Goal: Task Accomplishment & Management: Use online tool/utility

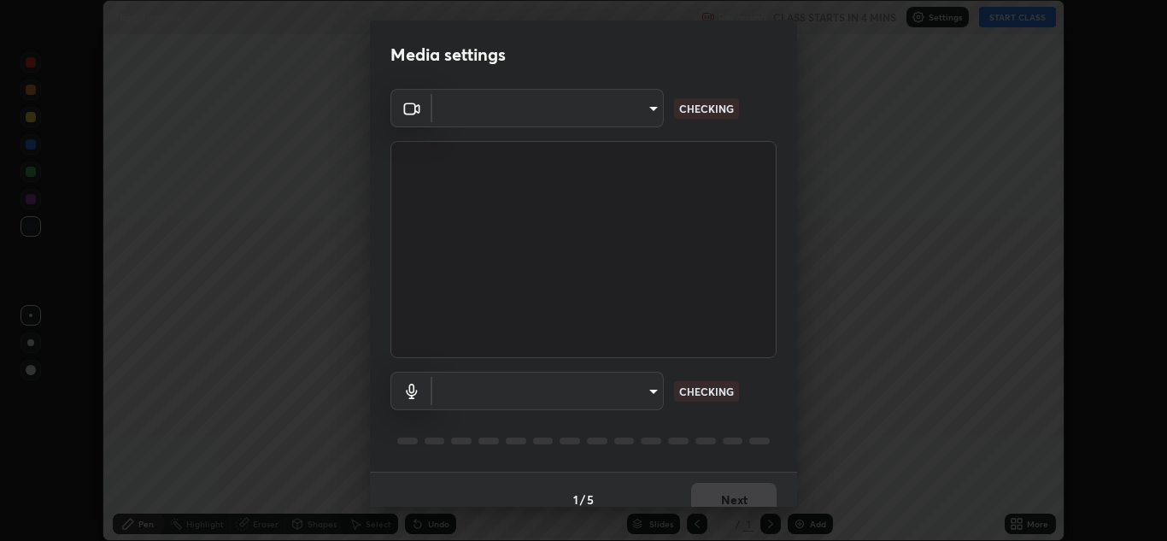
scroll to position [541, 1167]
type input "b632b45ffd38abdd59198549972216b0b56846c9a96ca02d214ec0deae62491c"
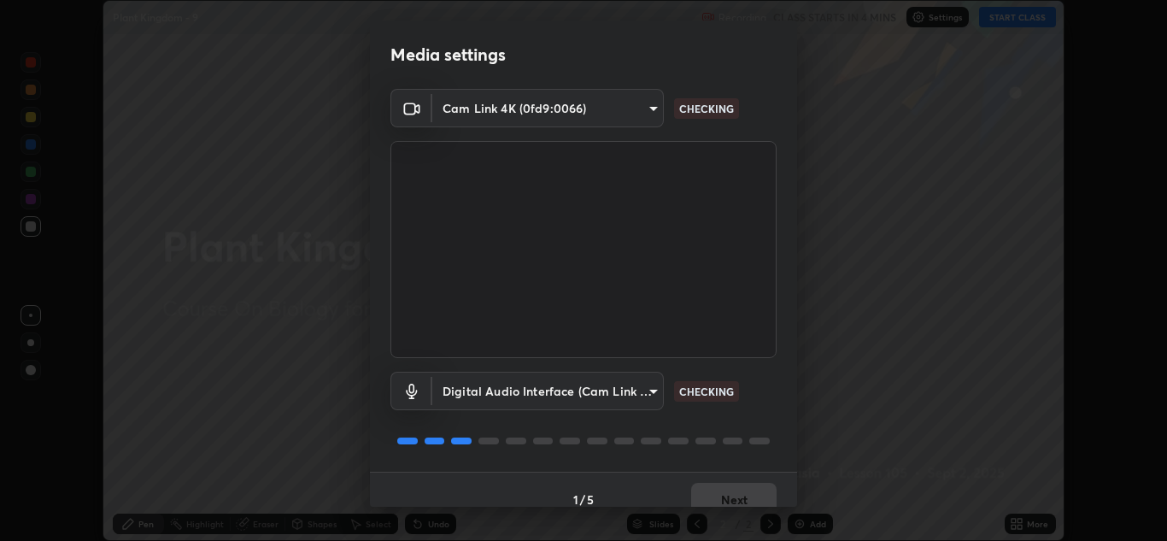
click at [501, 390] on body "Erase all Plant Kingdom - 9 Recording CLASS STARTS IN 4 MINS Settings START CLA…" at bounding box center [583, 270] width 1167 height 541
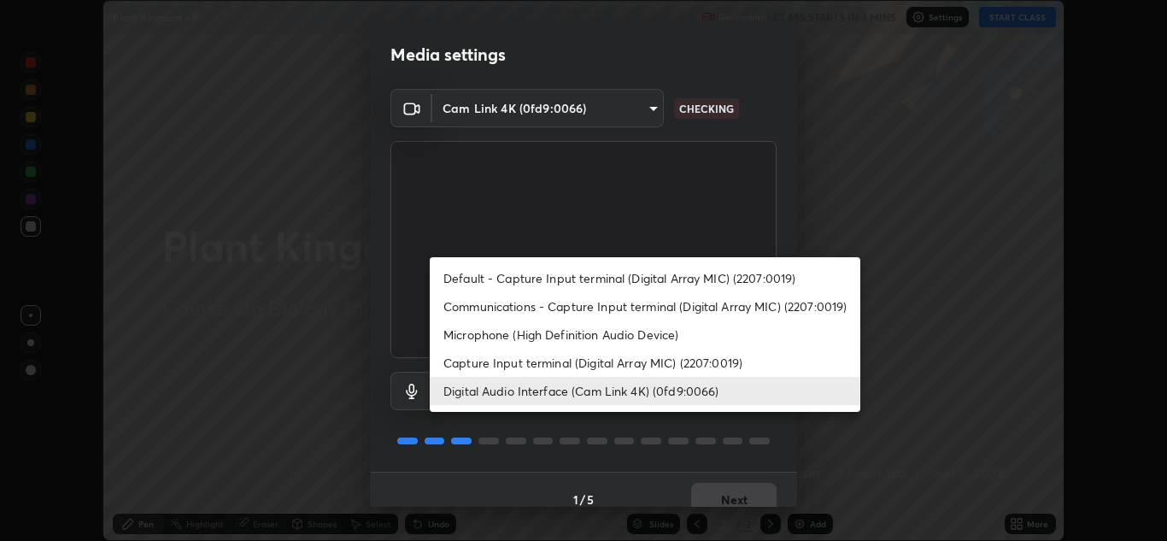
click at [469, 361] on li "Capture Input terminal (Digital Array MIC) (2207:0019)" at bounding box center [645, 363] width 431 height 28
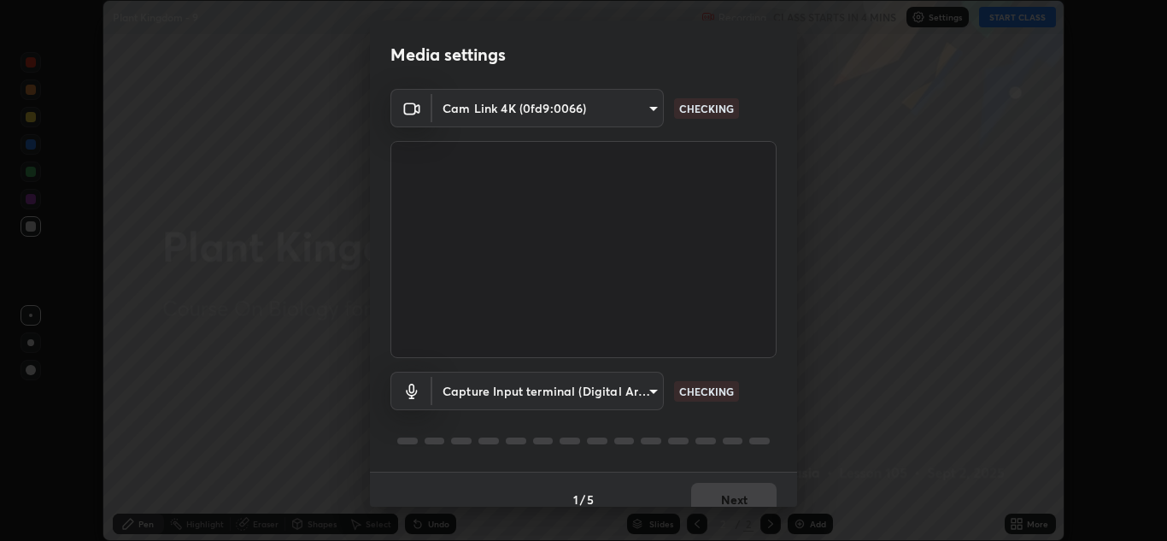
click at [476, 389] on body "Erase all Plant Kingdom - 9 Recording CLASS STARTS IN 4 MINS Settings START CLA…" at bounding box center [583, 270] width 1167 height 541
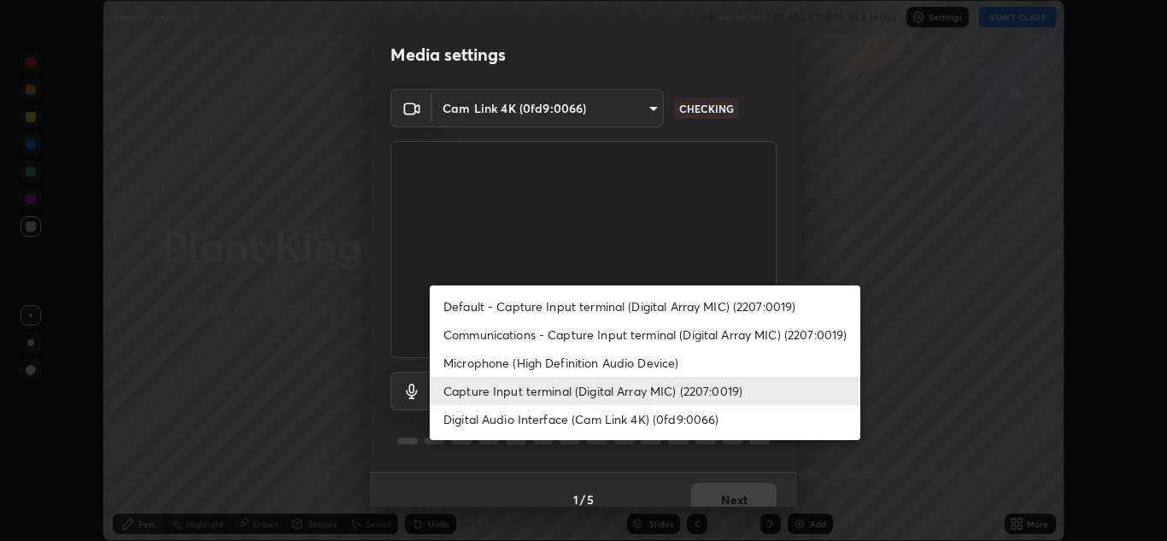
click at [476, 419] on li "Digital Audio Interface (Cam Link 4K) (0fd9:0066)" at bounding box center [645, 419] width 431 height 28
type input "8eef23949d3bcf5a8e29e5a8eec0467d103540f54069910b01a1a3b6507dceb2"
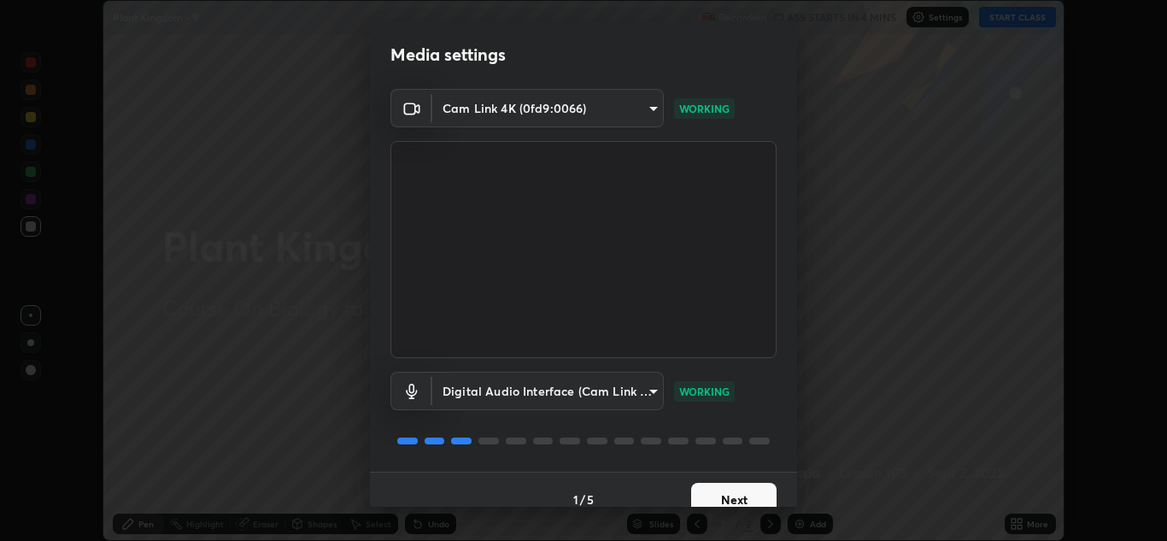
click at [702, 506] on button "Next" at bounding box center [733, 500] width 85 height 34
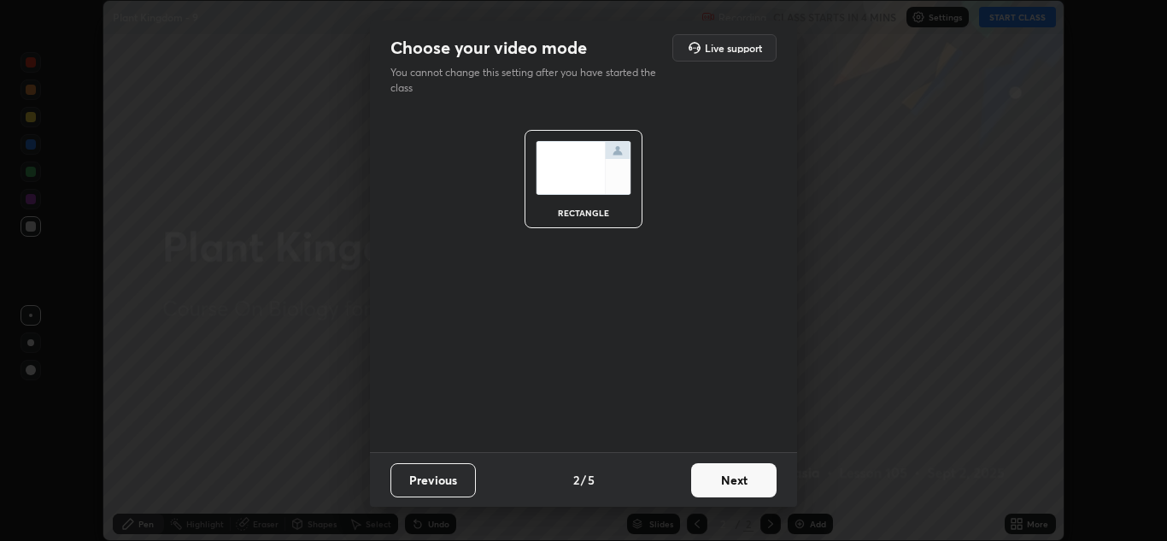
click at [726, 490] on button "Next" at bounding box center [733, 480] width 85 height 34
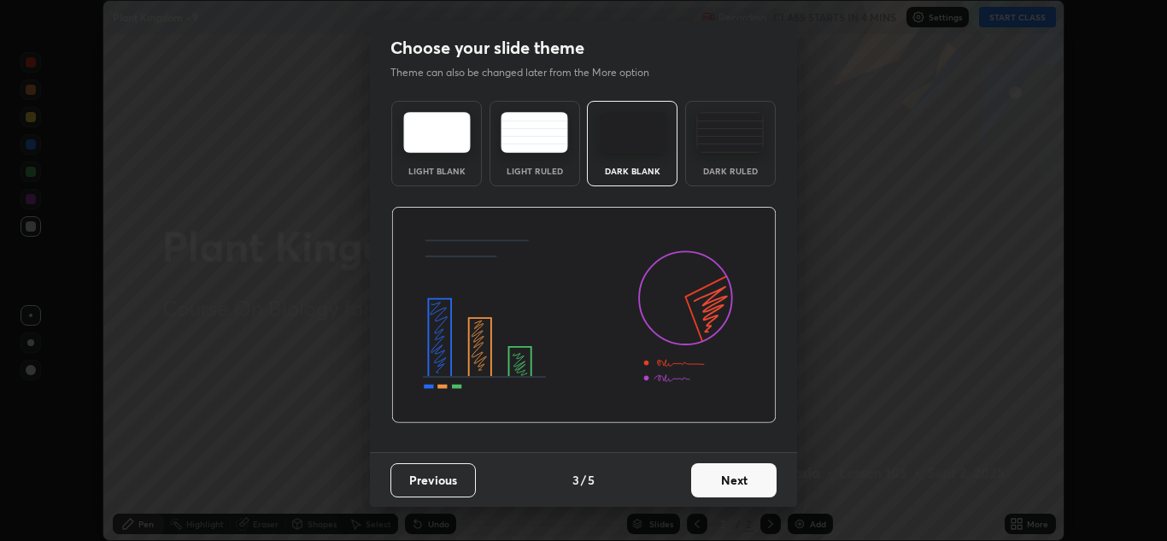
click at [735, 485] on button "Next" at bounding box center [733, 480] width 85 height 34
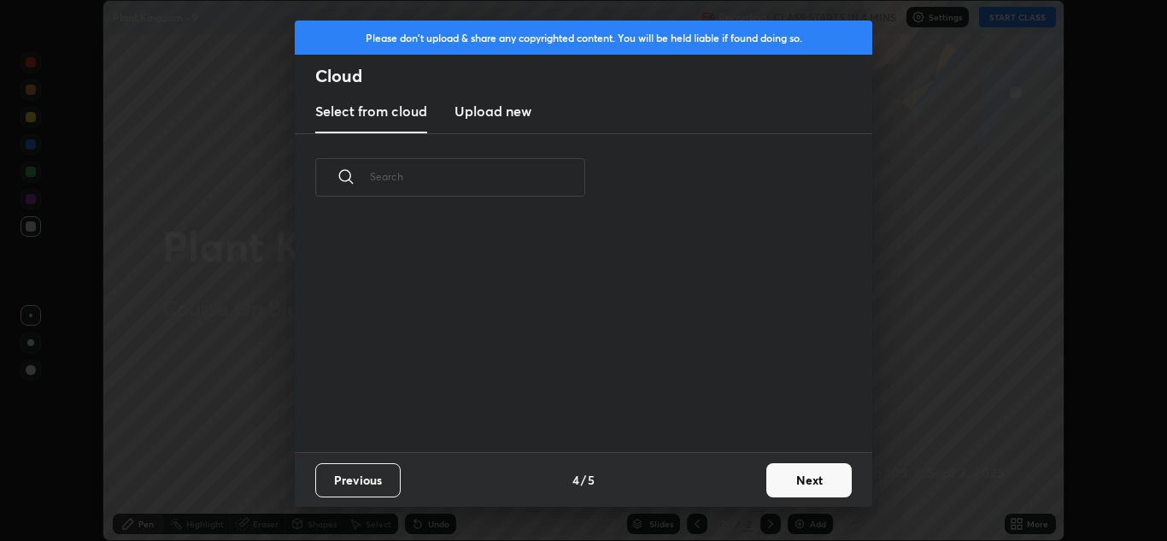
click at [772, 483] on button "Next" at bounding box center [808, 480] width 85 height 34
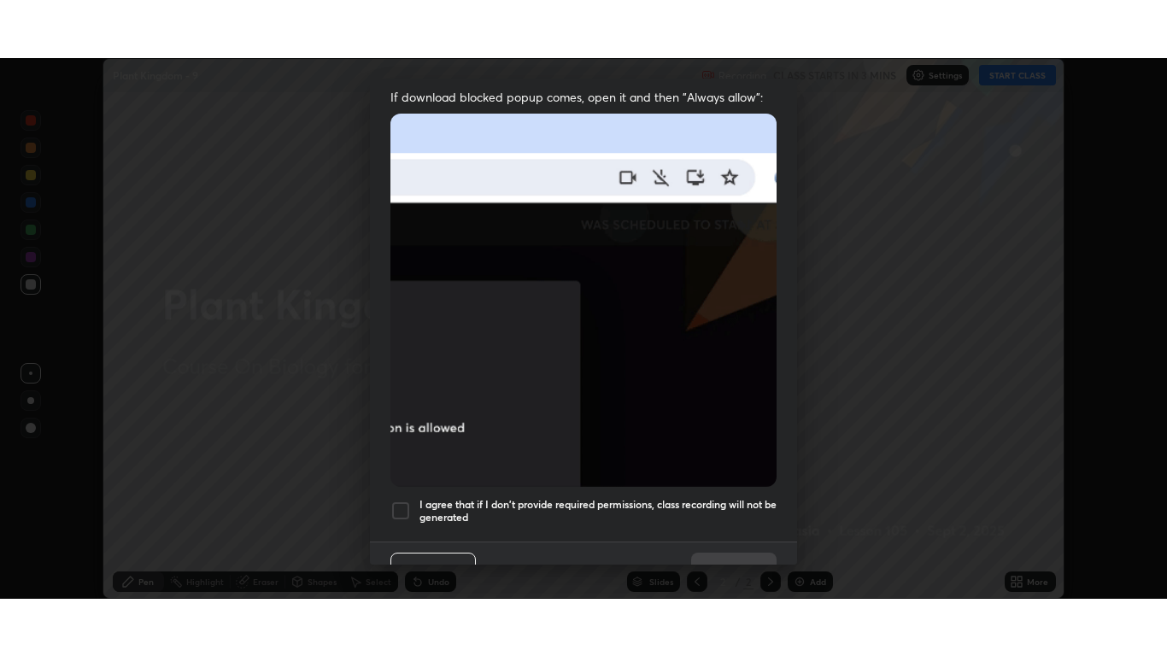
scroll to position [369, 0]
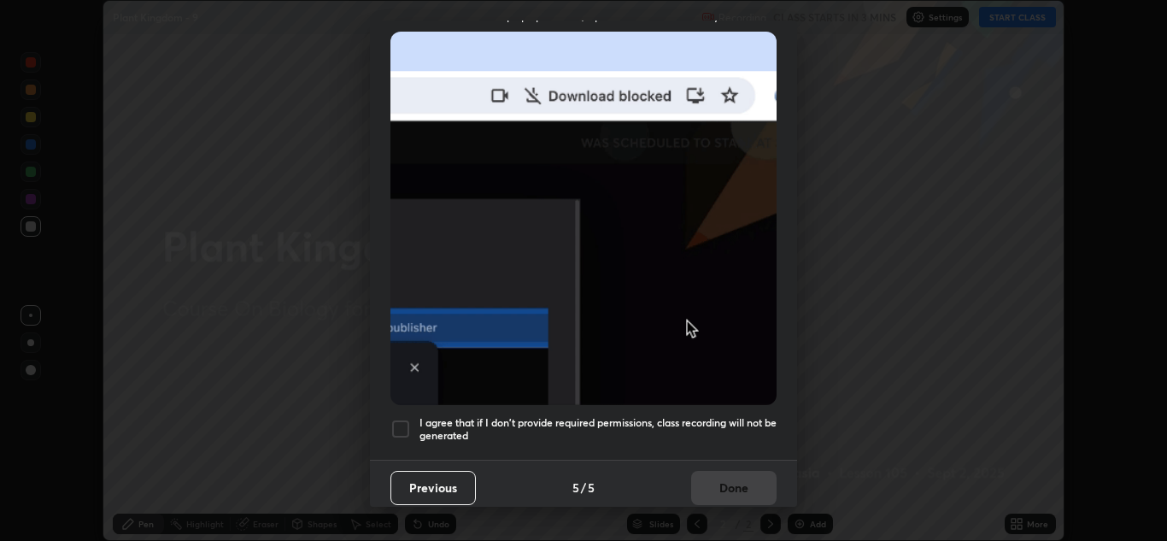
click at [397, 419] on div at bounding box center [400, 429] width 21 height 21
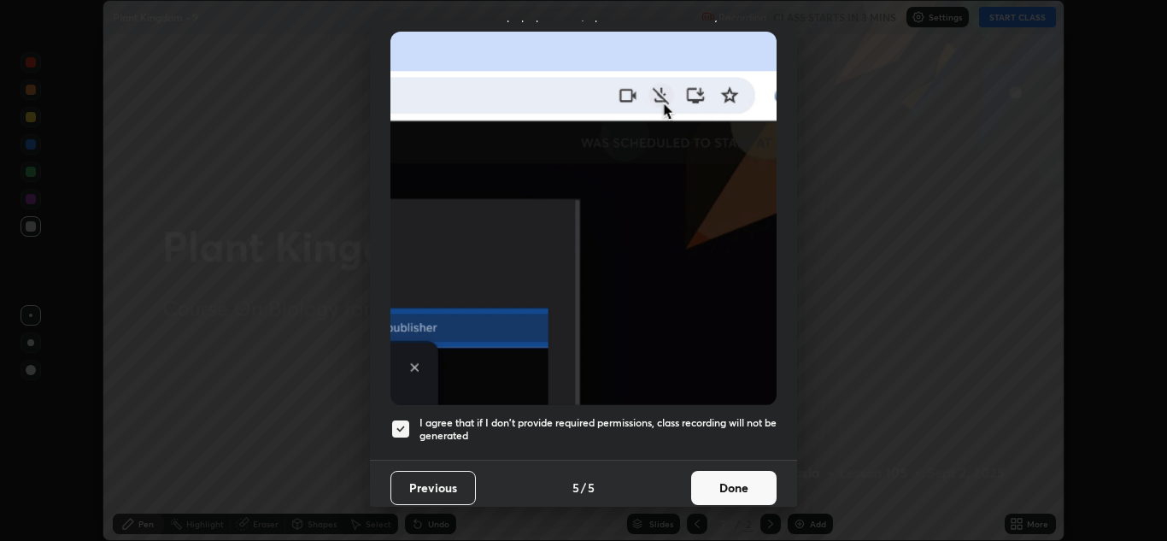
click at [702, 483] on button "Done" at bounding box center [733, 488] width 85 height 34
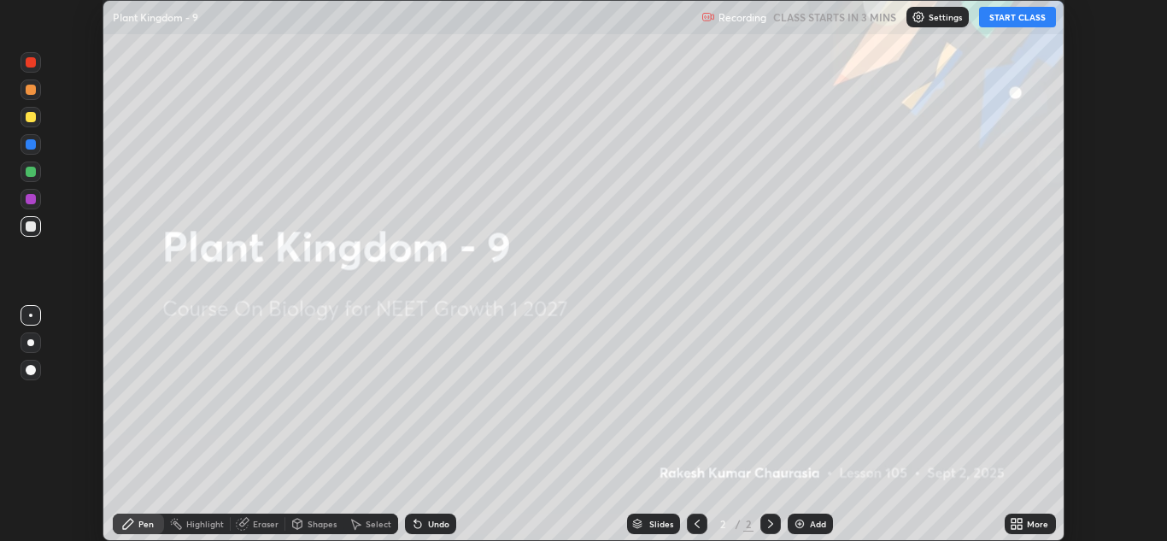
click at [1029, 530] on div "More" at bounding box center [1030, 524] width 51 height 21
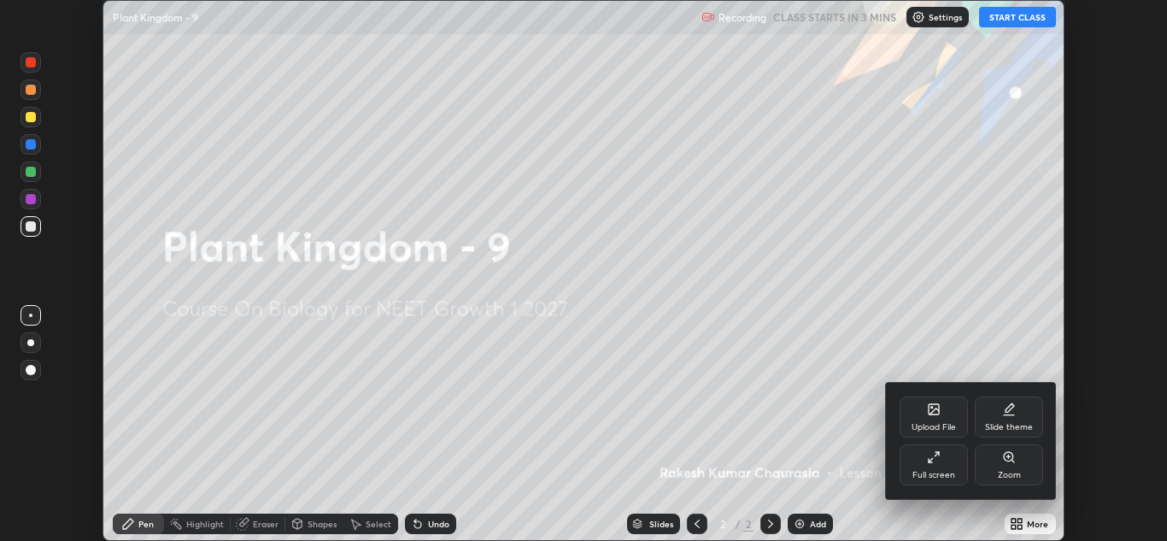
click at [1006, 432] on div "Slide theme" at bounding box center [1009, 416] width 68 height 41
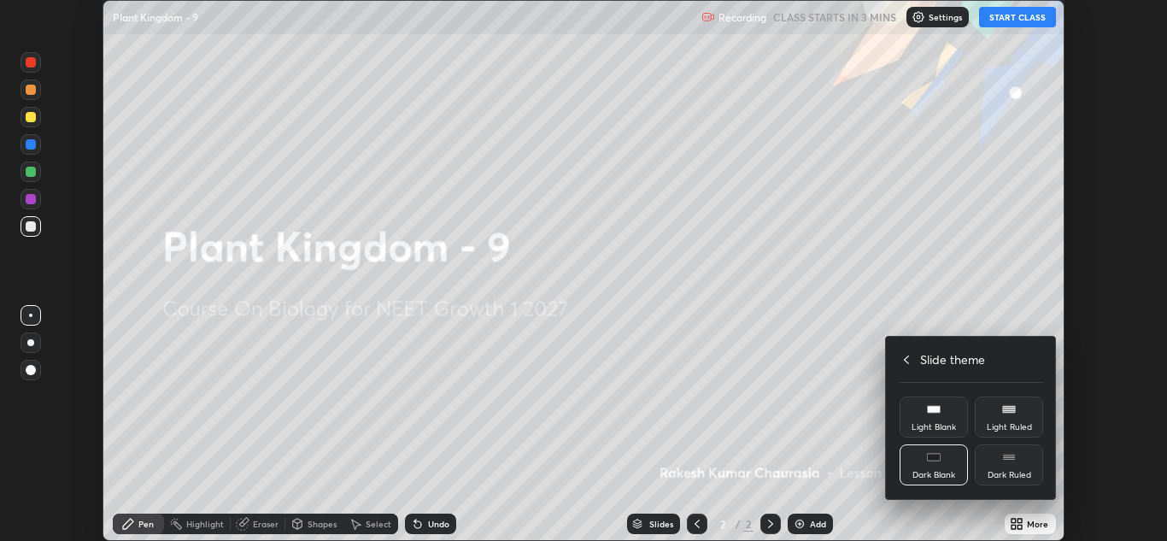
click at [1009, 471] on div "Dark Ruled" at bounding box center [1010, 475] width 44 height 9
click at [907, 360] on icon at bounding box center [907, 360] width 14 height 14
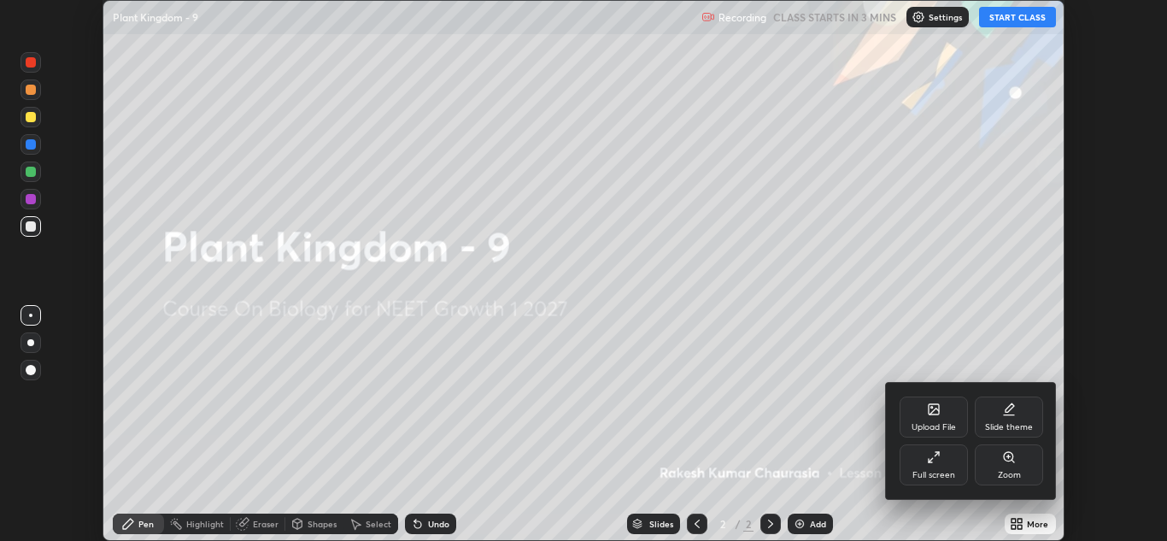
click at [930, 446] on div "Full screen" at bounding box center [934, 464] width 68 height 41
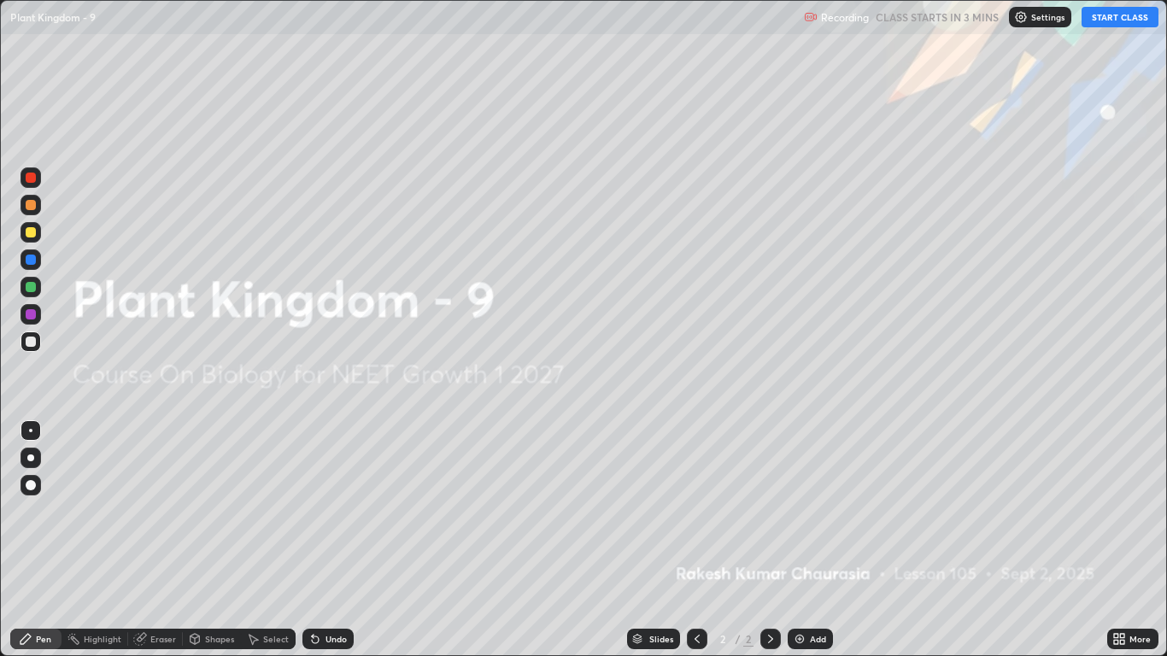
scroll to position [656, 1167]
click at [1104, 18] on button "START CLASS" at bounding box center [1120, 17] width 77 height 21
click at [819, 540] on div "Add" at bounding box center [818, 639] width 16 height 9
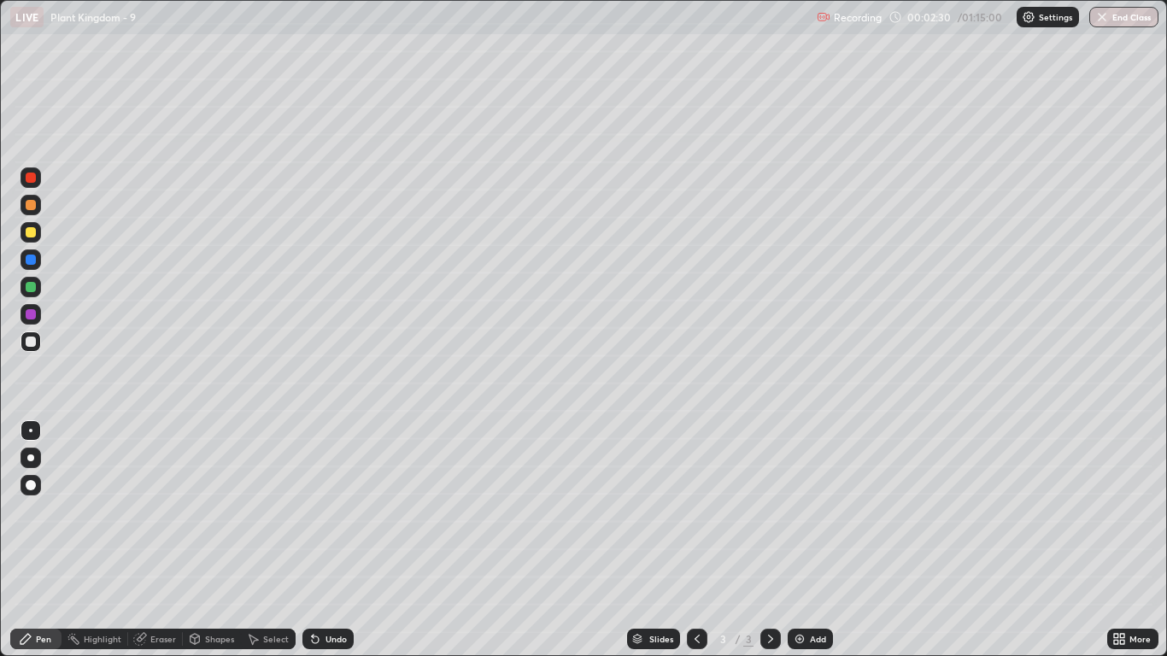
click at [34, 343] on div at bounding box center [31, 342] width 10 height 10
click at [30, 431] on div at bounding box center [30, 430] width 3 height 3
click at [32, 234] on div at bounding box center [31, 232] width 10 height 10
click at [31, 456] on div at bounding box center [30, 458] width 7 height 7
click at [32, 343] on div at bounding box center [31, 342] width 10 height 10
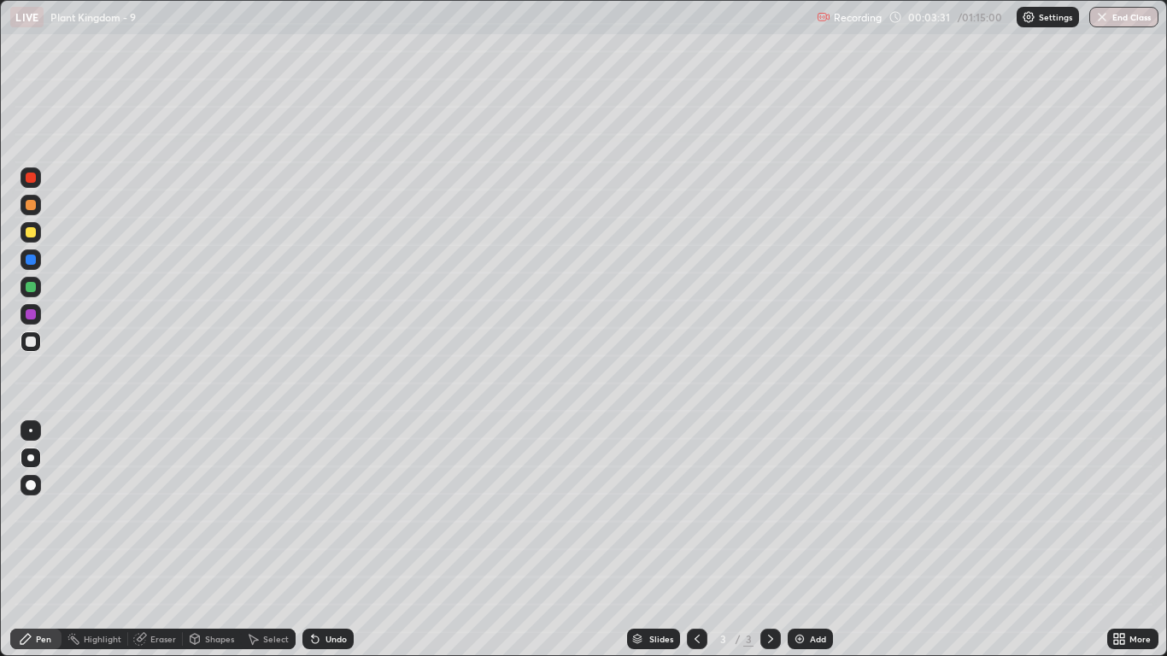
click at [35, 458] on div at bounding box center [31, 458] width 21 height 21
click at [32, 344] on div at bounding box center [31, 342] width 10 height 10
click at [32, 427] on div at bounding box center [31, 430] width 21 height 21
click at [273, 540] on div "Select" at bounding box center [276, 639] width 26 height 9
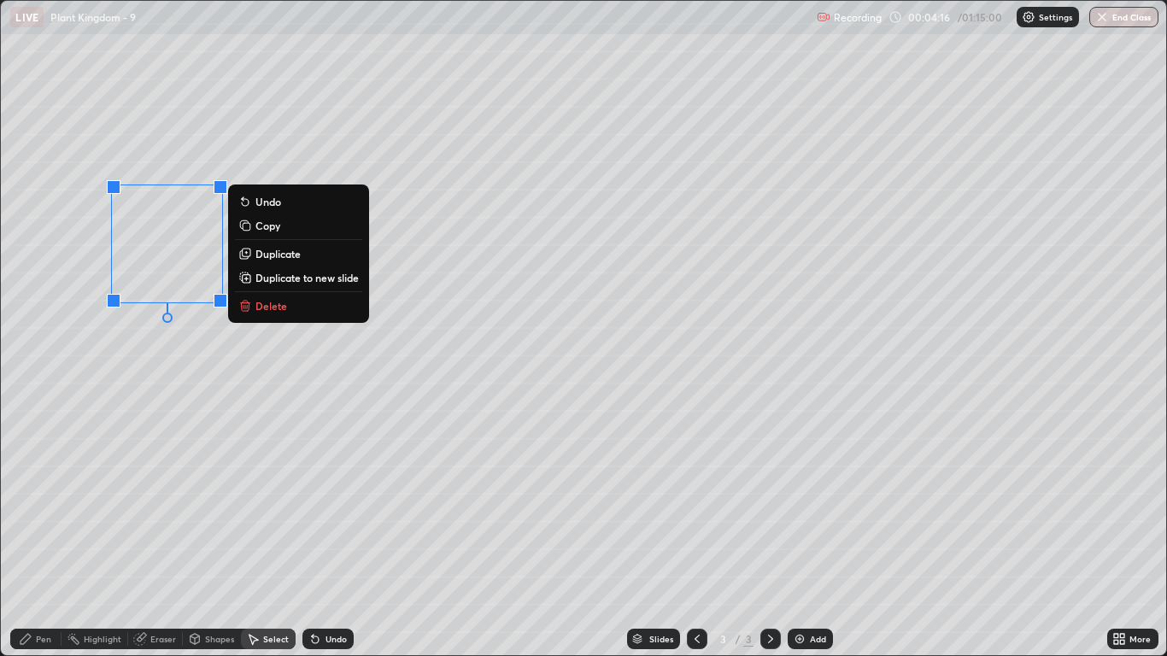
click at [272, 254] on p "Duplicate" at bounding box center [277, 254] width 45 height 14
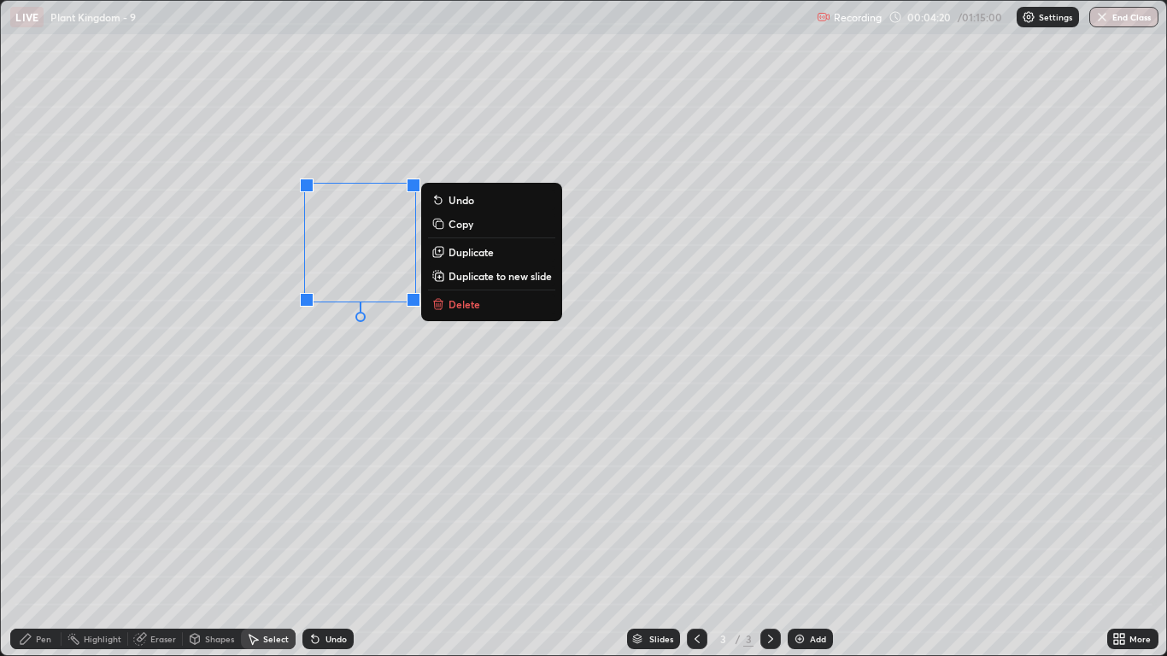
click at [338, 452] on div "0 ° Undo Copy Duplicate Duplicate to new slide Delete" at bounding box center [583, 328] width 1165 height 655
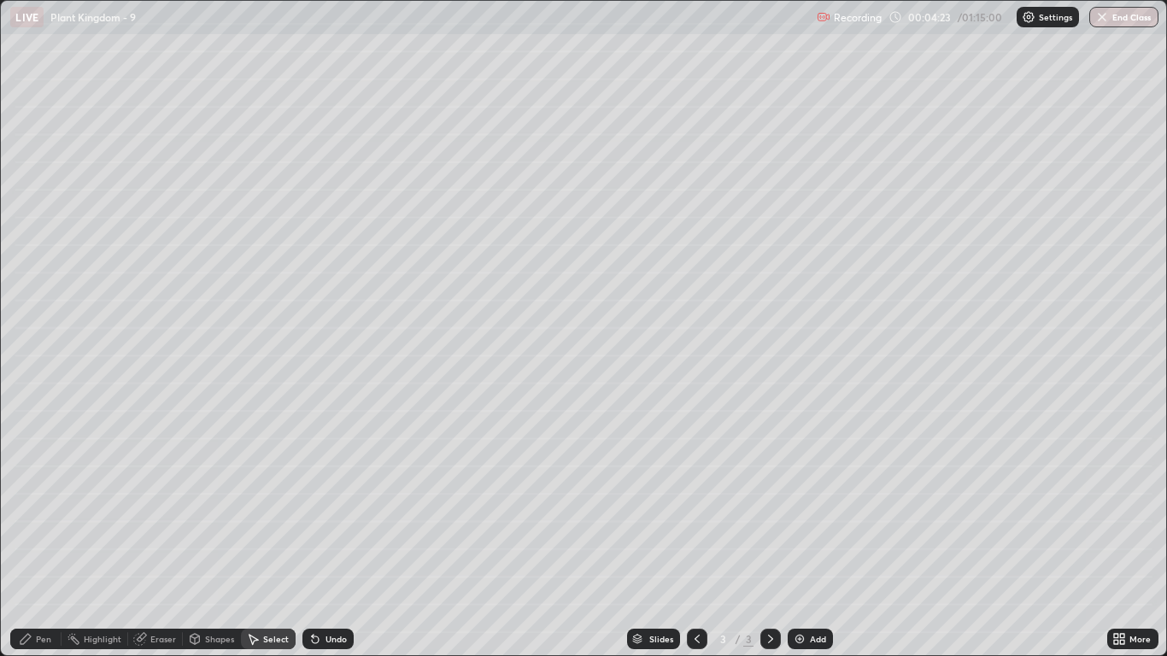
click at [33, 540] on div "Pen" at bounding box center [35, 639] width 51 height 21
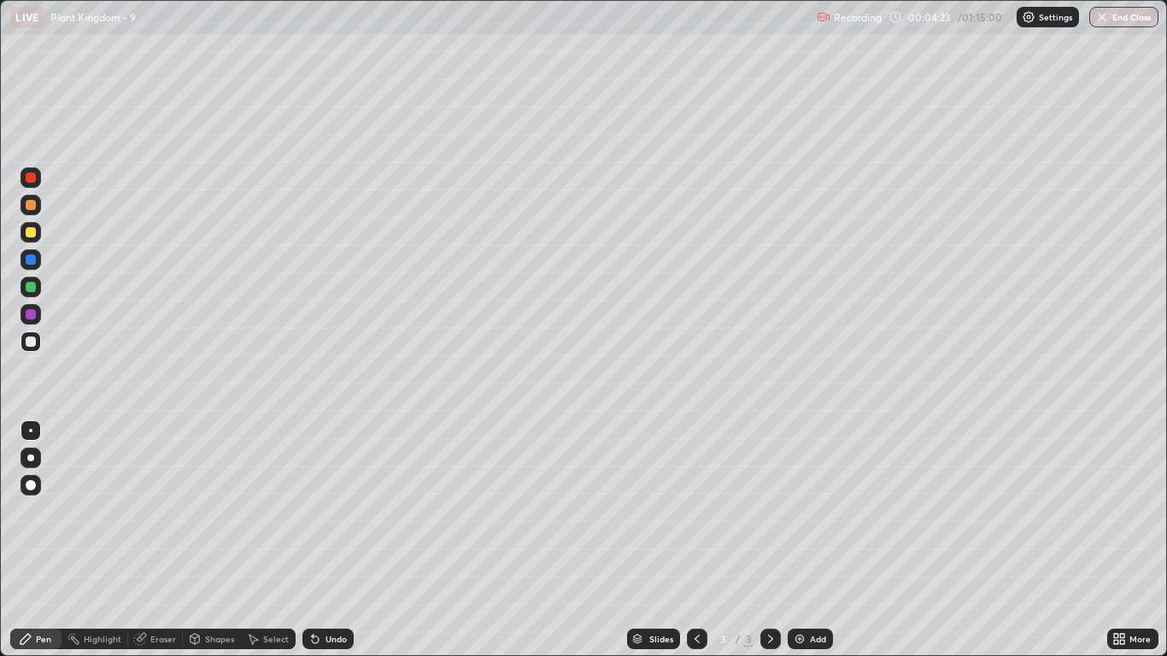
click at [26, 341] on div at bounding box center [31, 342] width 10 height 10
click at [31, 431] on div at bounding box center [30, 430] width 3 height 3
click at [32, 236] on div at bounding box center [31, 232] width 10 height 10
click at [29, 343] on div at bounding box center [31, 342] width 10 height 10
click at [31, 431] on div at bounding box center [30, 430] width 3 height 3
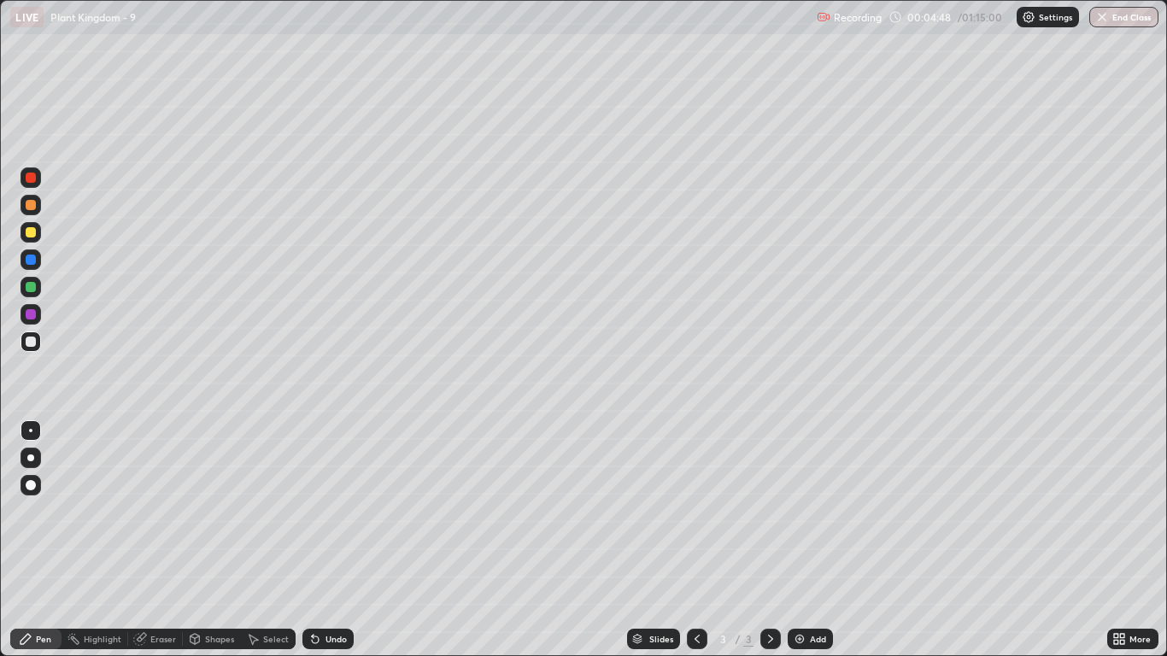
click at [276, 540] on div "Select" at bounding box center [276, 639] width 26 height 9
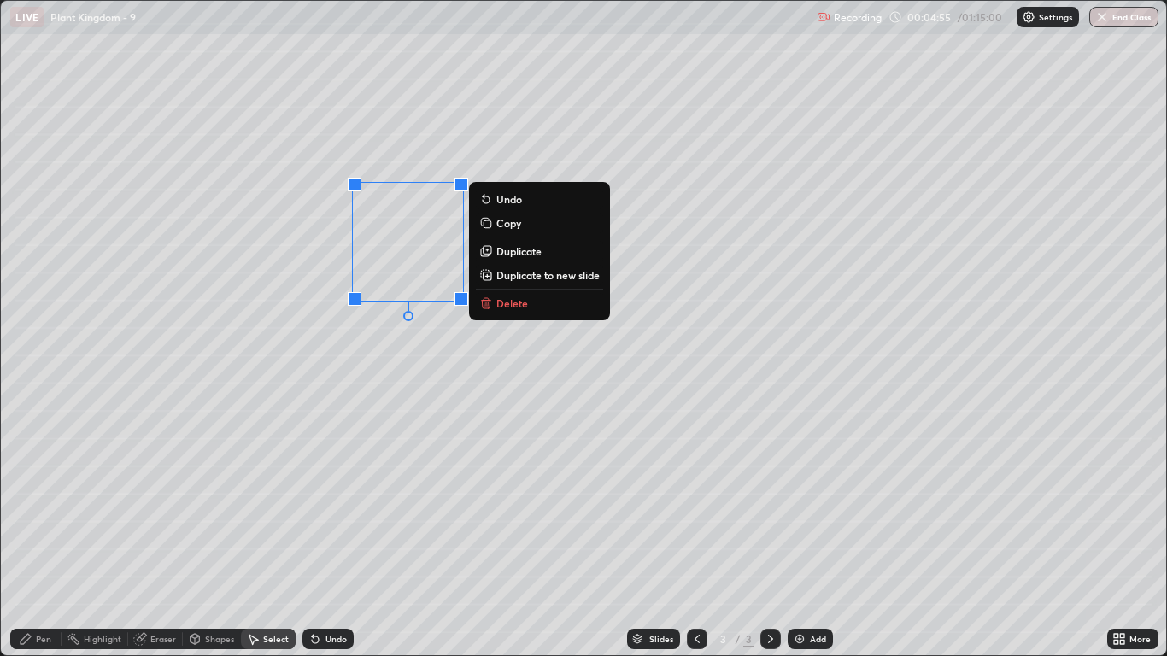
click at [508, 255] on p "Duplicate" at bounding box center [518, 251] width 45 height 14
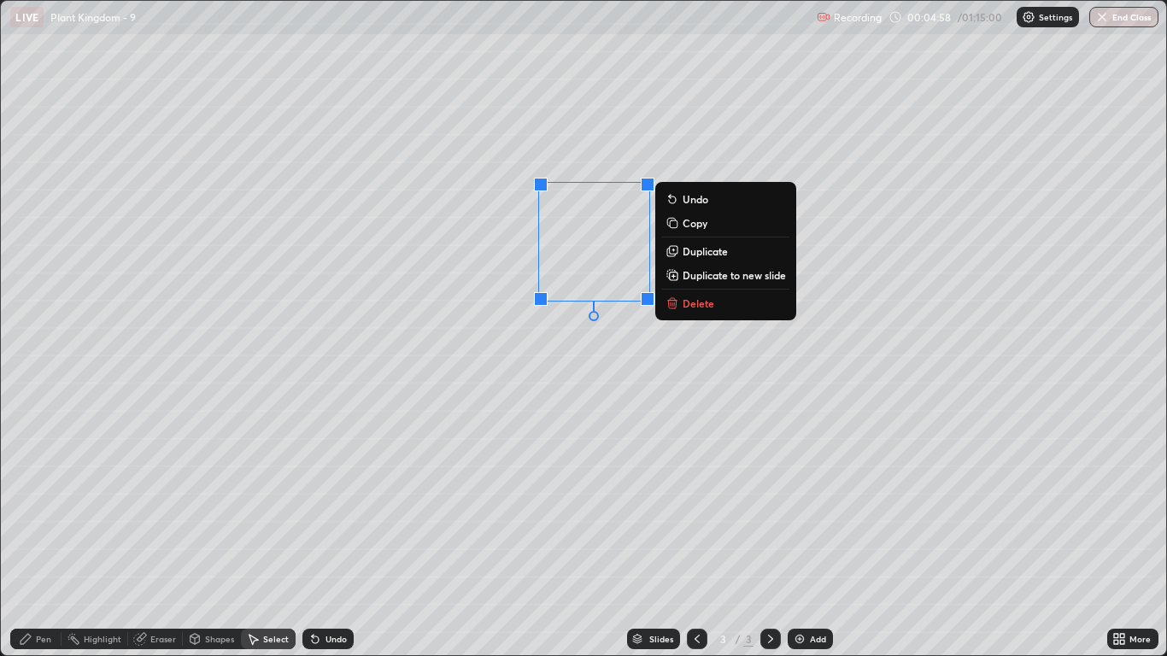
click at [532, 413] on div "0 ° Undo Copy Duplicate Duplicate to new slide Delete" at bounding box center [583, 328] width 1165 height 655
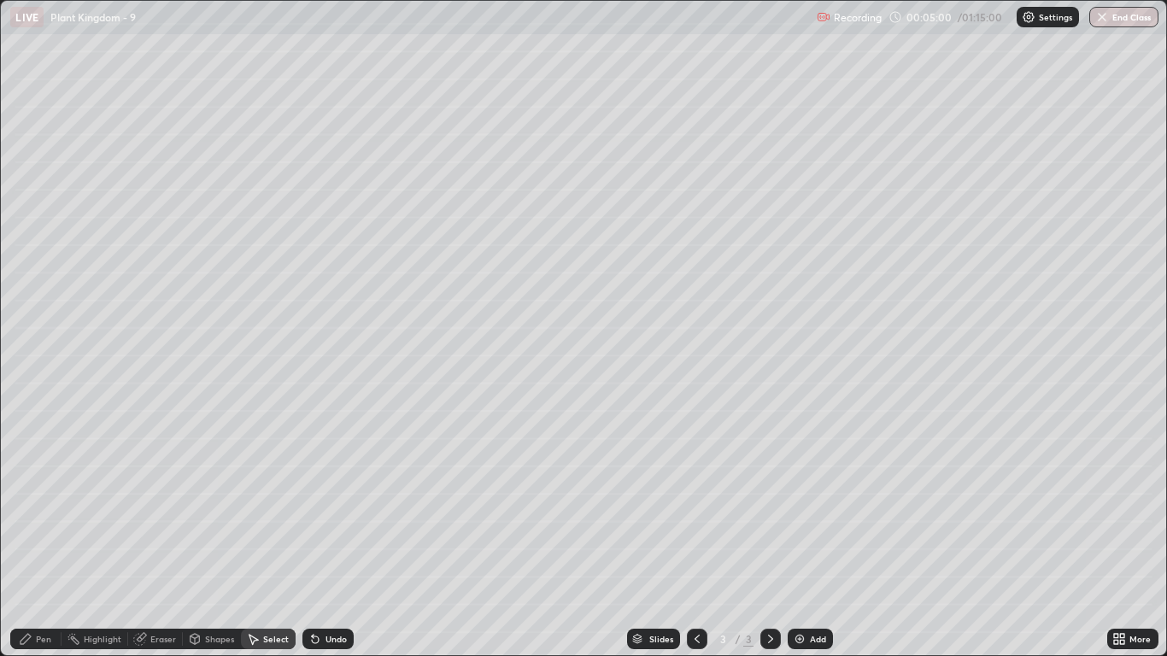
click at [156, 540] on div "Eraser" at bounding box center [163, 639] width 26 height 9
click at [45, 540] on div "Pen" at bounding box center [35, 639] width 51 height 21
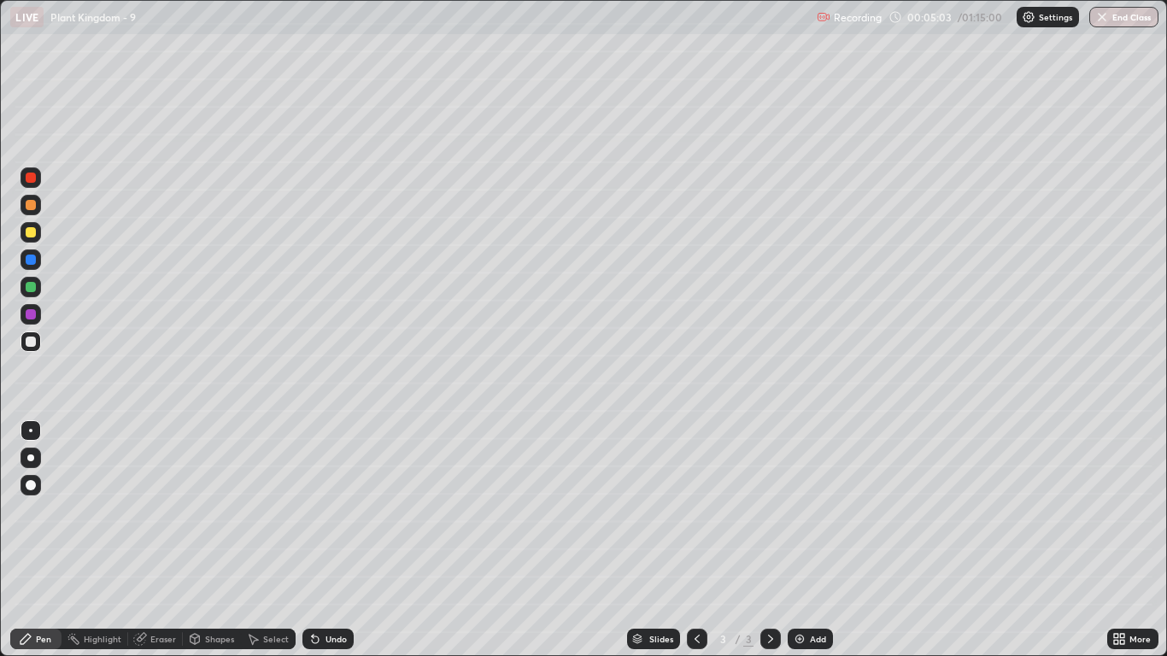
click at [31, 342] on div at bounding box center [31, 342] width 10 height 10
click at [31, 431] on div at bounding box center [30, 430] width 3 height 3
click at [31, 344] on div at bounding box center [31, 342] width 10 height 10
click at [28, 422] on div at bounding box center [31, 430] width 21 height 21
click at [273, 540] on div "Select" at bounding box center [276, 639] width 26 height 9
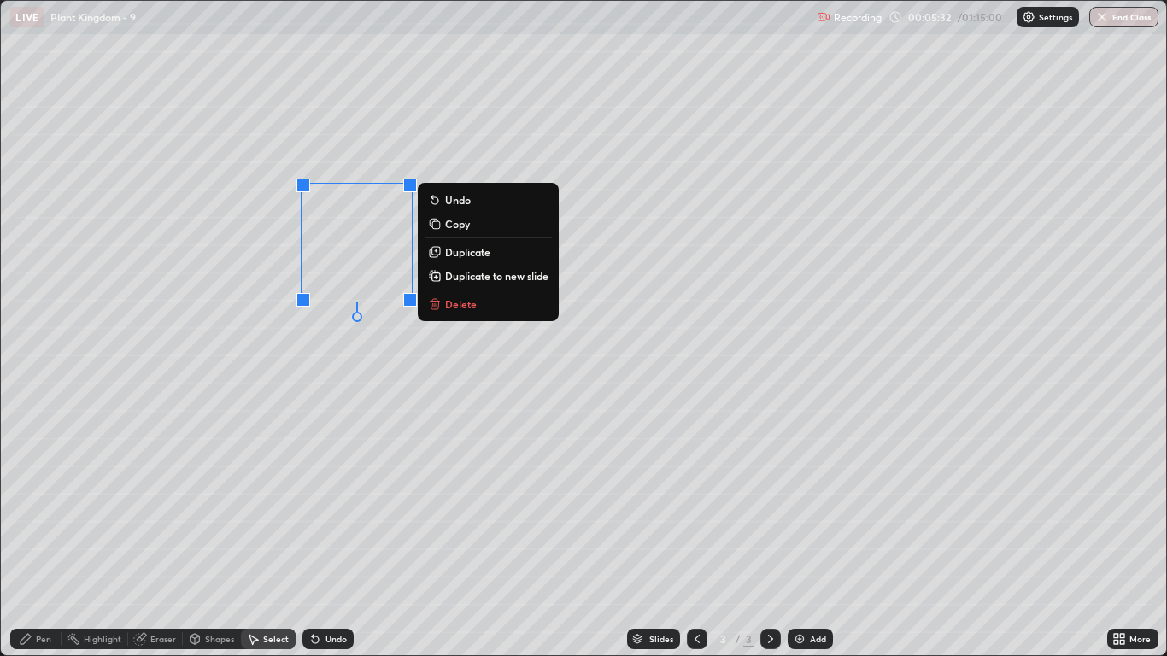
click at [344, 410] on div "0 ° Undo Copy Duplicate Duplicate to new slide Delete" at bounding box center [583, 328] width 1165 height 655
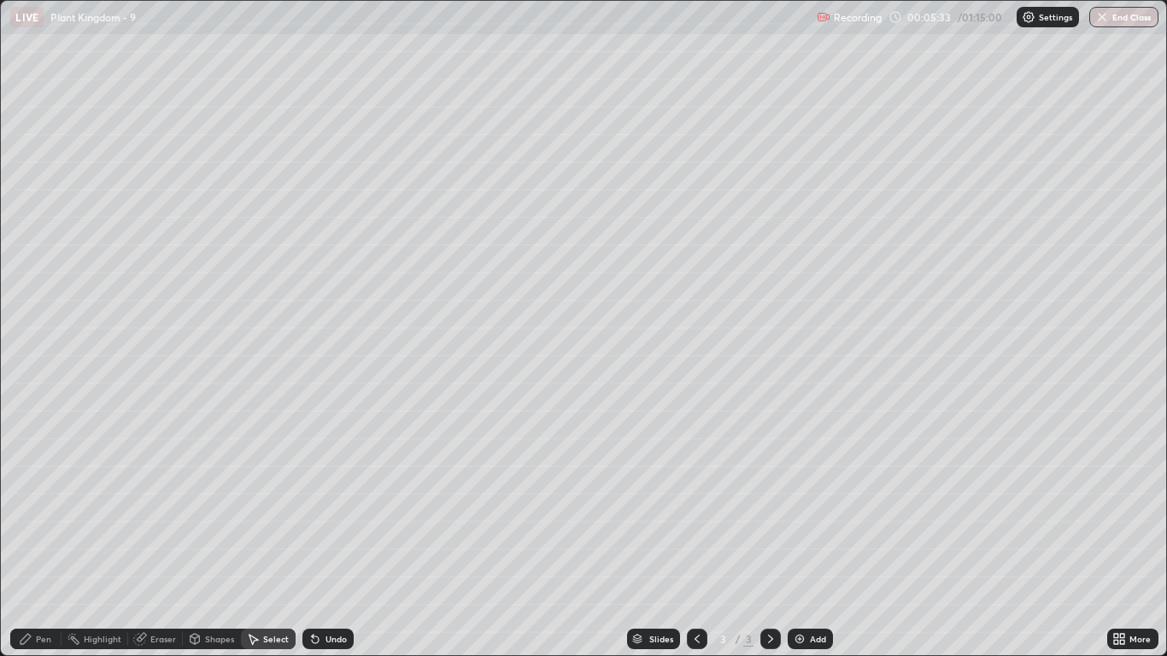
click at [39, 540] on div "Pen" at bounding box center [35, 639] width 51 height 21
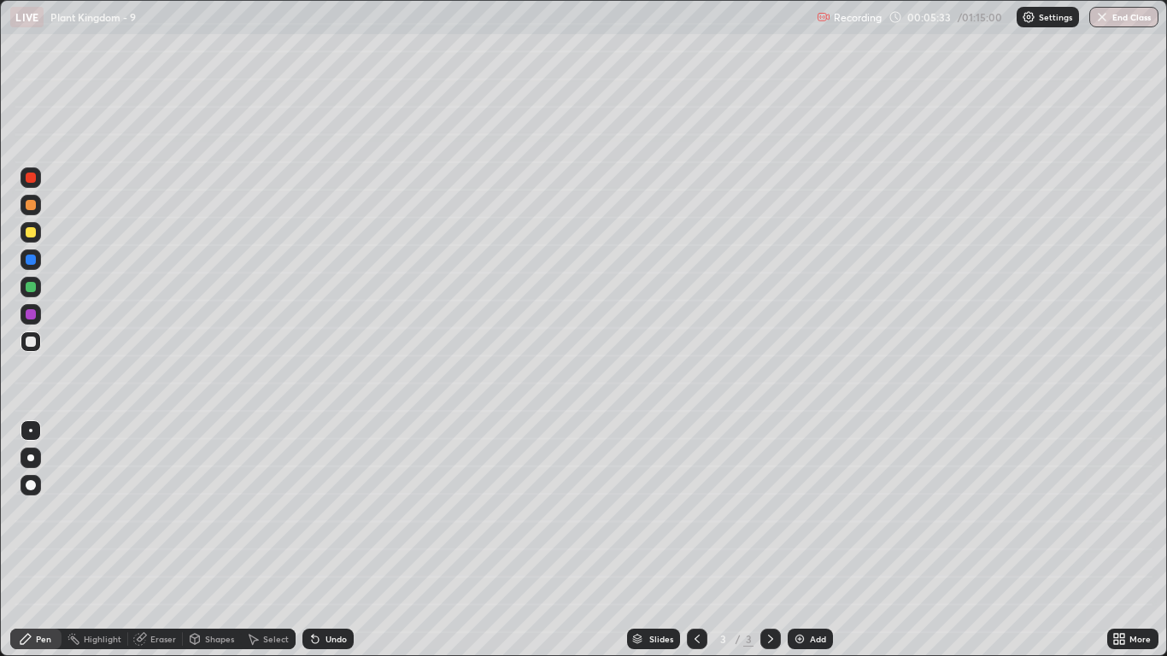
click at [29, 342] on div at bounding box center [31, 342] width 10 height 10
click at [31, 431] on div at bounding box center [30, 430] width 3 height 3
click at [223, 540] on div "Shapes" at bounding box center [219, 639] width 29 height 9
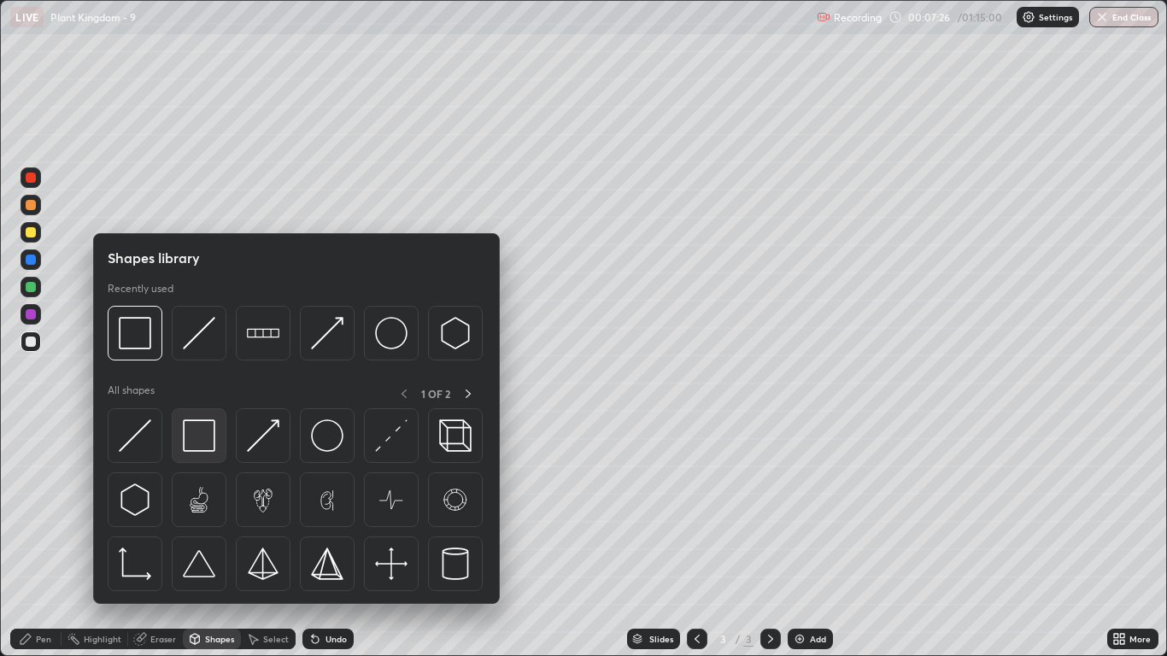
click at [212, 443] on img at bounding box center [199, 436] width 32 height 32
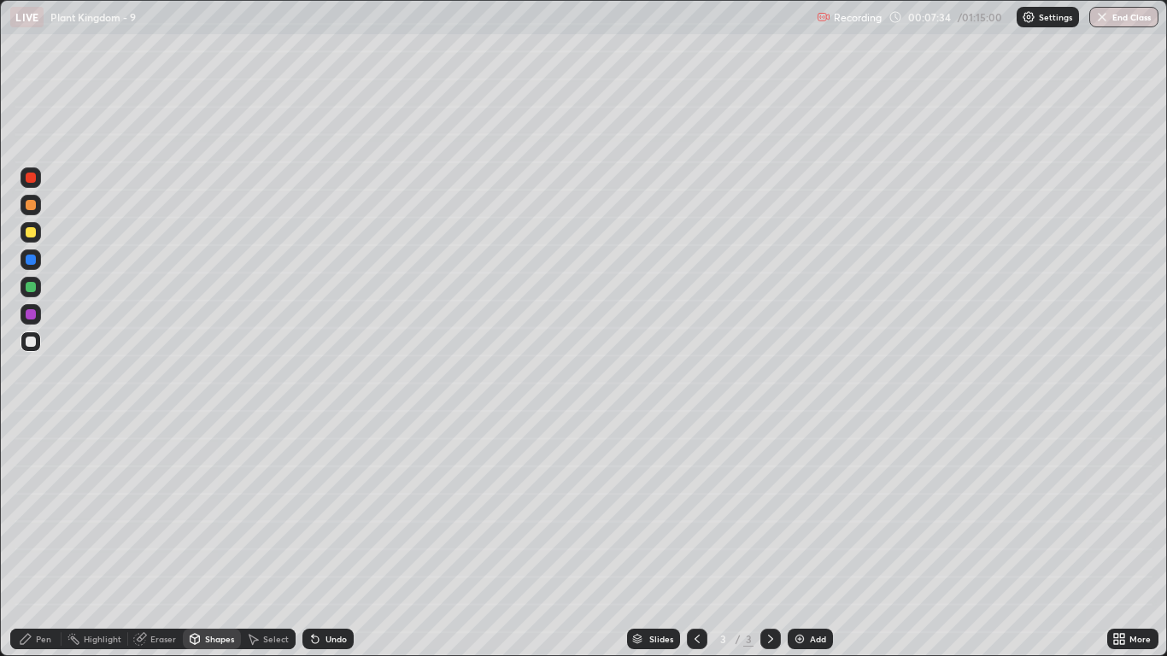
click at [34, 180] on div at bounding box center [31, 178] width 10 height 10
click at [328, 540] on div "Undo" at bounding box center [336, 639] width 21 height 9
click at [50, 540] on div "Pen" at bounding box center [43, 639] width 15 height 9
click at [341, 540] on div "Undo" at bounding box center [336, 639] width 21 height 9
click at [26, 343] on div at bounding box center [31, 342] width 10 height 10
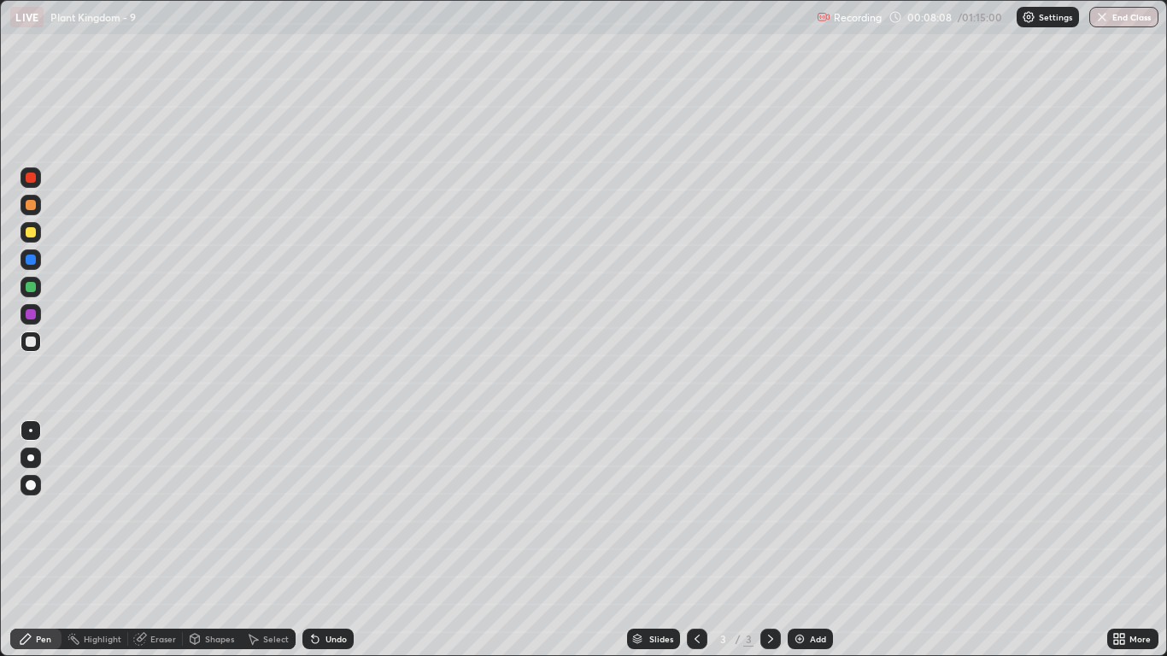
click at [31, 431] on div at bounding box center [30, 430] width 3 height 3
click at [32, 233] on div at bounding box center [31, 232] width 10 height 10
click at [332, 540] on div "Undo" at bounding box center [336, 639] width 21 height 9
click at [31, 459] on div at bounding box center [30, 458] width 7 height 7
click at [37, 340] on div at bounding box center [31, 342] width 21 height 21
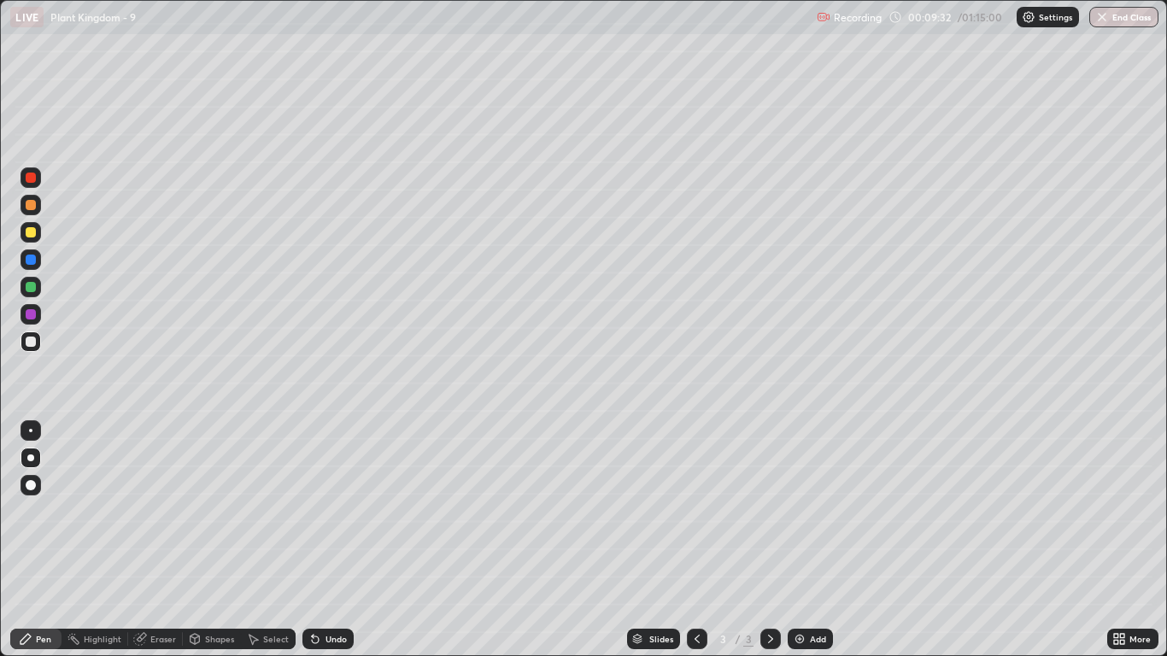
click at [31, 431] on div at bounding box center [30, 430] width 3 height 3
click at [28, 343] on div at bounding box center [31, 342] width 10 height 10
click at [31, 431] on div at bounding box center [30, 430] width 3 height 3
click at [40, 208] on div at bounding box center [31, 205] width 21 height 21
click at [26, 338] on div at bounding box center [31, 342] width 10 height 10
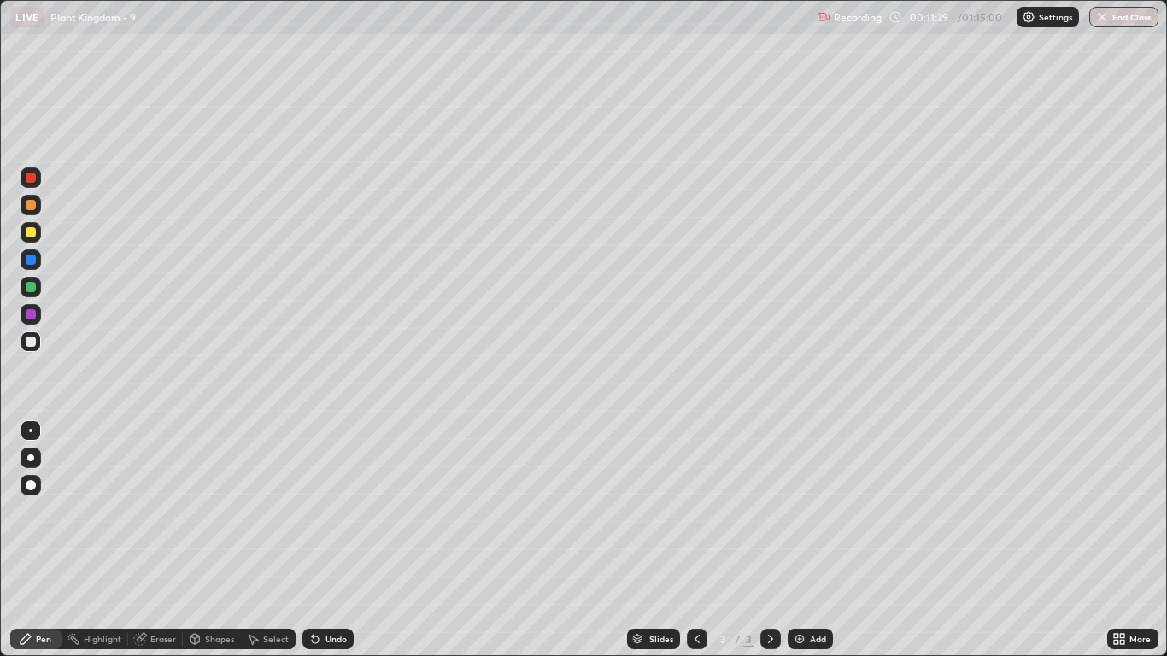
click at [31, 431] on div at bounding box center [30, 430] width 3 height 3
click at [38, 424] on div at bounding box center [31, 430] width 21 height 21
click at [28, 208] on div at bounding box center [31, 205] width 10 height 10
click at [328, 540] on div "Undo" at bounding box center [327, 639] width 51 height 21
click at [33, 341] on div at bounding box center [31, 342] width 10 height 10
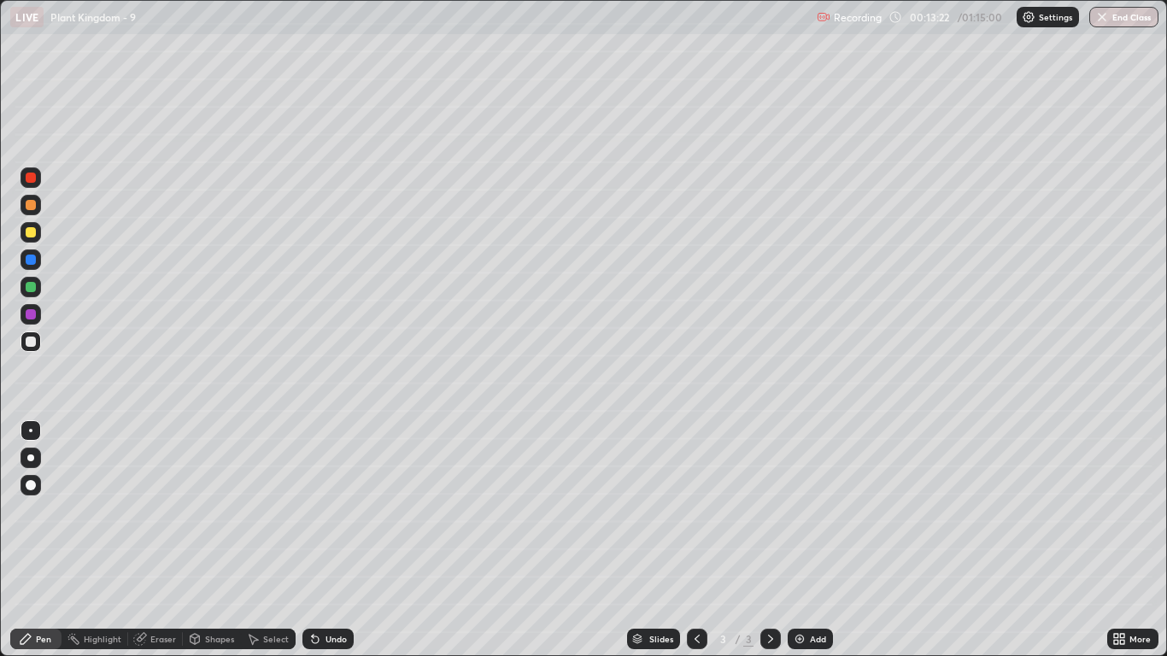
click at [218, 540] on div "Shapes" at bounding box center [219, 639] width 29 height 9
click at [270, 540] on div "Select" at bounding box center [276, 639] width 26 height 9
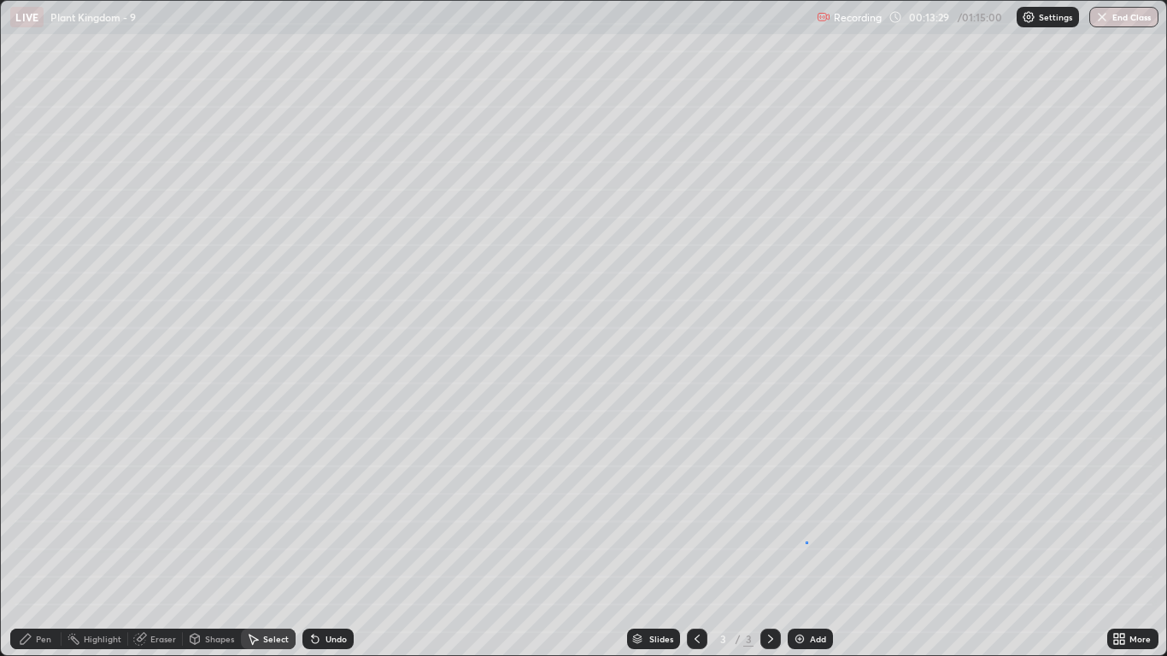
click at [806, 540] on div "0 ° Undo Copy Duplicate Duplicate to new slide Delete" at bounding box center [583, 328] width 1165 height 655
click at [55, 540] on div "Pen" at bounding box center [35, 639] width 51 height 21
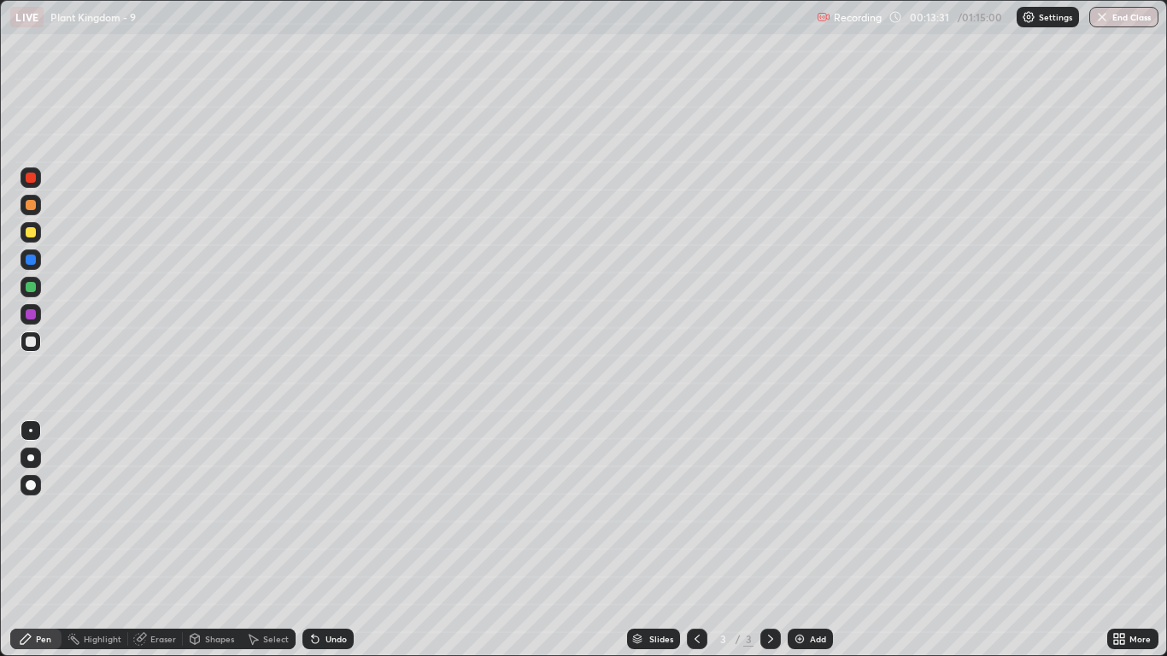
click at [32, 342] on div at bounding box center [31, 342] width 10 height 10
click at [29, 214] on div at bounding box center [31, 205] width 21 height 21
click at [819, 540] on div "Add" at bounding box center [818, 639] width 16 height 9
click at [31, 233] on div at bounding box center [31, 232] width 10 height 10
click at [32, 455] on div at bounding box center [30, 458] width 7 height 7
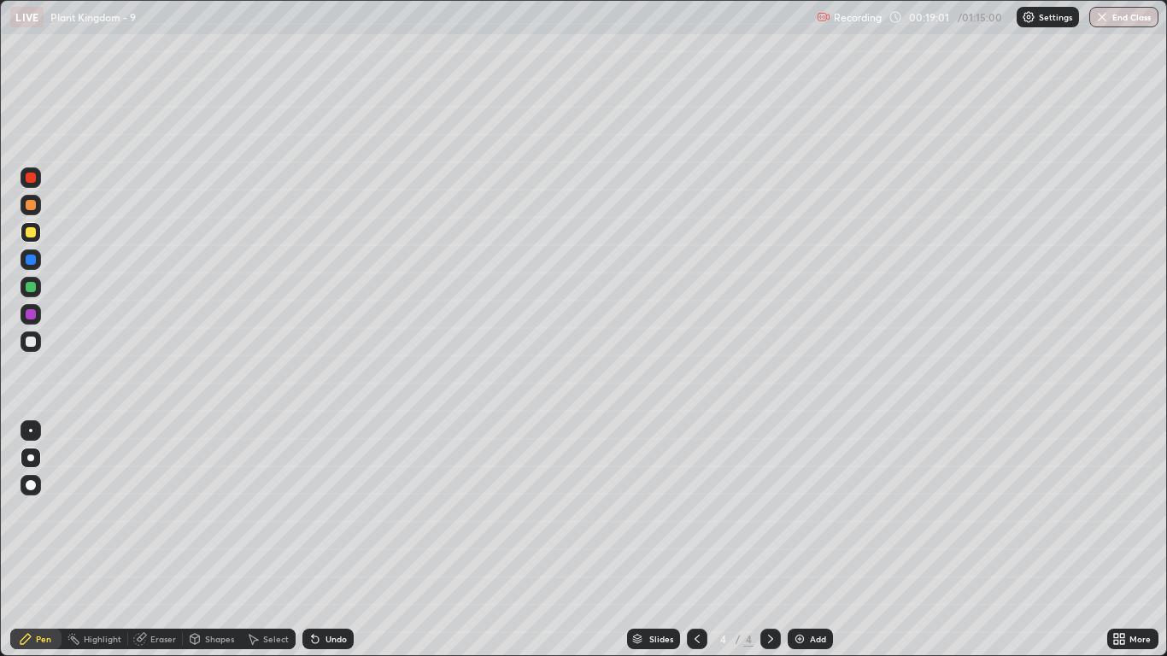
click at [32, 181] on div at bounding box center [31, 178] width 10 height 10
click at [98, 540] on div "Highlight" at bounding box center [103, 639] width 38 height 9
click at [33, 540] on icon at bounding box center [30, 580] width 9 height 9
click at [39, 540] on div "Pen" at bounding box center [43, 639] width 15 height 9
click at [32, 232] on div at bounding box center [31, 232] width 10 height 10
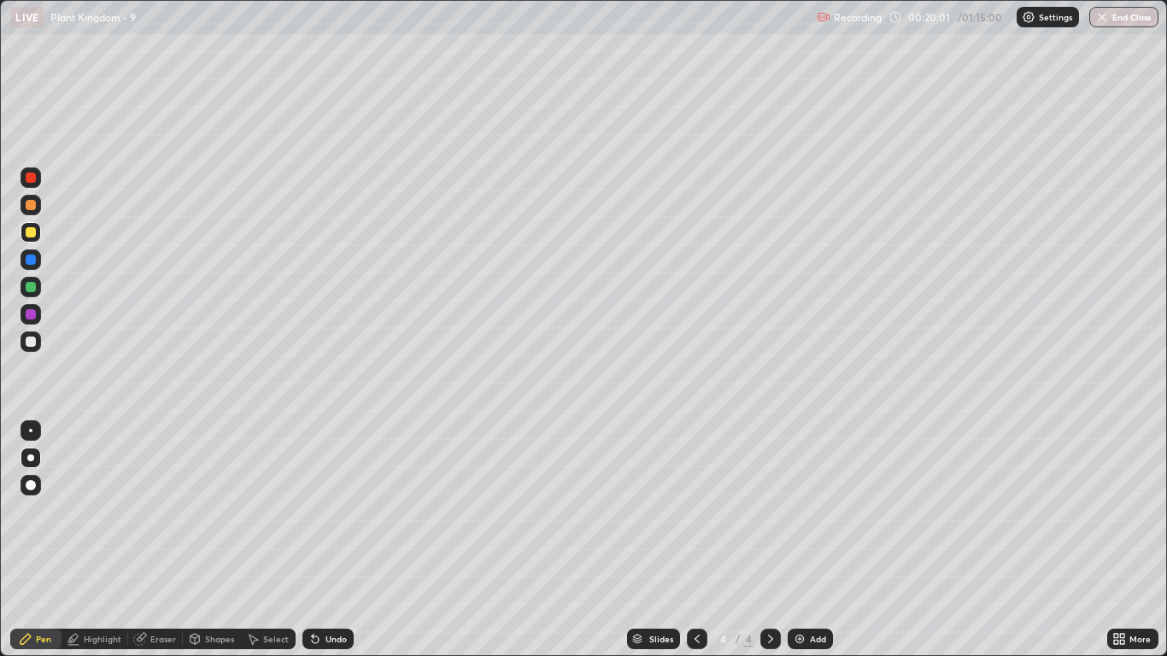
click at [39, 346] on div at bounding box center [31, 342] width 21 height 21
click at [33, 433] on div at bounding box center [31, 430] width 21 height 21
click at [275, 540] on div "Select" at bounding box center [276, 639] width 26 height 9
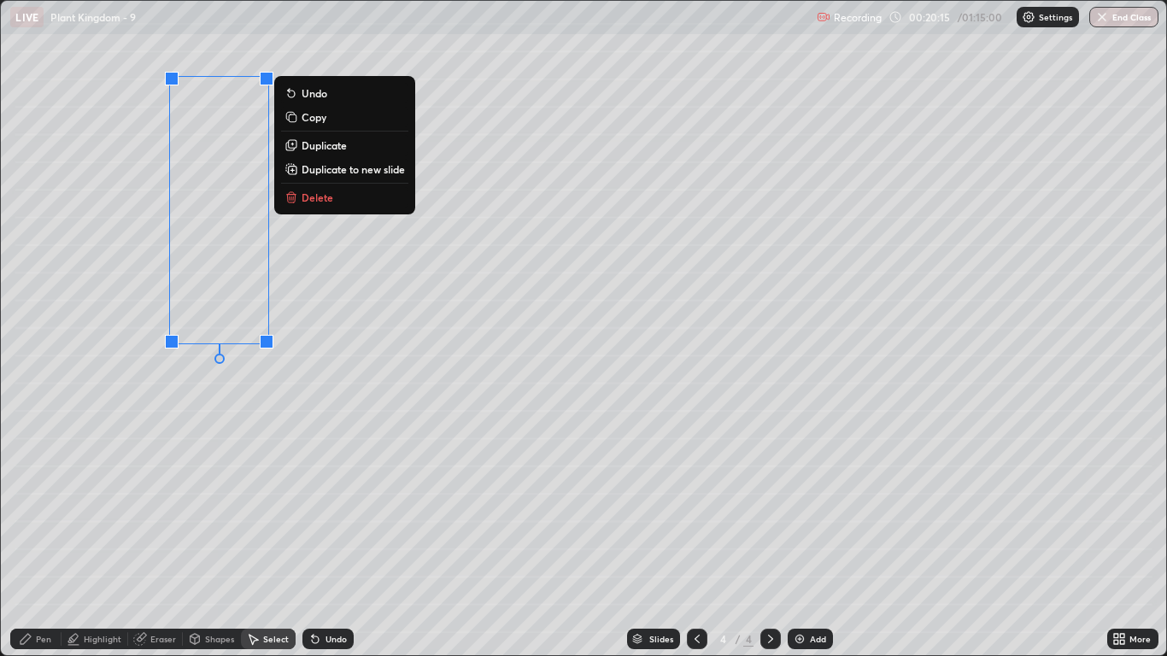
click at [261, 425] on div "0 ° Undo Copy Duplicate Duplicate to new slide Delete" at bounding box center [583, 328] width 1165 height 655
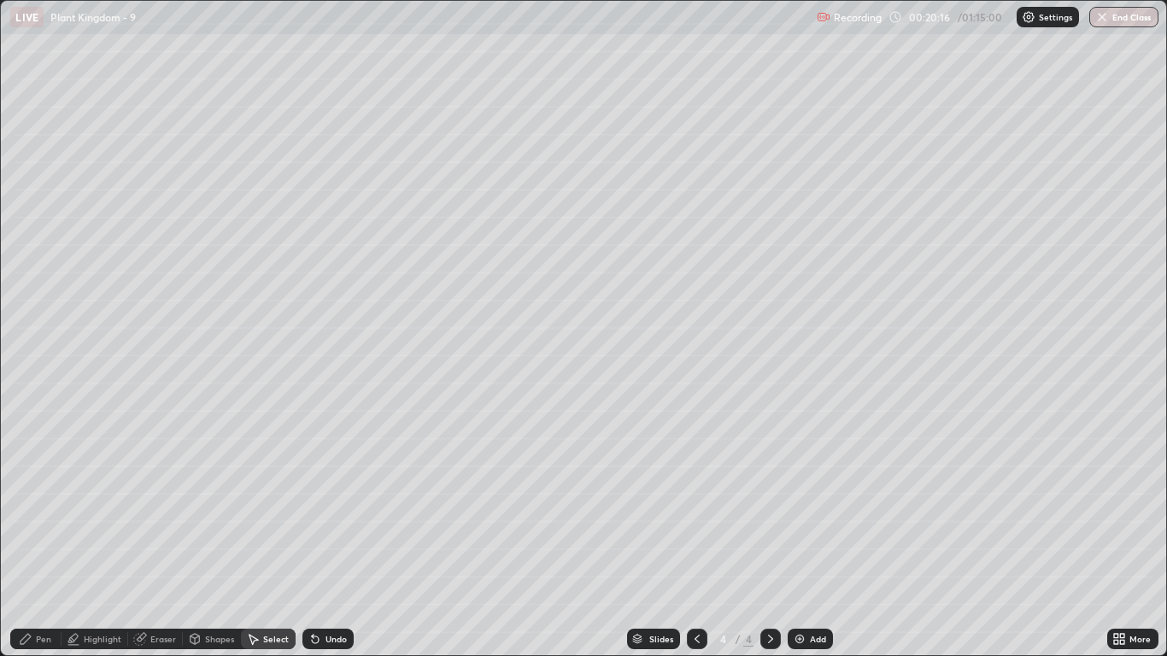
click at [38, 540] on div "Pen" at bounding box center [43, 639] width 15 height 9
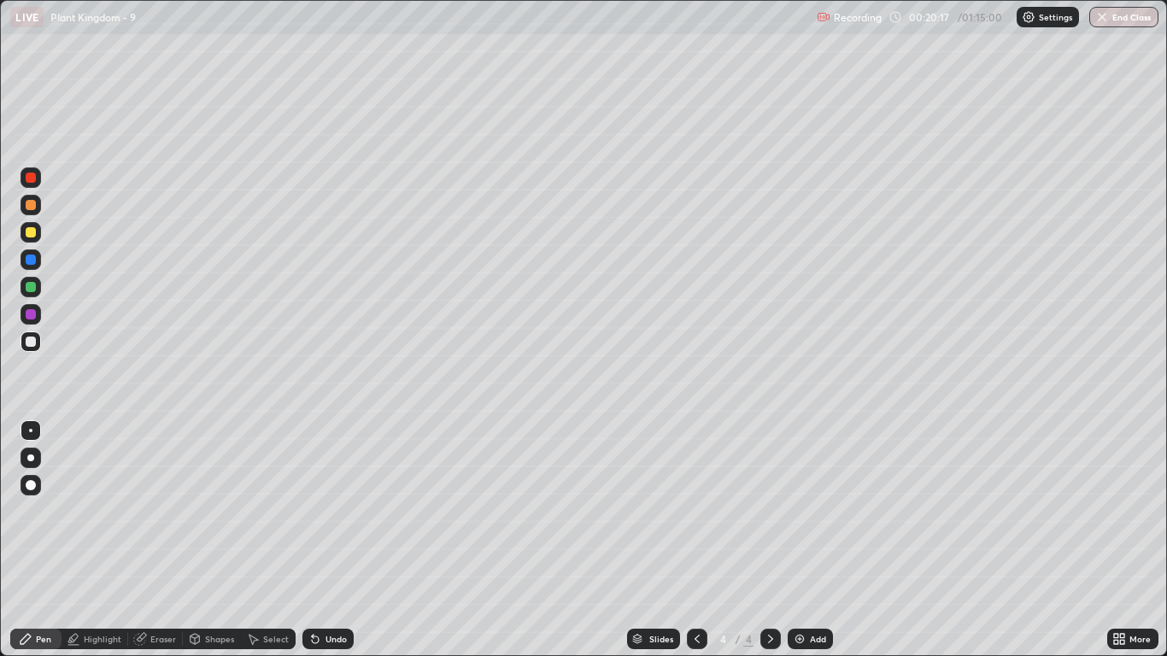
click at [26, 345] on div at bounding box center [31, 342] width 10 height 10
click at [31, 421] on div at bounding box center [31, 430] width 21 height 21
click at [277, 540] on div "Select" at bounding box center [276, 639] width 26 height 9
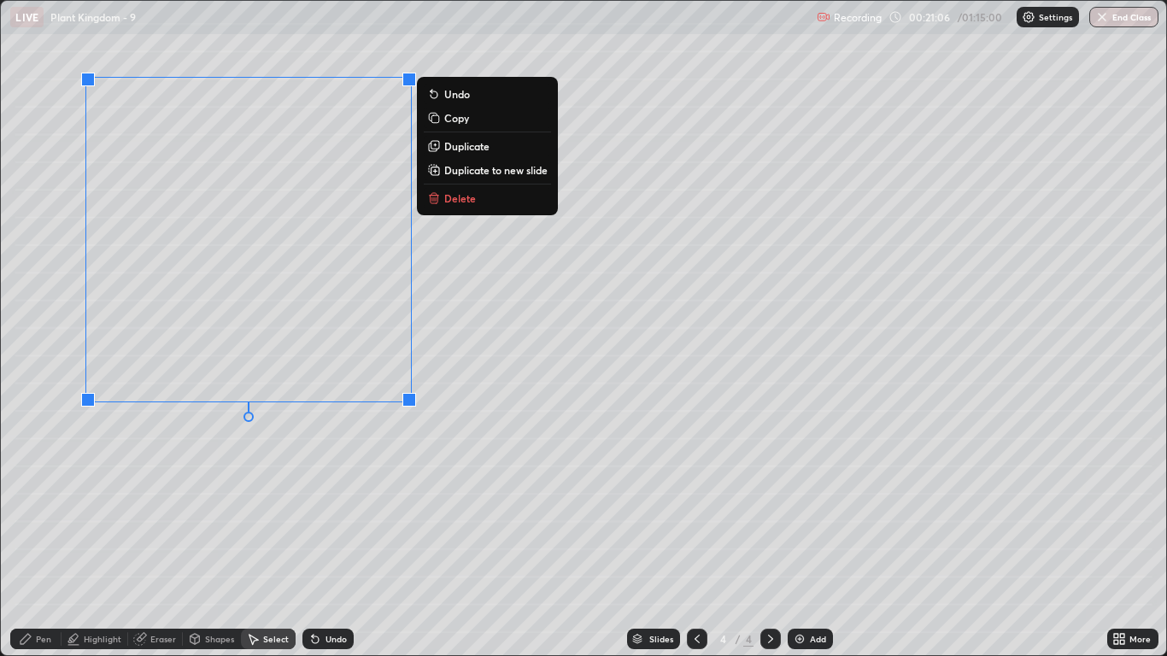
click at [255, 530] on div "0 ° Undo Copy Duplicate Duplicate to new slide Delete" at bounding box center [583, 328] width 1165 height 655
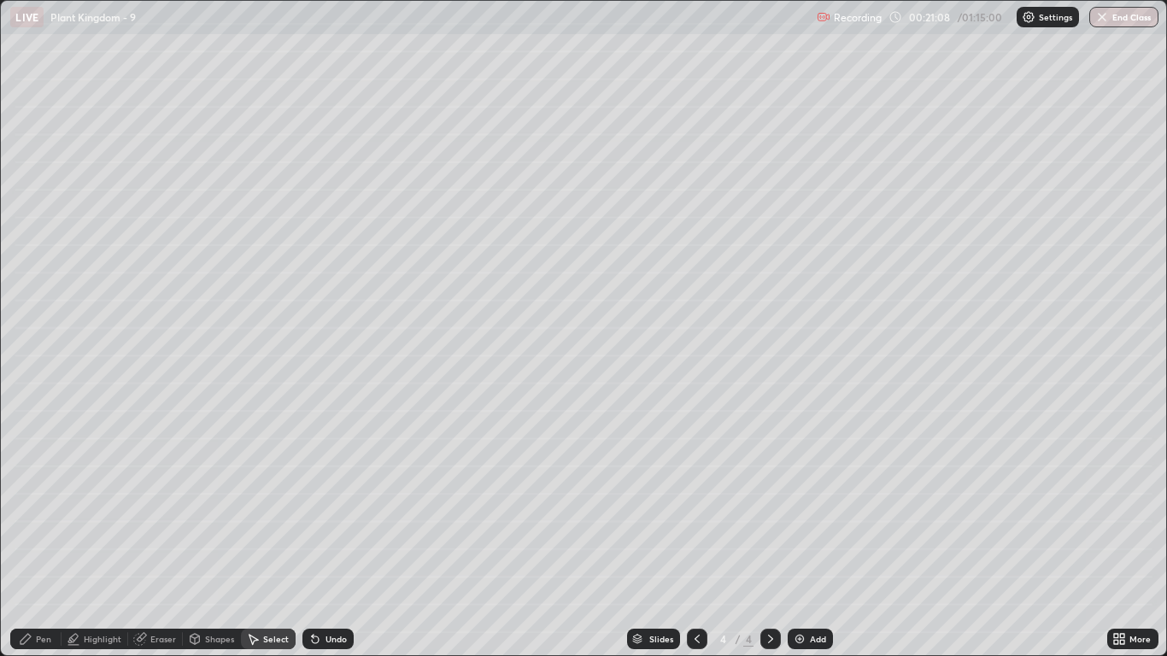
click at [35, 540] on div "Pen" at bounding box center [35, 639] width 51 height 21
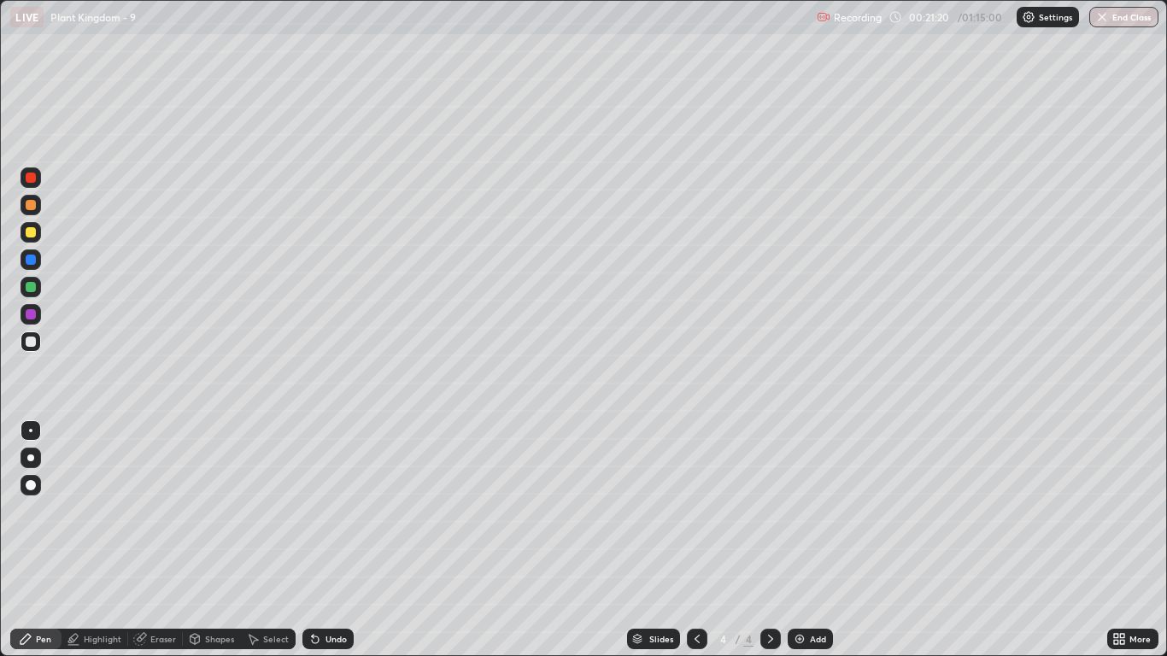
click at [35, 261] on div at bounding box center [31, 260] width 10 height 10
click at [275, 540] on div "Select" at bounding box center [276, 639] width 26 height 9
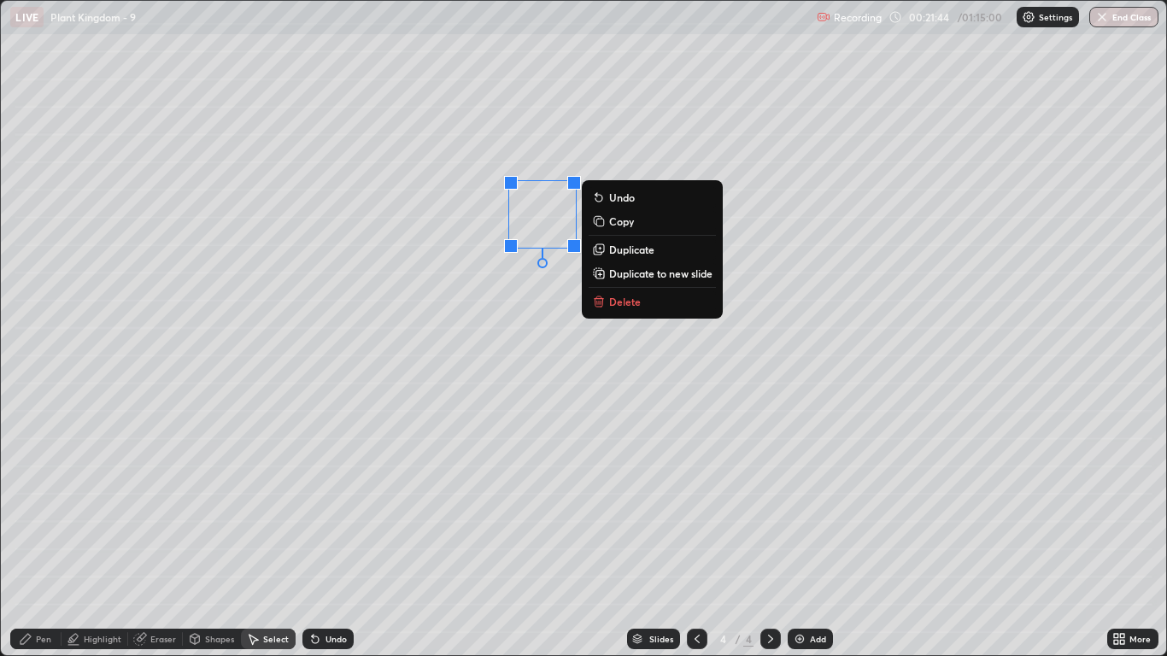
click at [490, 382] on div "0 ° Undo Copy Duplicate Duplicate to new slide Delete" at bounding box center [583, 328] width 1165 height 655
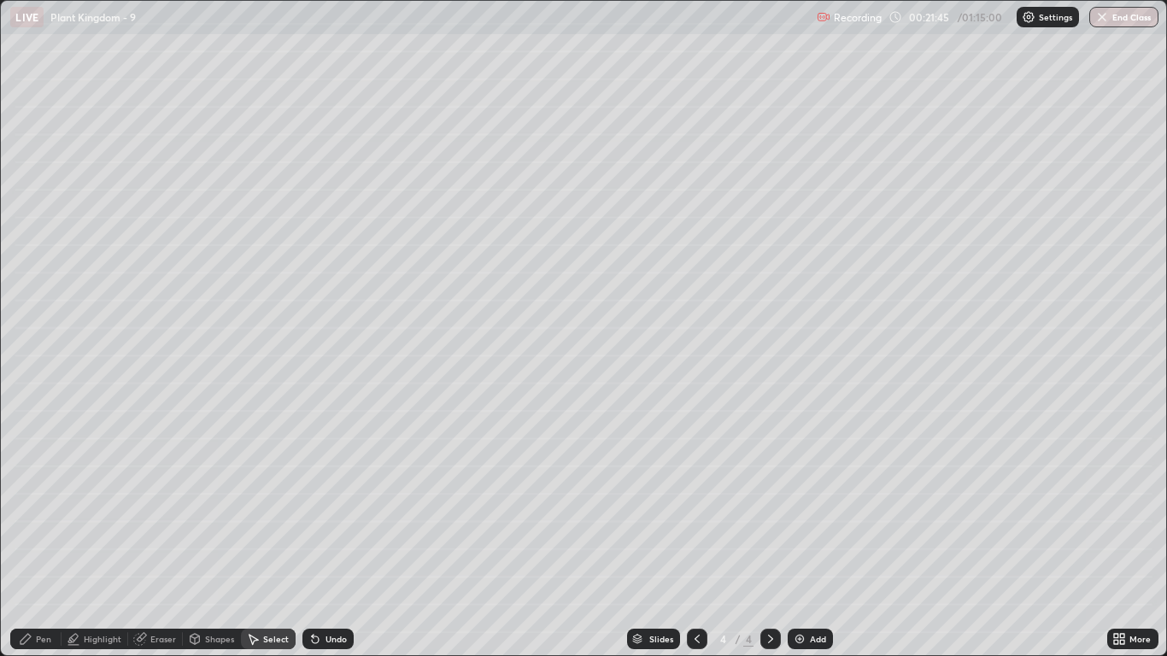
click at [33, 540] on div "Pen" at bounding box center [35, 639] width 51 height 21
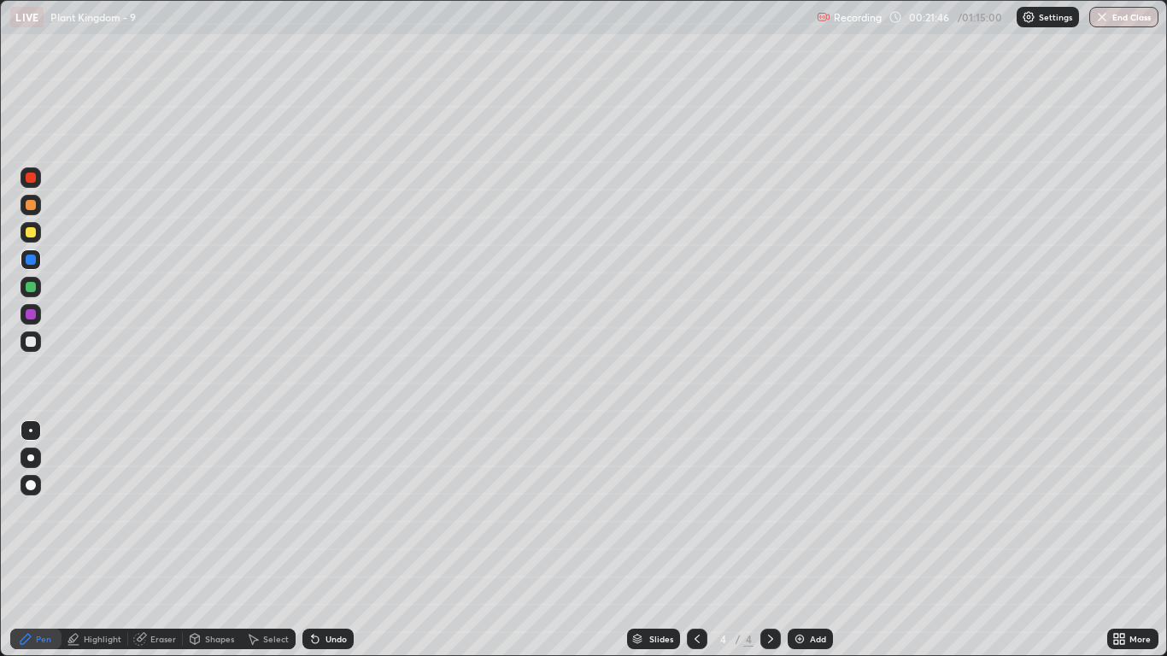
click at [35, 179] on div at bounding box center [31, 178] width 10 height 10
click at [333, 540] on div "Undo" at bounding box center [327, 639] width 51 height 21
click at [31, 345] on div at bounding box center [31, 342] width 10 height 10
click at [30, 260] on div at bounding box center [31, 260] width 10 height 10
click at [338, 540] on div "Undo" at bounding box center [327, 639] width 51 height 21
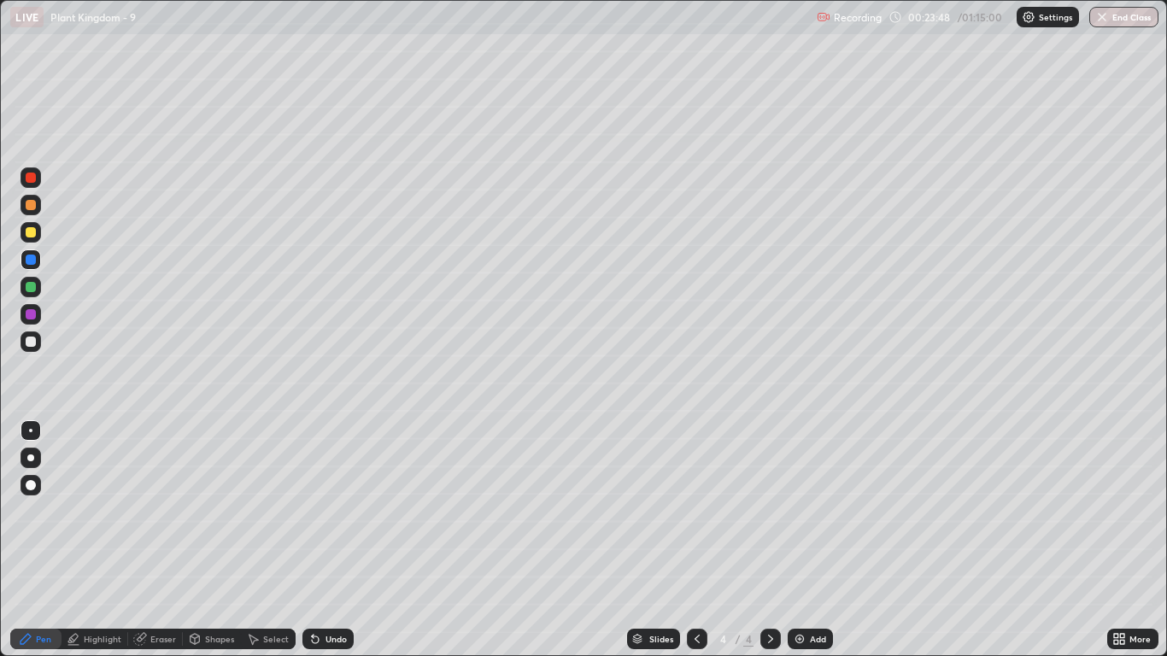
click at [32, 178] on div at bounding box center [31, 178] width 10 height 10
click at [31, 431] on div at bounding box center [30, 430] width 3 height 3
click at [338, 540] on div "Undo" at bounding box center [327, 639] width 51 height 21
click at [159, 540] on div "Eraser" at bounding box center [163, 639] width 26 height 9
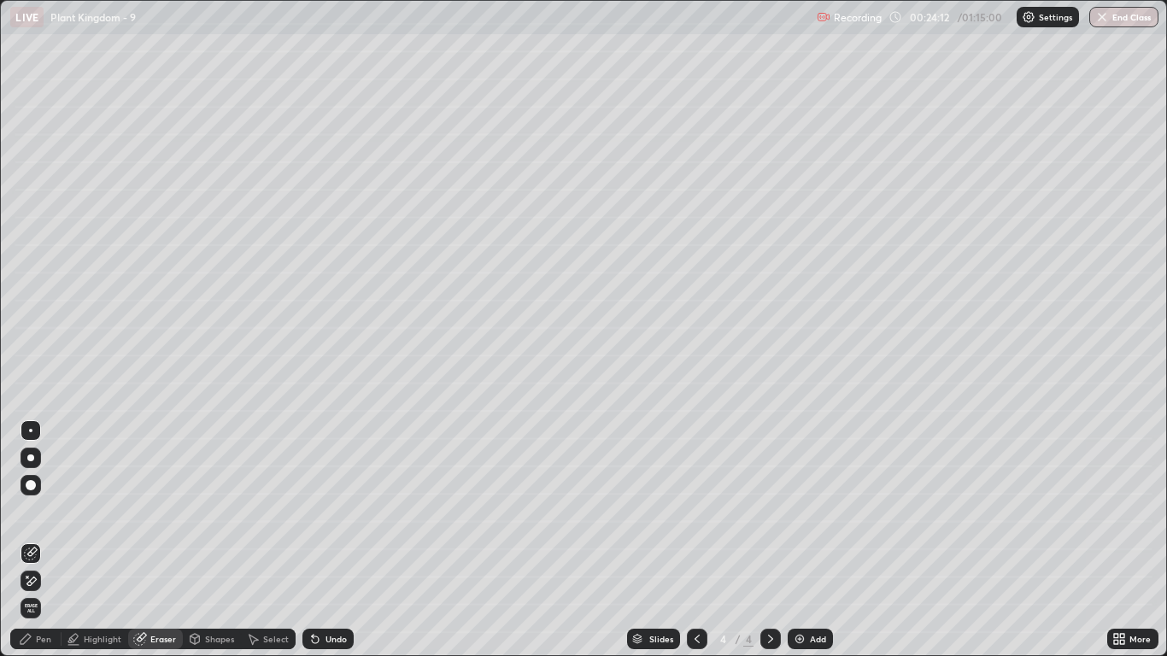
click at [37, 540] on div "Pen" at bounding box center [43, 639] width 15 height 9
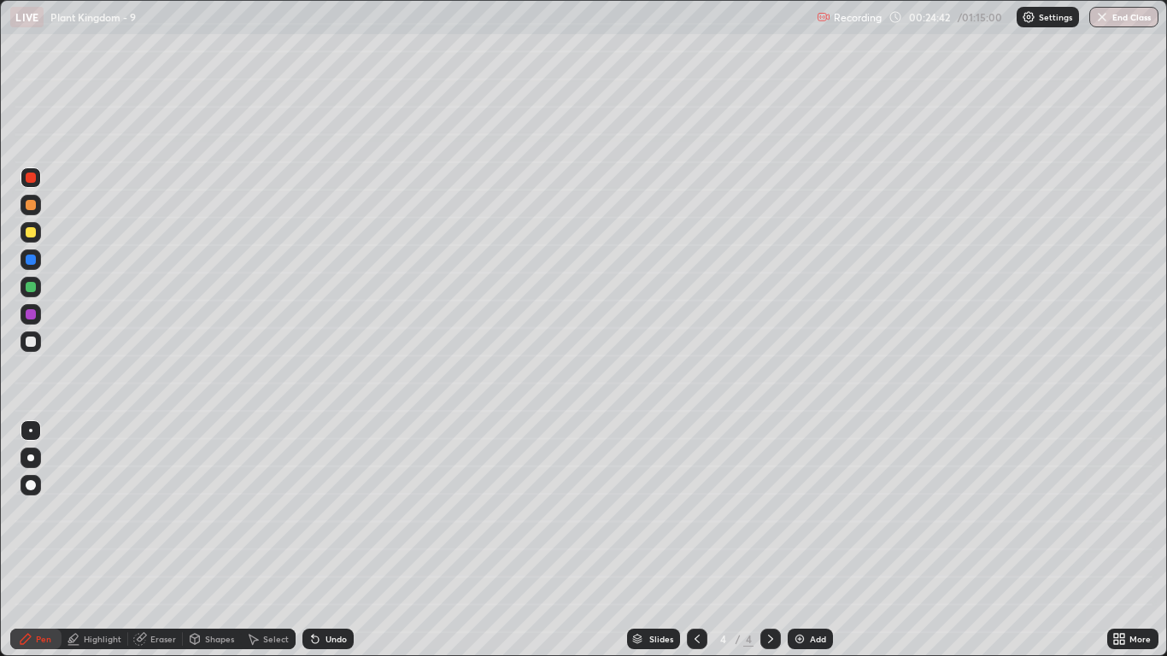
click at [264, 540] on div "Select" at bounding box center [276, 639] width 26 height 9
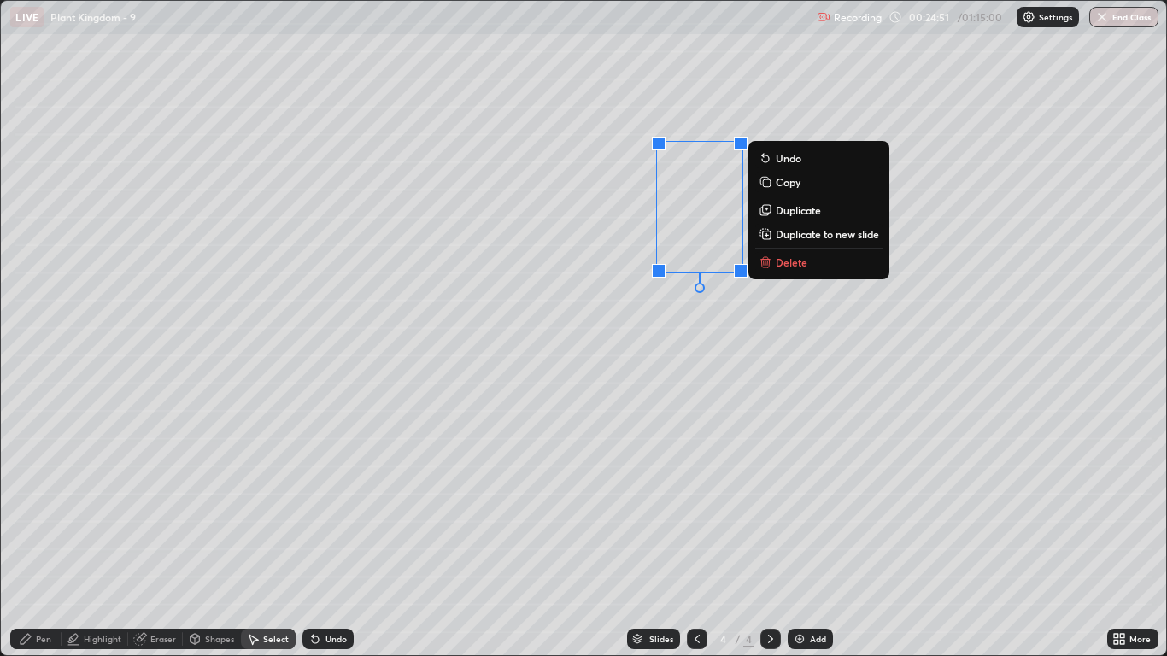
click at [660, 439] on div "0 ° Undo Copy Duplicate Duplicate to new slide Delete" at bounding box center [583, 328] width 1165 height 655
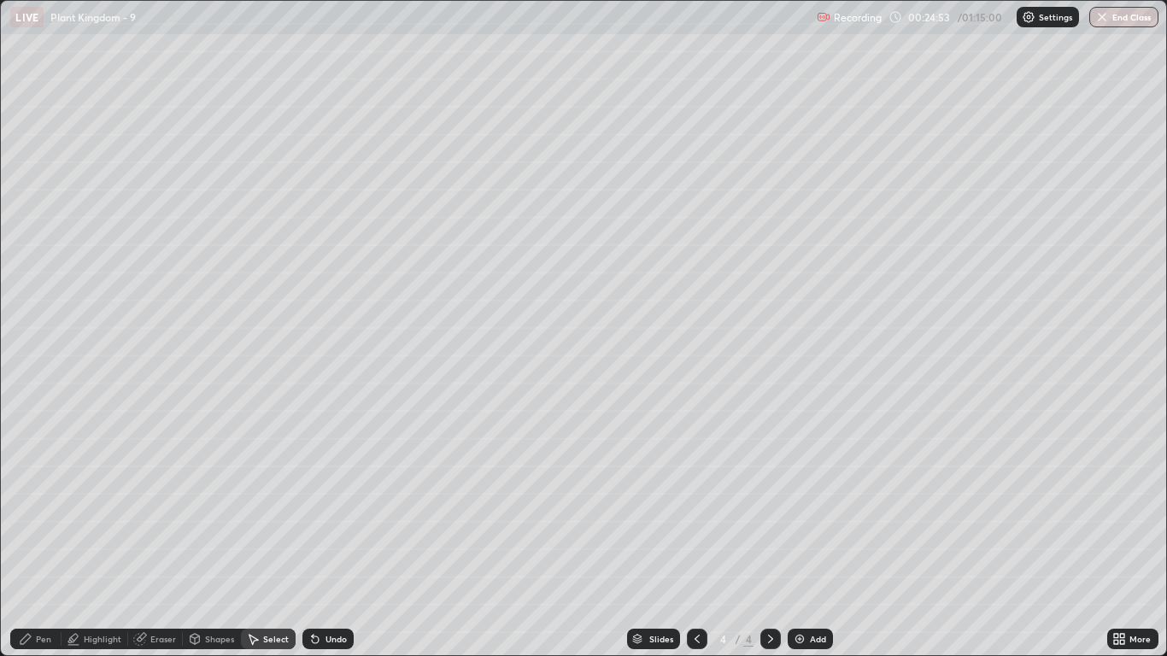
click at [36, 540] on div "Pen" at bounding box center [43, 639] width 15 height 9
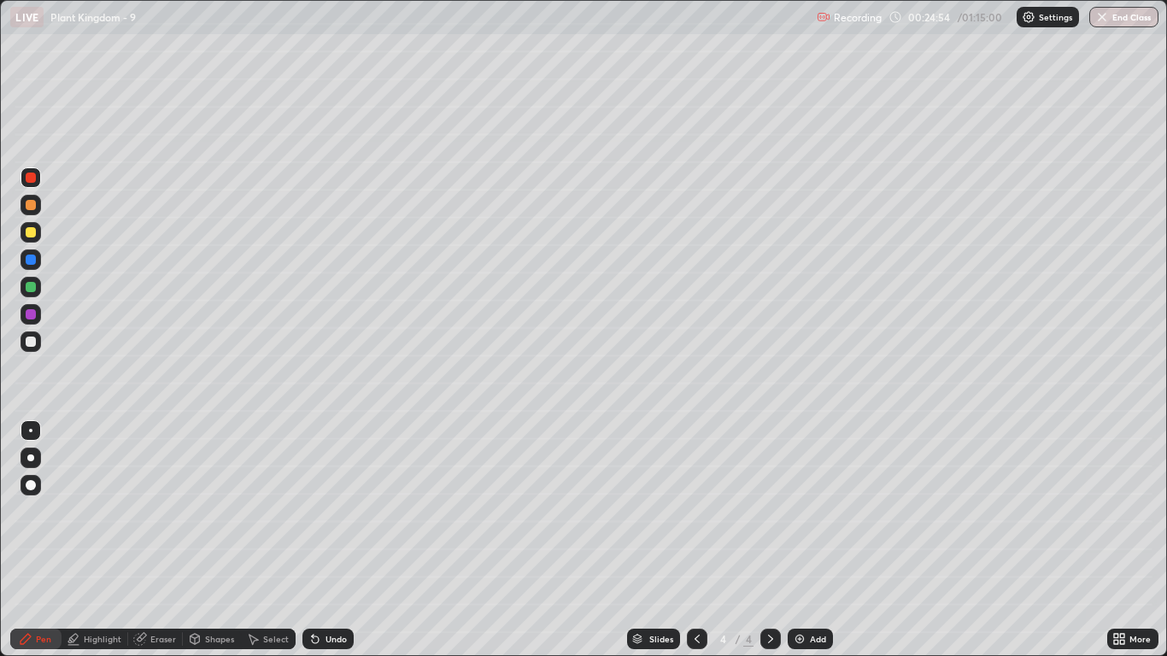
click at [29, 337] on div at bounding box center [31, 342] width 10 height 10
click at [31, 431] on div at bounding box center [30, 430] width 3 height 3
click at [276, 540] on div "Select" at bounding box center [276, 639] width 26 height 9
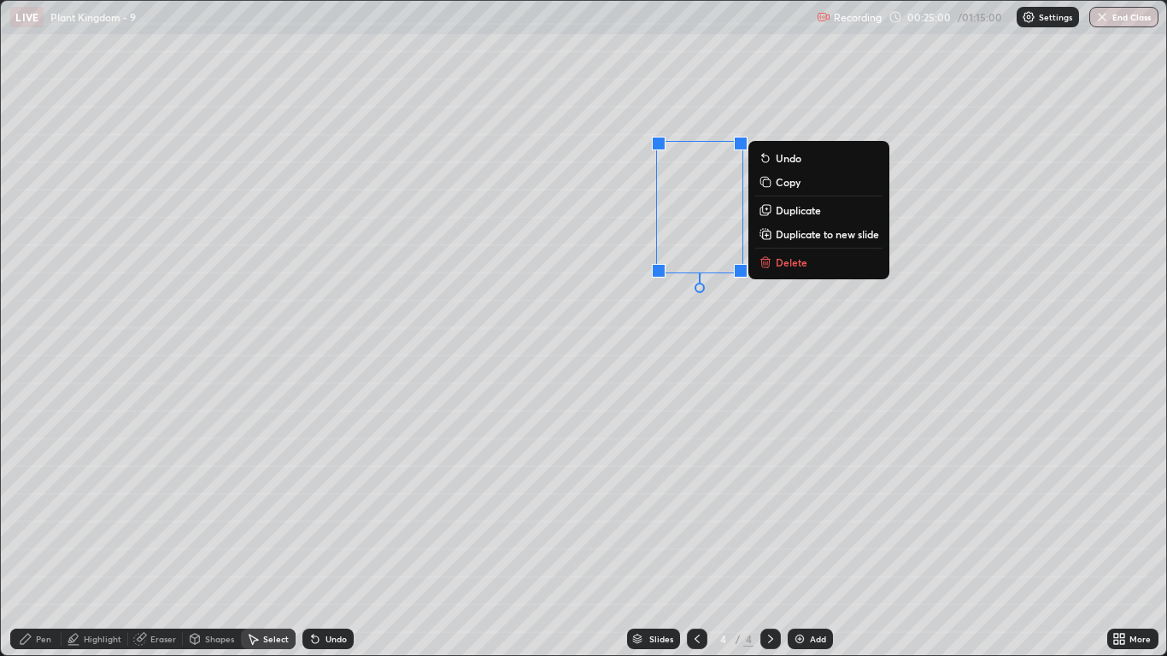
click at [784, 183] on p "Copy" at bounding box center [788, 182] width 25 height 14
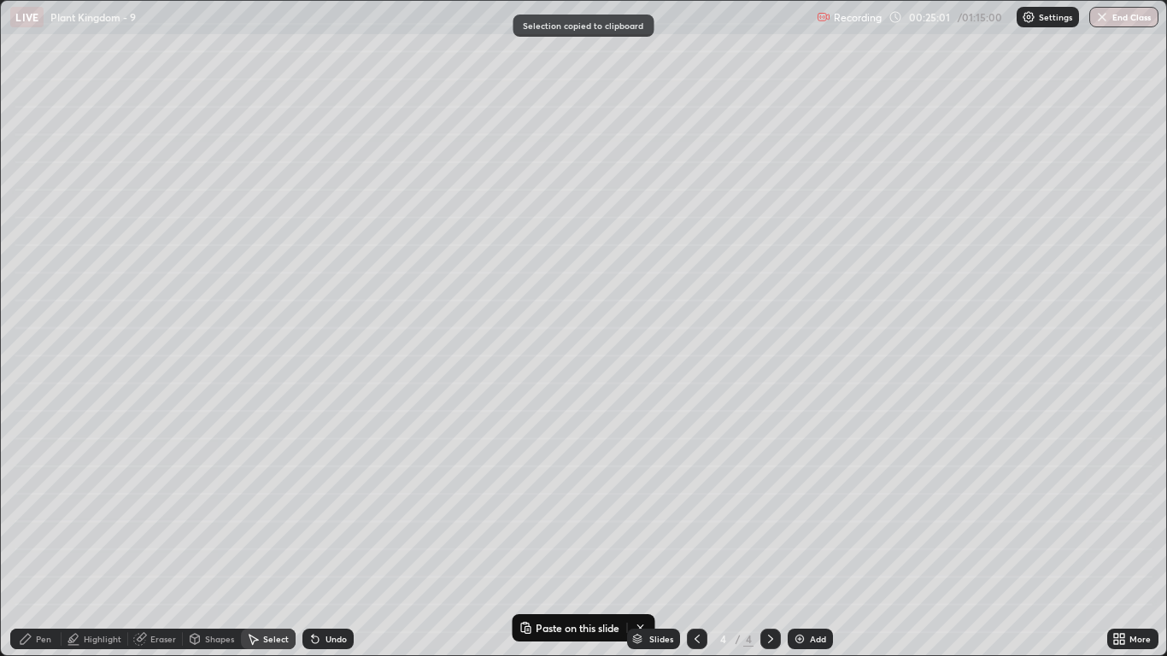
click at [41, 540] on div "Pen" at bounding box center [35, 639] width 51 height 21
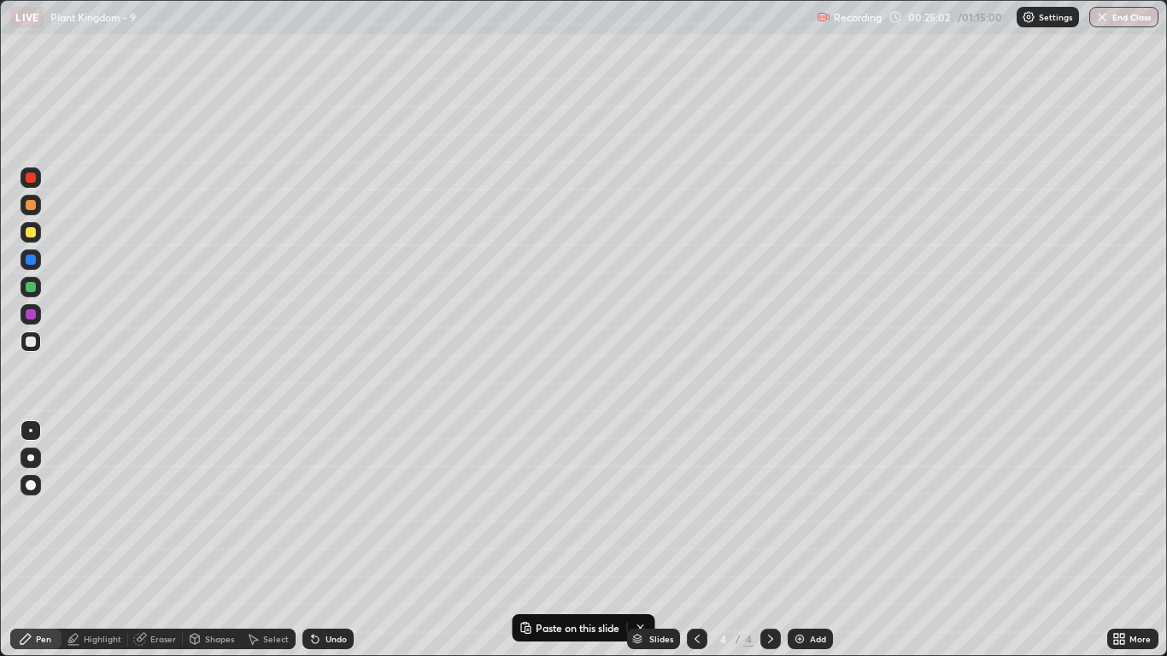
click at [29, 342] on div at bounding box center [31, 342] width 10 height 10
click at [31, 431] on div at bounding box center [30, 430] width 3 height 3
click at [277, 540] on div "Select" at bounding box center [276, 639] width 26 height 9
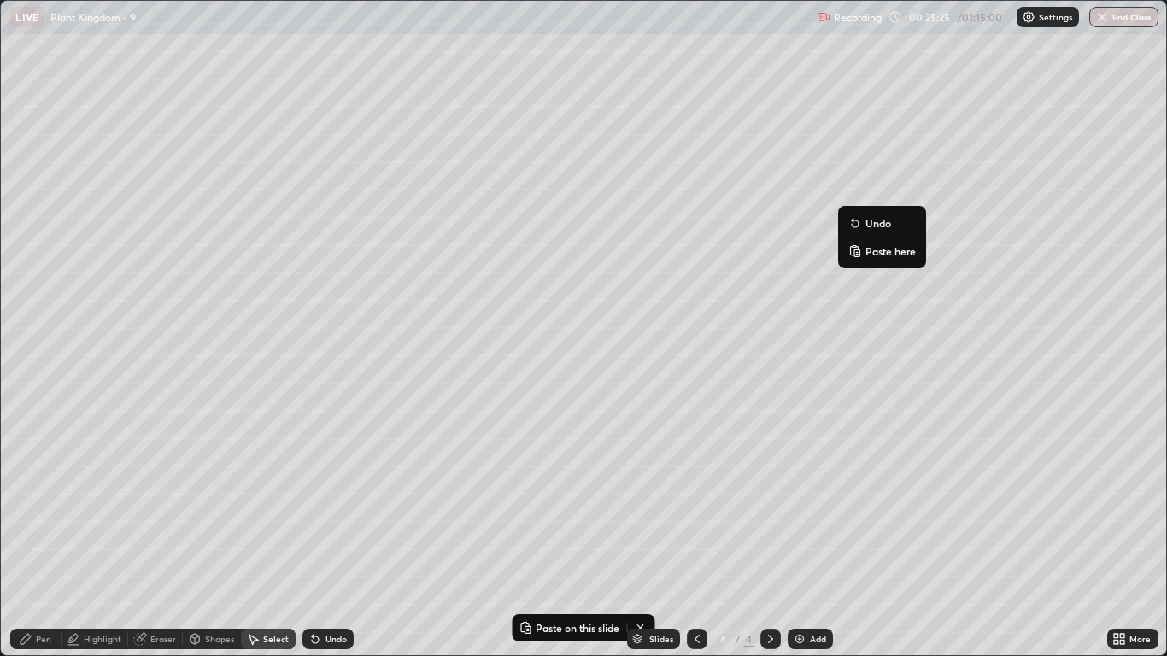
click at [876, 251] on p "Paste here" at bounding box center [891, 251] width 50 height 14
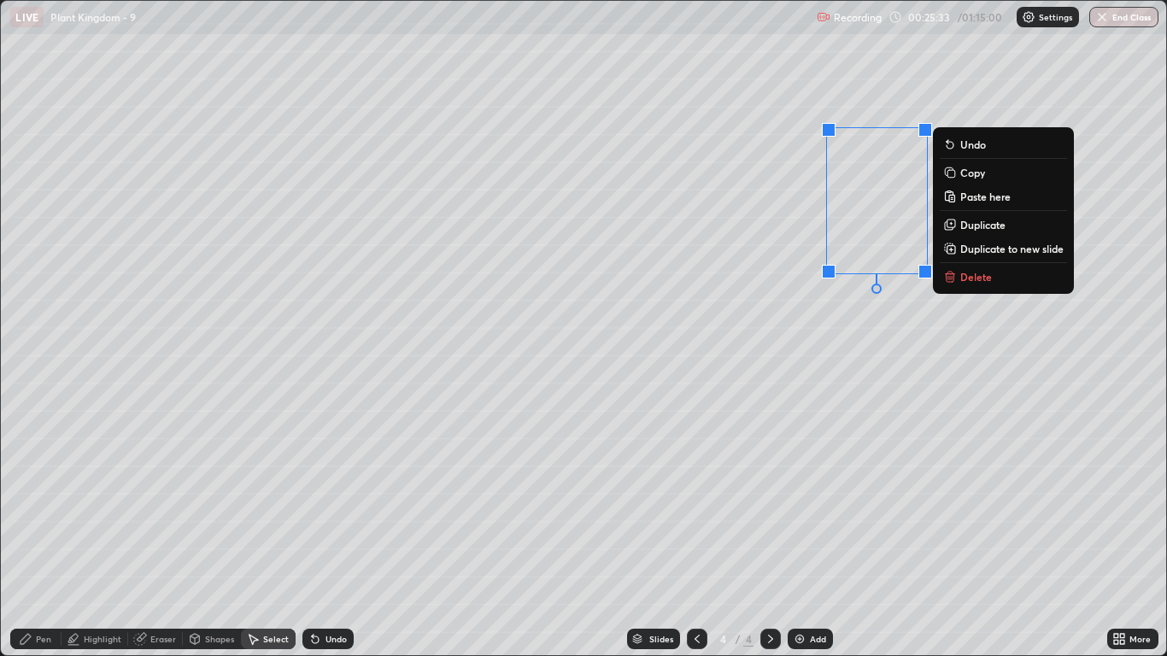
click at [867, 376] on div "0 ° Undo Copy Paste here Duplicate Duplicate to new slide Delete" at bounding box center [583, 328] width 1165 height 655
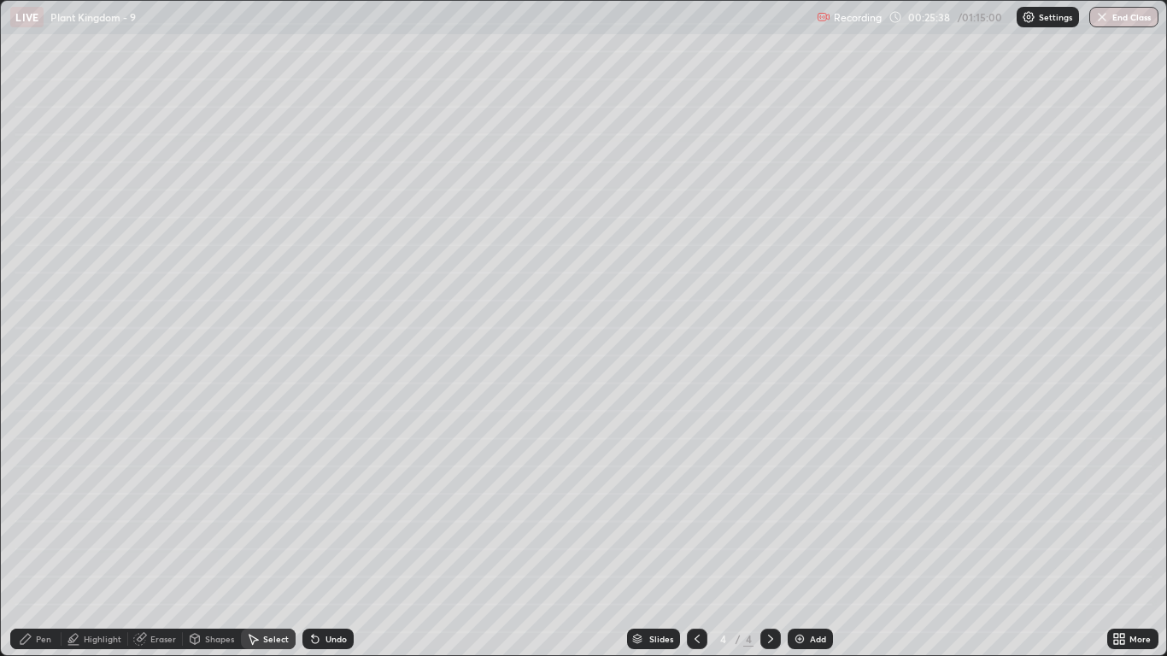
click at [161, 540] on div "Eraser" at bounding box center [163, 639] width 26 height 9
click at [44, 540] on div "Pen" at bounding box center [43, 639] width 15 height 9
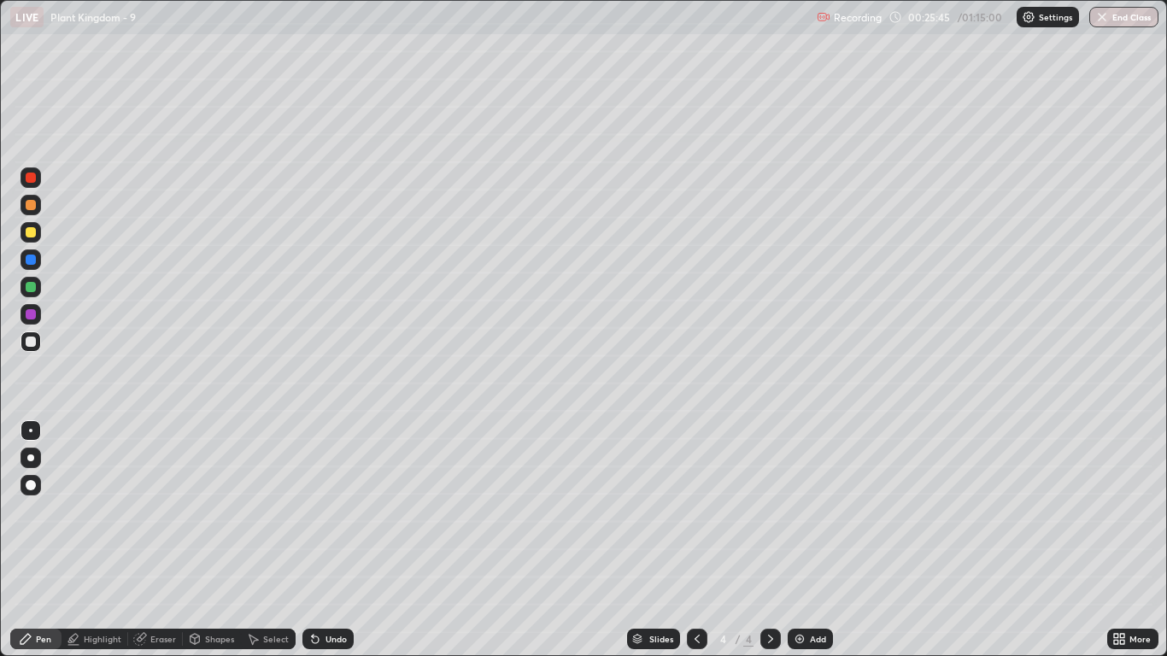
click at [31, 261] on div at bounding box center [31, 260] width 10 height 10
click at [32, 232] on div at bounding box center [31, 232] width 10 height 10
click at [32, 260] on div at bounding box center [31, 260] width 10 height 10
click at [28, 346] on div at bounding box center [31, 342] width 10 height 10
click at [28, 236] on div at bounding box center [31, 232] width 10 height 10
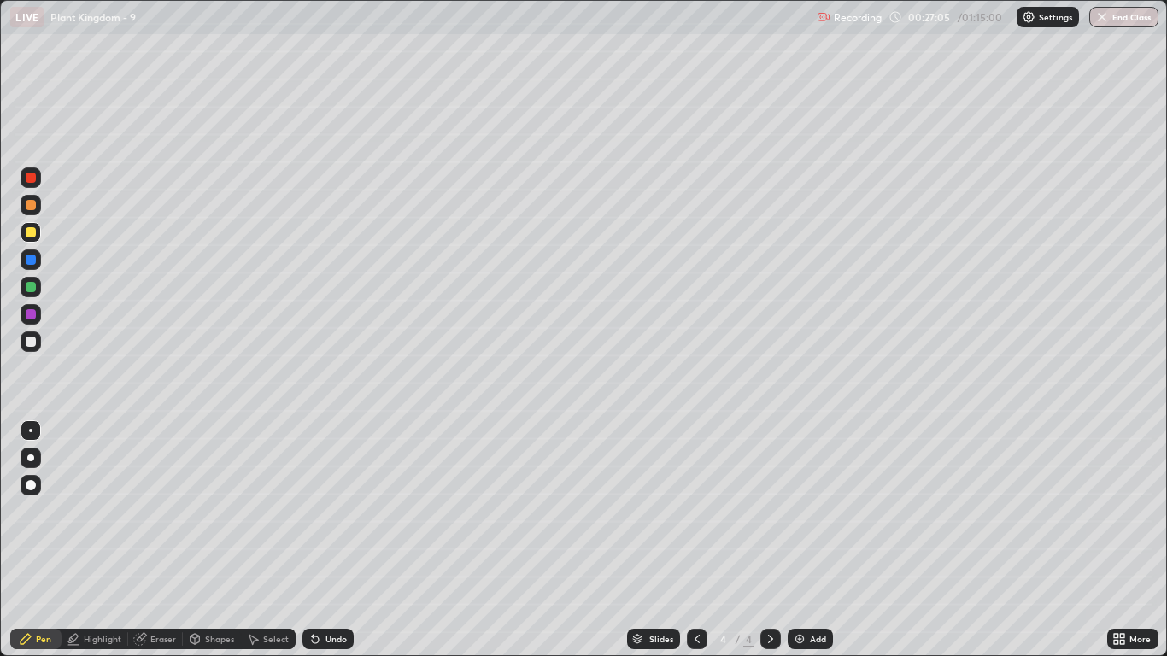
click at [35, 346] on div at bounding box center [31, 342] width 21 height 21
click at [31, 431] on div at bounding box center [30, 430] width 3 height 3
click at [213, 540] on div "Shapes" at bounding box center [219, 639] width 29 height 9
click at [263, 540] on div "Select" at bounding box center [276, 639] width 26 height 9
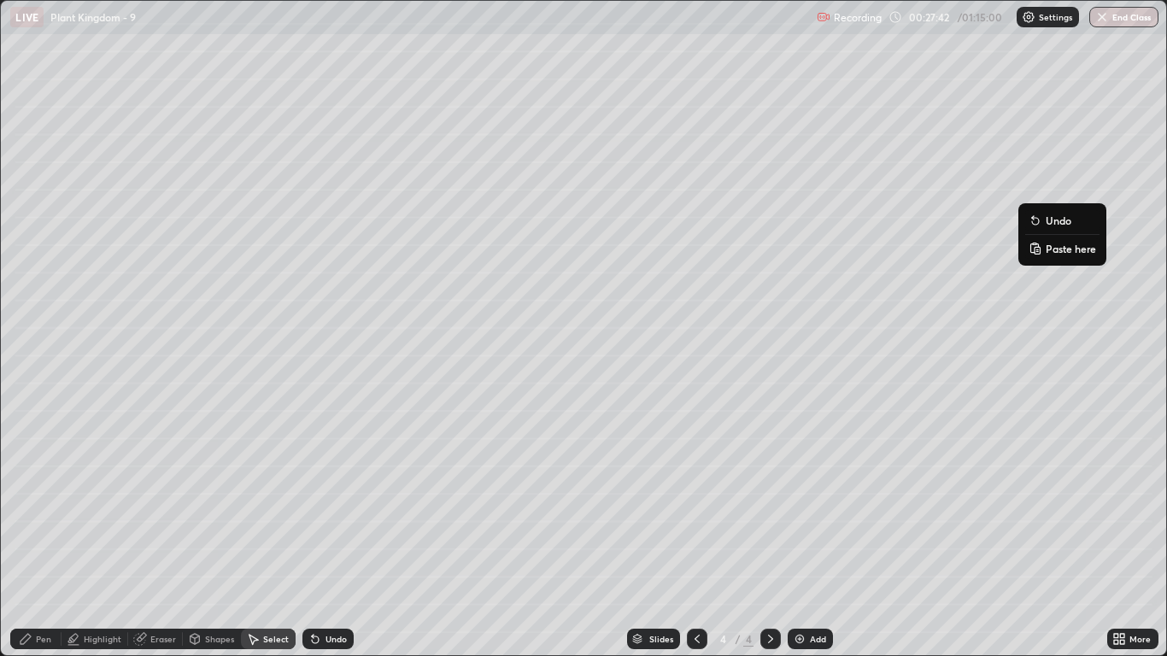
click at [1054, 249] on p "Paste here" at bounding box center [1071, 249] width 50 height 14
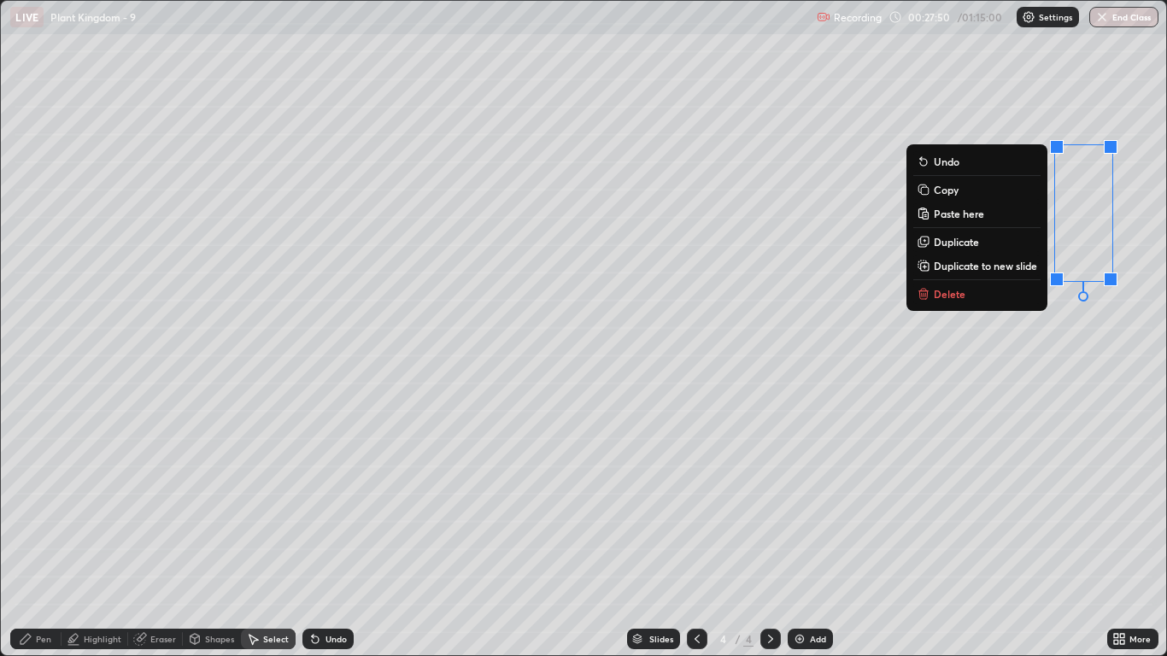
click at [1024, 426] on div "0 ° Undo Copy Paste here Duplicate Duplicate to new slide Delete" at bounding box center [583, 328] width 1165 height 655
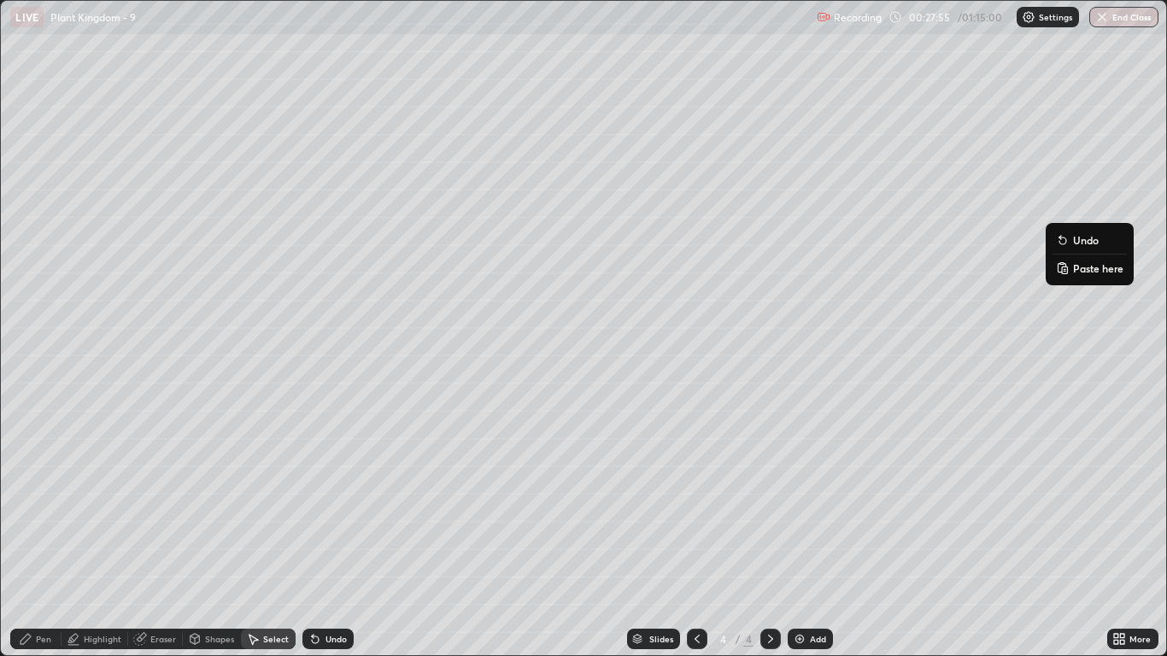
click at [1050, 396] on div "0 ° Undo Copy Paste here Duplicate Duplicate to new slide Delete" at bounding box center [583, 328] width 1165 height 655
click at [1006, 443] on div "0 ° Undo Copy Paste here Duplicate Duplicate to new slide Delete" at bounding box center [583, 328] width 1165 height 655
click at [162, 540] on div "Eraser" at bounding box center [163, 639] width 26 height 9
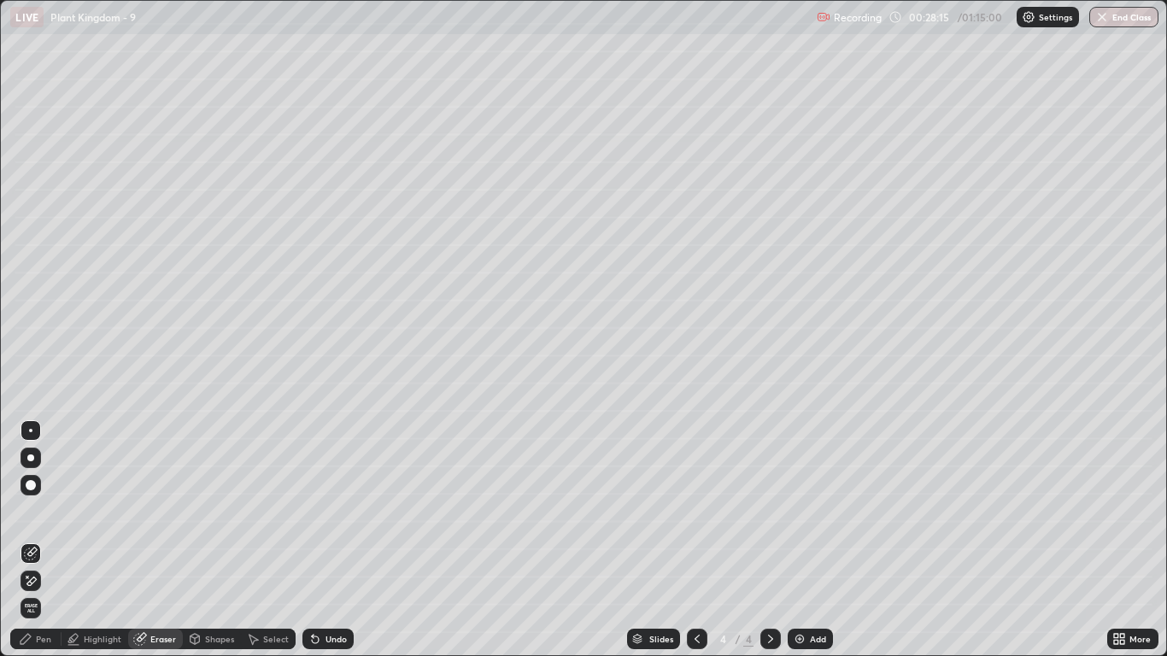
click at [53, 540] on div "Pen" at bounding box center [35, 639] width 51 height 21
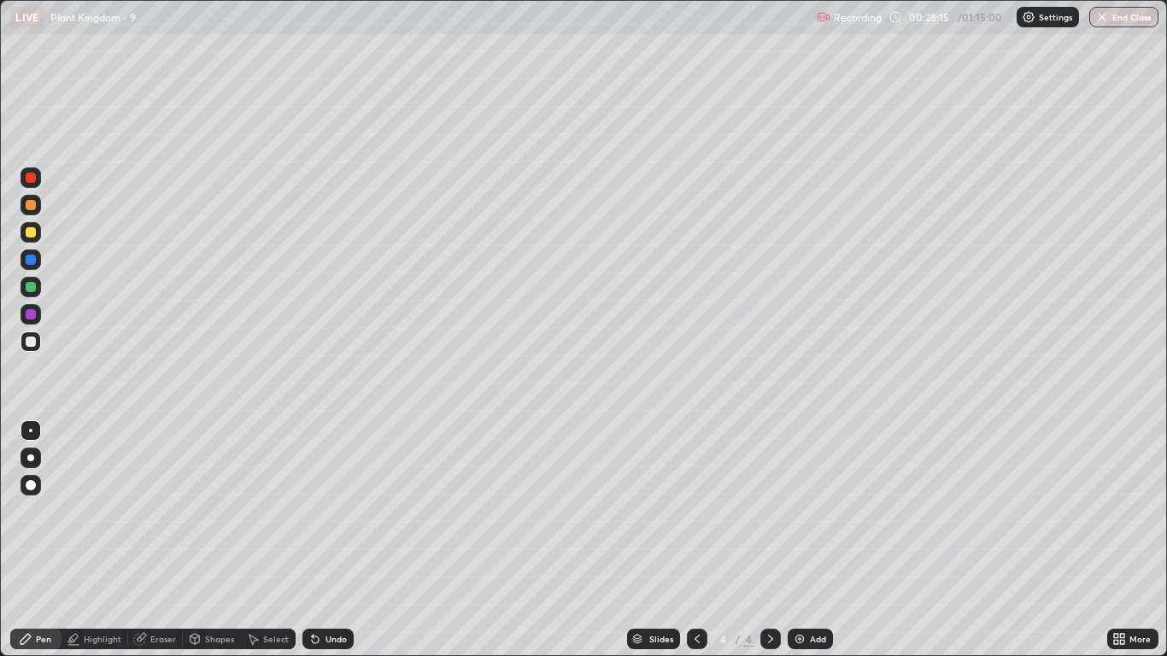
click at [24, 233] on div at bounding box center [31, 232] width 21 height 21
click at [35, 340] on div at bounding box center [31, 342] width 10 height 10
click at [38, 422] on div at bounding box center [31, 430] width 21 height 21
click at [26, 261] on div at bounding box center [31, 260] width 10 height 10
click at [272, 540] on div "Select" at bounding box center [276, 639] width 26 height 9
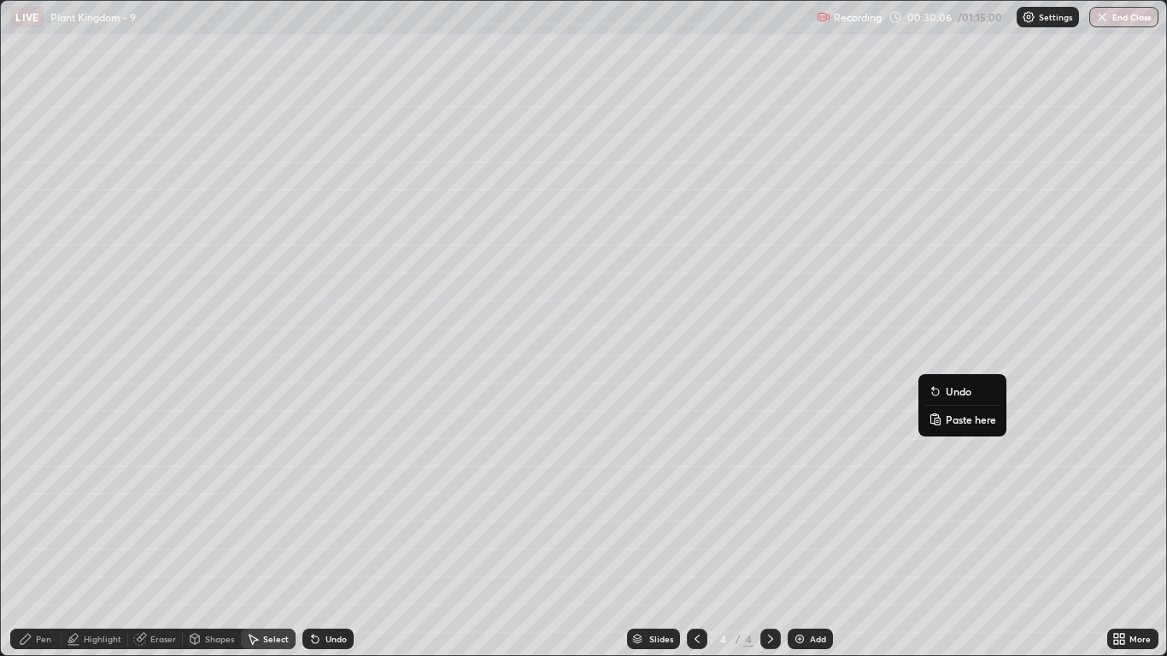
click at [958, 421] on p "Paste here" at bounding box center [971, 420] width 50 height 14
click at [936, 540] on div "0 ° Undo Copy Paste here Duplicate Duplicate to new slide Delete" at bounding box center [583, 328] width 1165 height 655
click at [157, 540] on div "Eraser" at bounding box center [163, 639] width 26 height 9
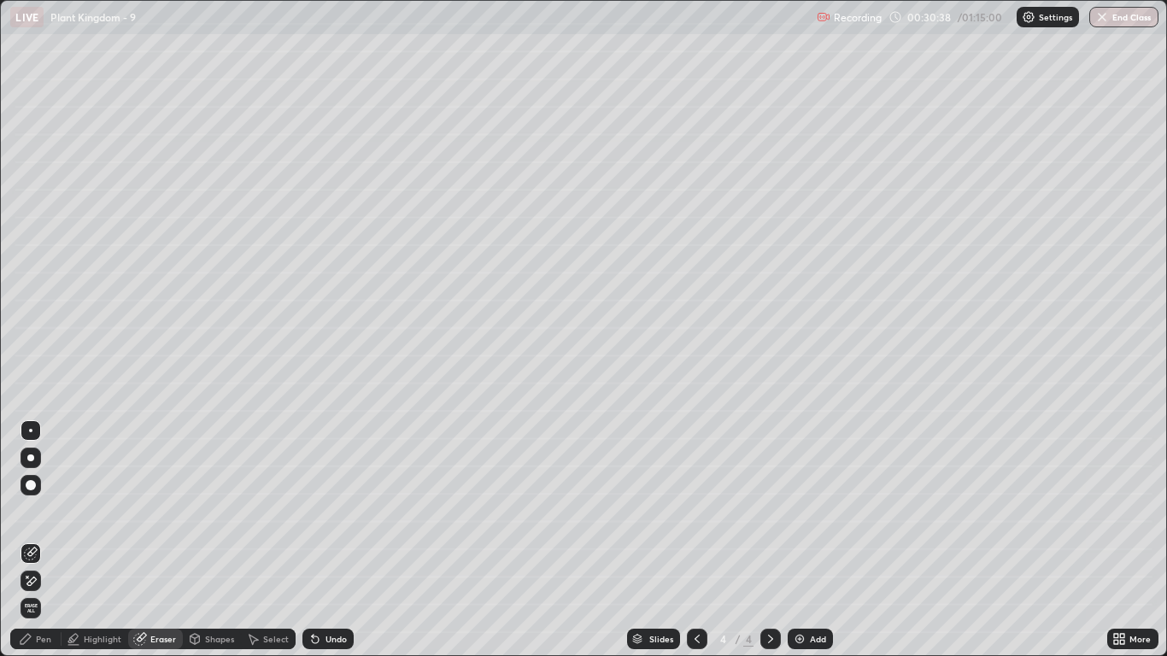
click at [46, 540] on div "Pen" at bounding box center [43, 639] width 15 height 9
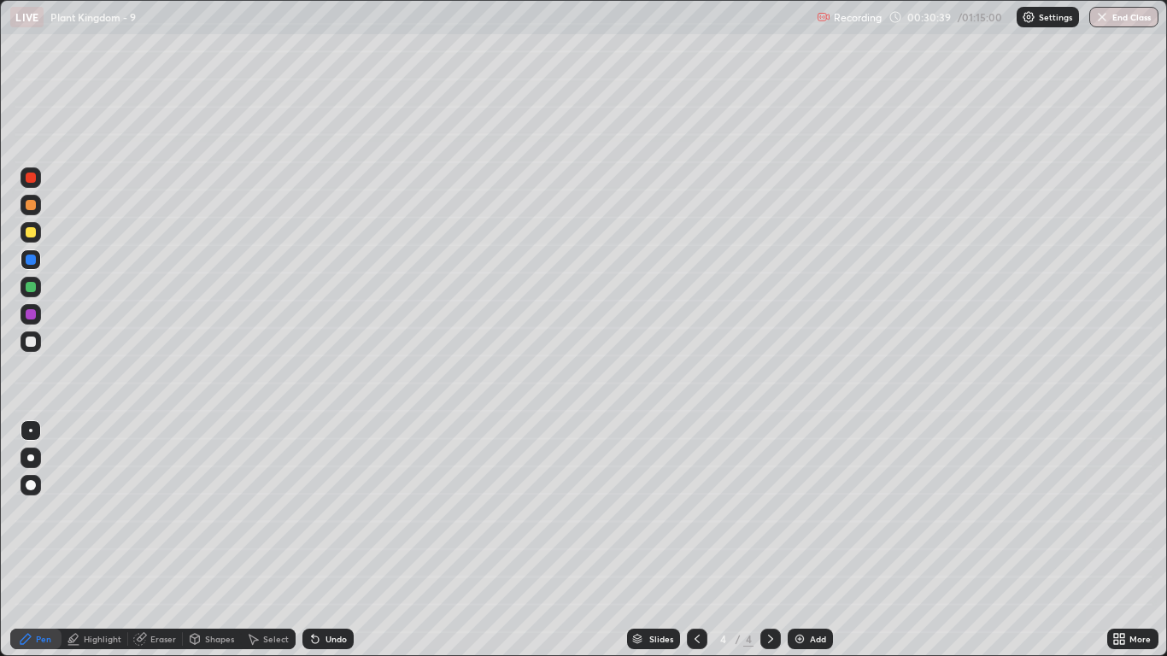
click at [26, 258] on div at bounding box center [31, 260] width 10 height 10
click at [35, 231] on div at bounding box center [31, 232] width 10 height 10
click at [31, 431] on div at bounding box center [30, 430] width 3 height 3
click at [269, 540] on div "Select" at bounding box center [276, 639] width 26 height 9
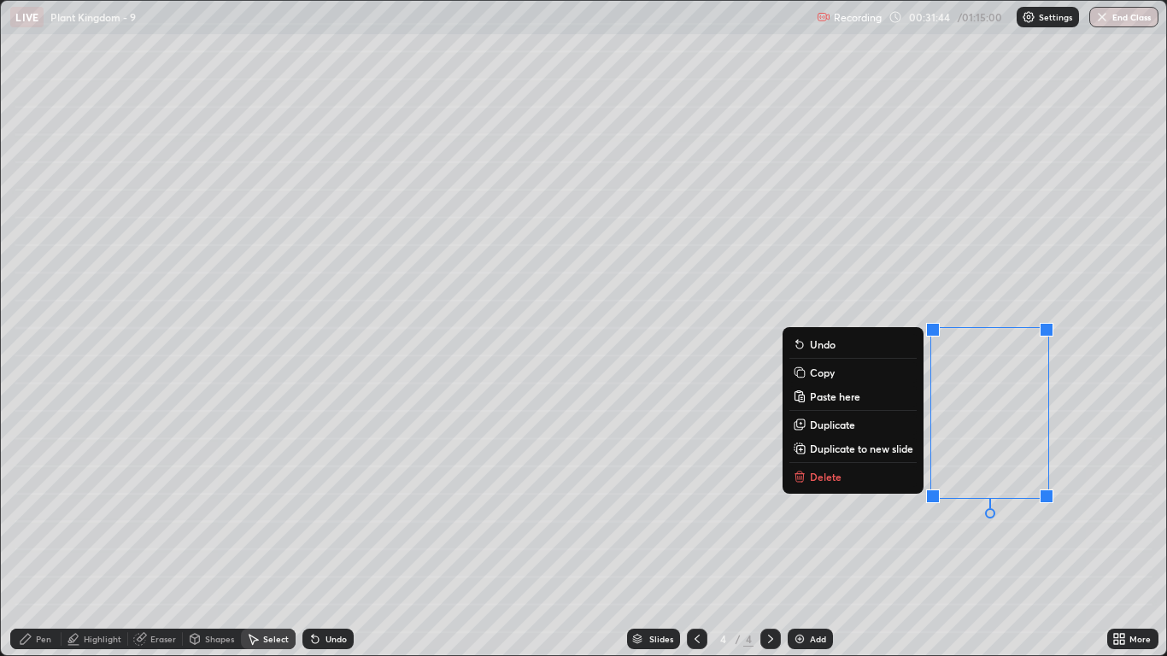
click at [827, 427] on p "Duplicate" at bounding box center [832, 425] width 45 height 14
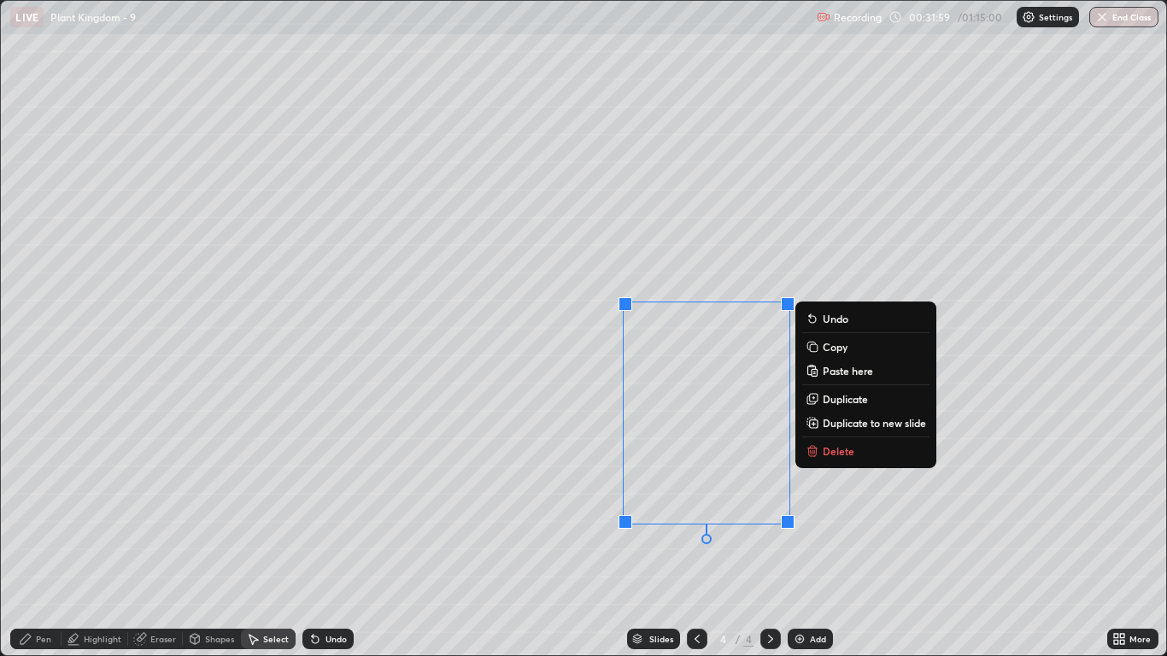
click at [550, 462] on div "0 ° Undo Copy Paste here Duplicate Duplicate to new slide Delete" at bounding box center [583, 328] width 1165 height 655
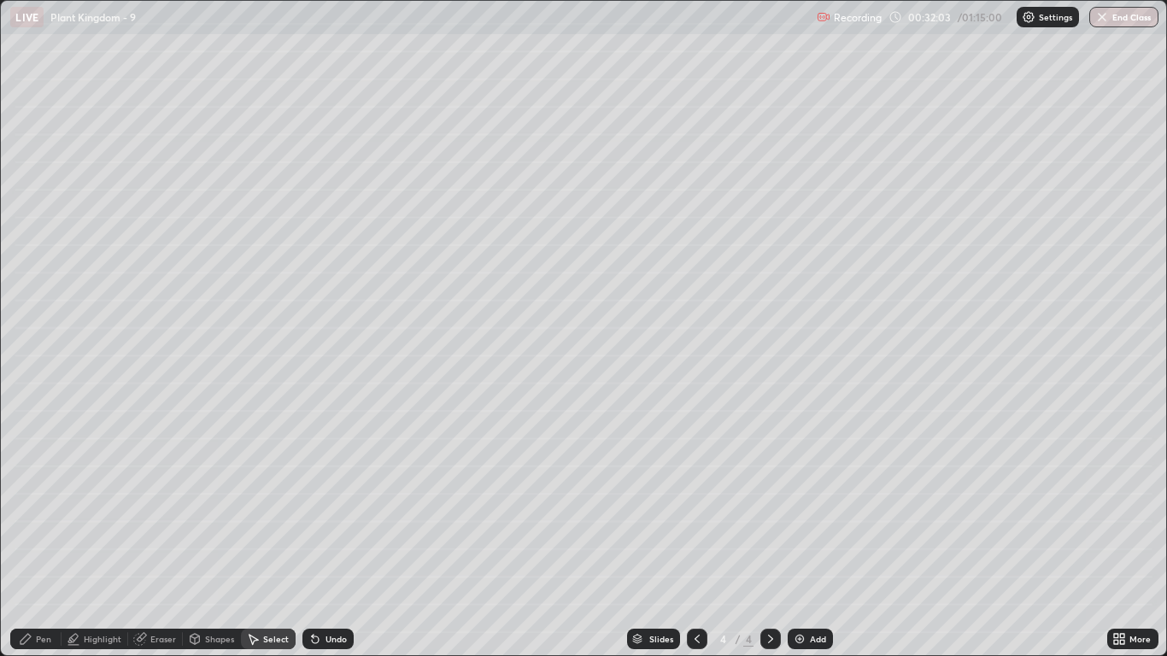
click at [166, 540] on div "Eraser" at bounding box center [163, 639] width 26 height 9
click at [43, 540] on div "Pen" at bounding box center [43, 639] width 15 height 9
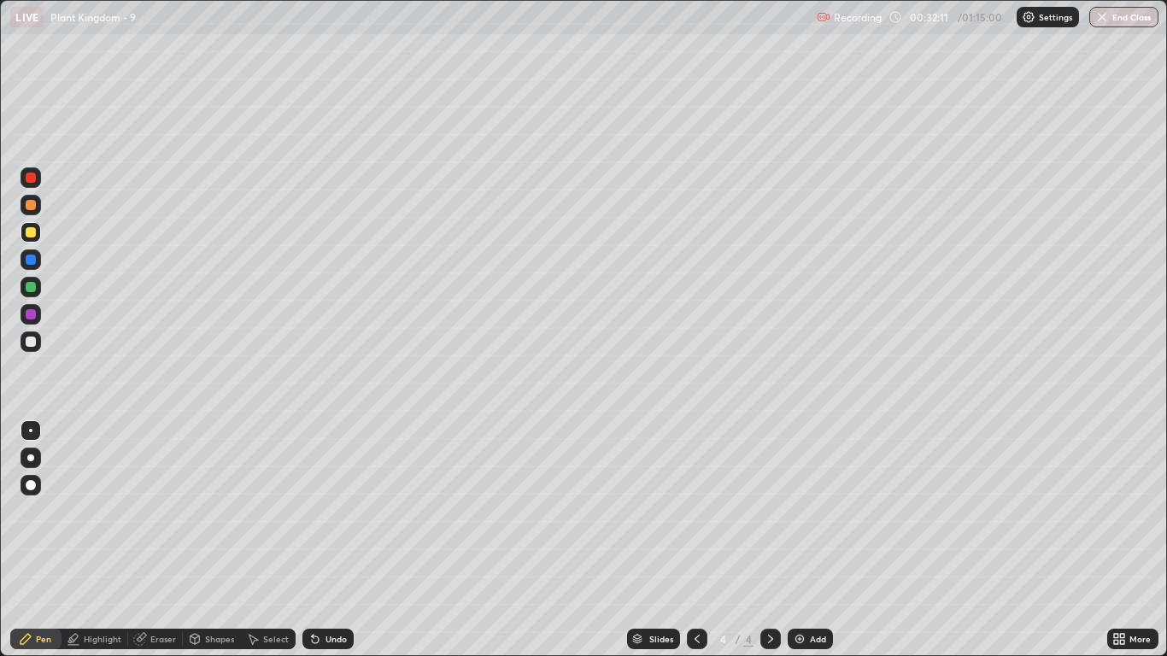
click at [32, 261] on div at bounding box center [31, 260] width 10 height 10
click at [160, 540] on div "Eraser" at bounding box center [163, 639] width 26 height 9
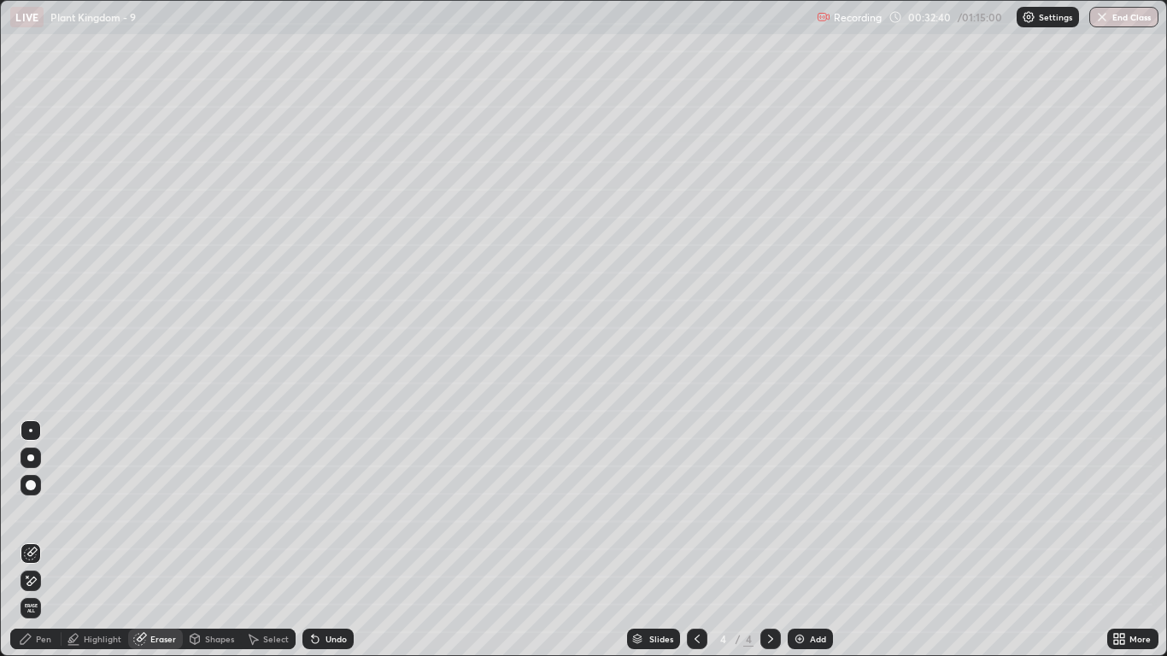
click at [44, 540] on div "Pen" at bounding box center [43, 639] width 15 height 9
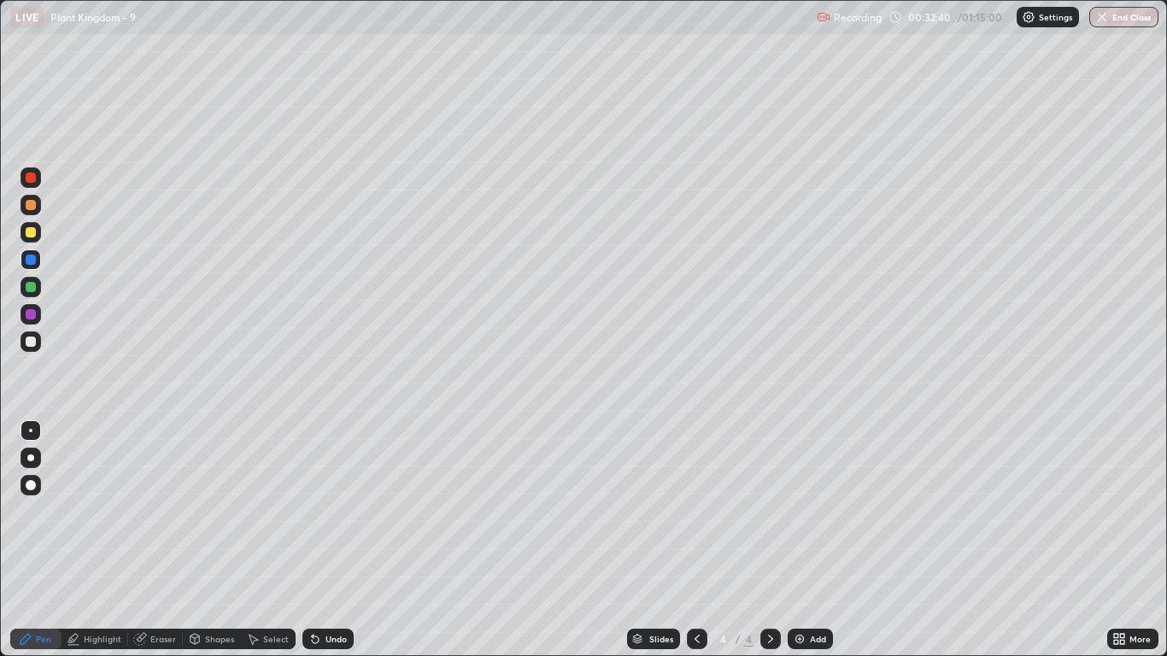
click at [34, 291] on div at bounding box center [31, 287] width 10 height 10
click at [33, 461] on div at bounding box center [31, 458] width 21 height 21
click at [31, 431] on div at bounding box center [30, 430] width 3 height 3
click at [32, 343] on div at bounding box center [31, 342] width 10 height 10
click at [335, 540] on div "Undo" at bounding box center [327, 639] width 51 height 21
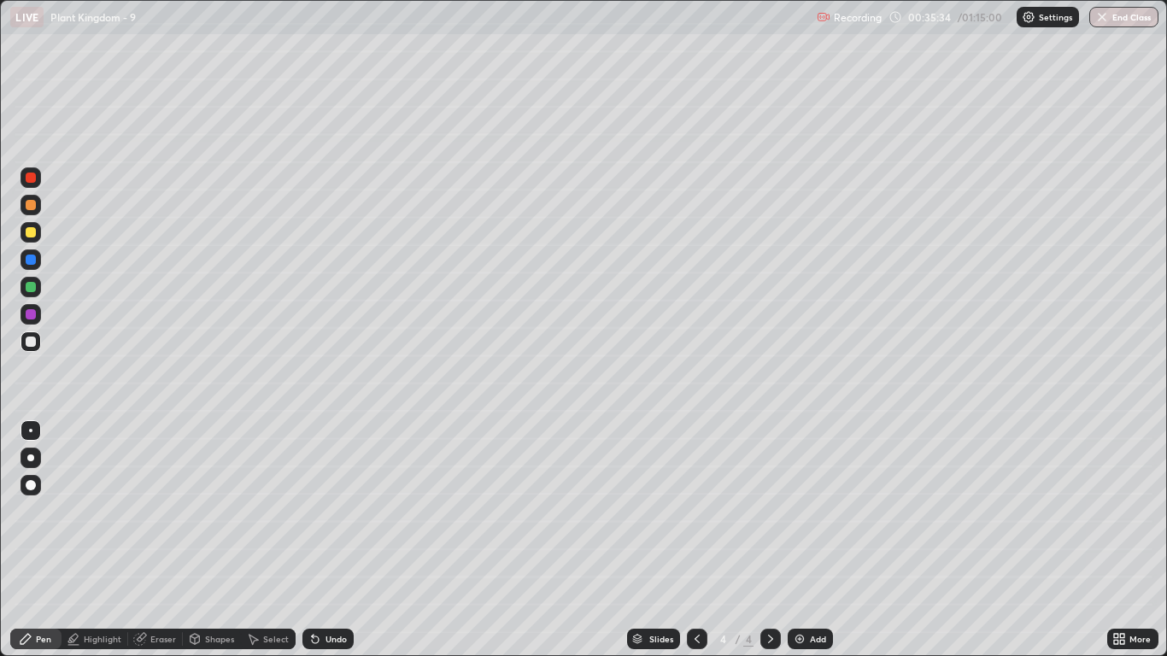
click at [29, 456] on div at bounding box center [30, 458] width 7 height 7
click at [27, 340] on div at bounding box center [31, 342] width 10 height 10
click at [31, 431] on div at bounding box center [30, 430] width 3 height 3
click at [797, 540] on img at bounding box center [800, 639] width 14 height 14
click at [695, 540] on icon at bounding box center [697, 639] width 14 height 14
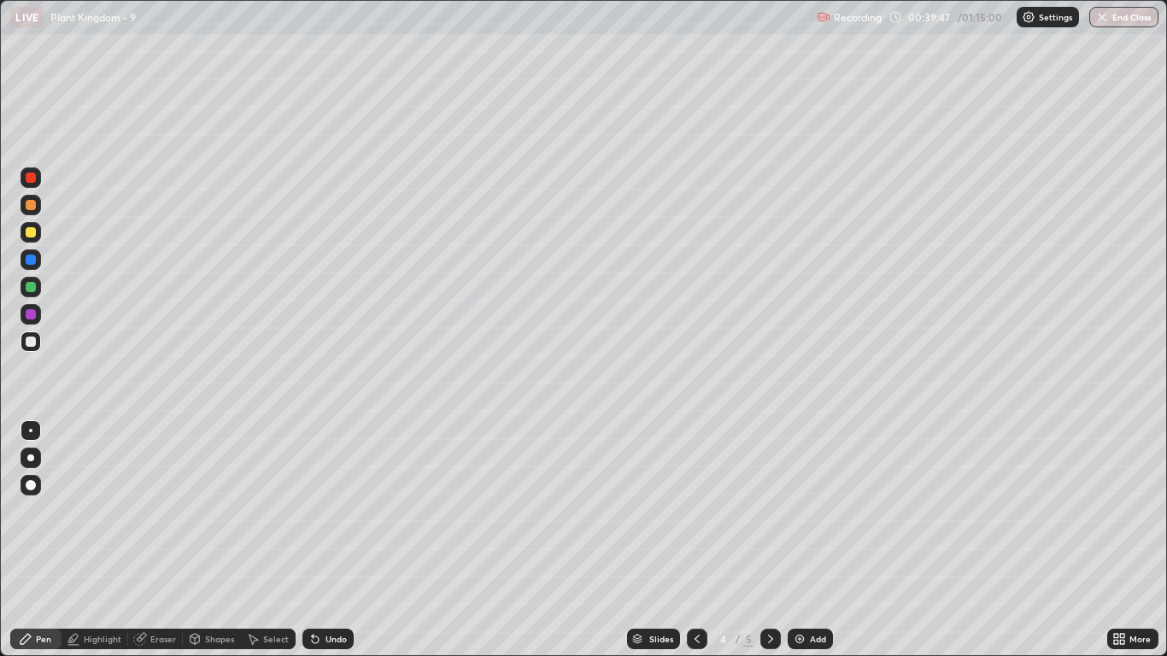
click at [770, 540] on icon at bounding box center [771, 639] width 14 height 14
click at [32, 232] on div at bounding box center [31, 232] width 10 height 10
click at [32, 287] on div at bounding box center [31, 287] width 10 height 10
click at [31, 454] on div at bounding box center [31, 458] width 21 height 21
click at [30, 336] on div at bounding box center [31, 342] width 21 height 21
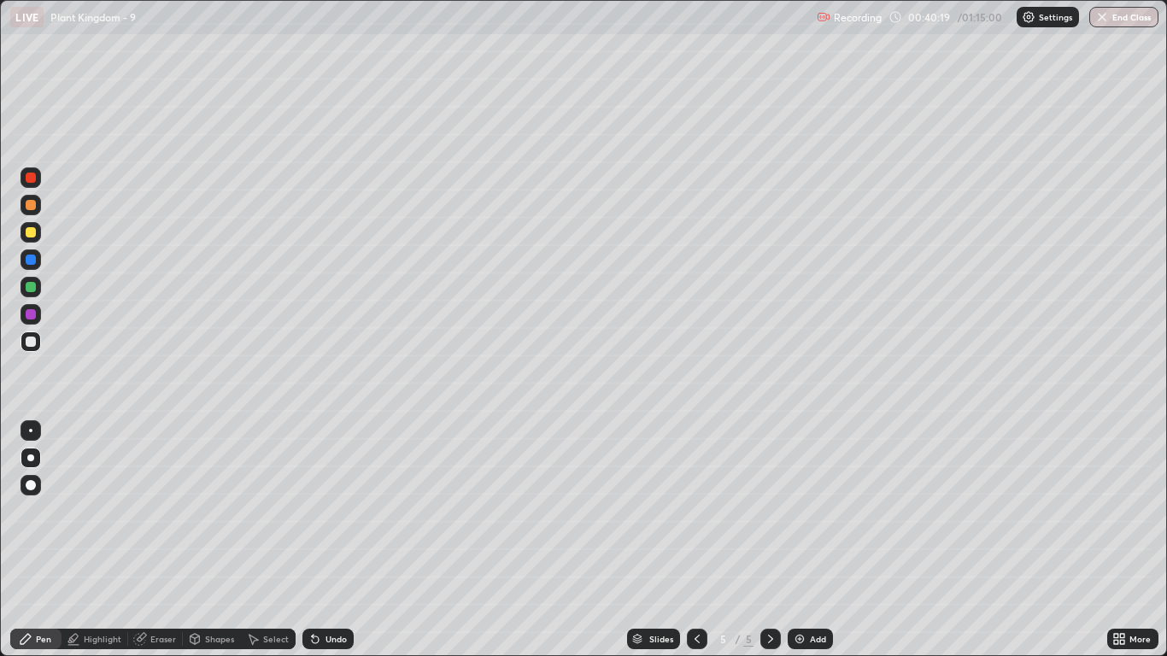
click at [31, 431] on div at bounding box center [30, 430] width 3 height 3
click at [696, 540] on icon at bounding box center [697, 639] width 14 height 14
click at [770, 540] on icon at bounding box center [771, 639] width 14 height 14
click at [35, 234] on div at bounding box center [31, 232] width 10 height 10
click at [32, 457] on div at bounding box center [30, 458] width 7 height 7
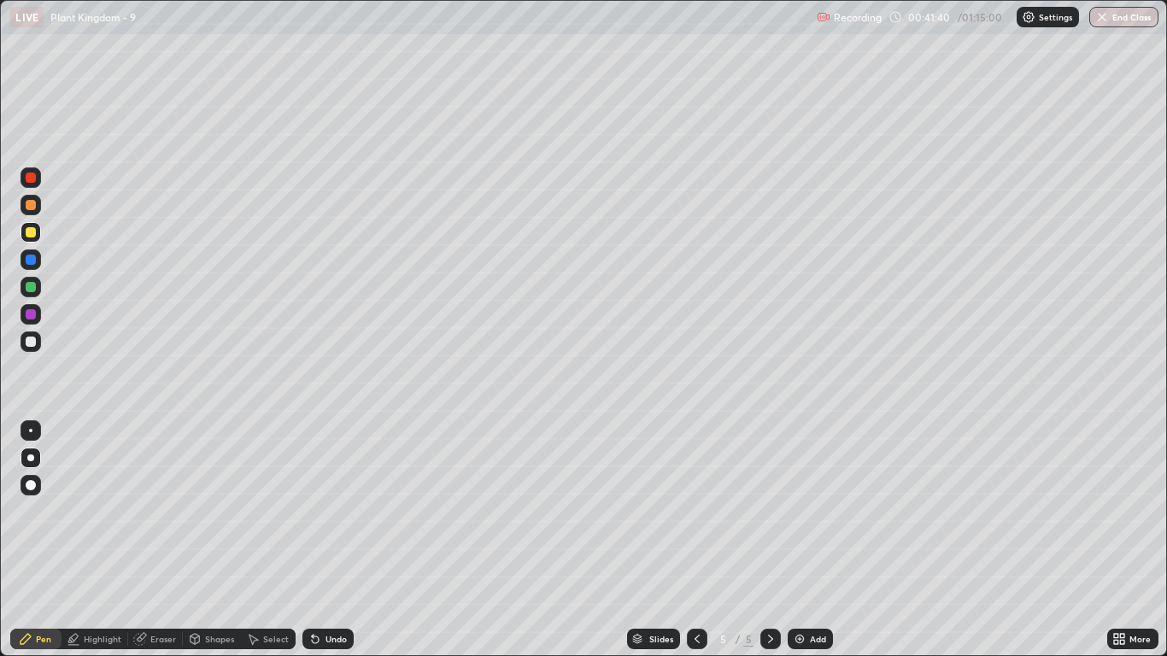
click at [30, 262] on div at bounding box center [31, 260] width 10 height 10
click at [29, 429] on div at bounding box center [30, 430] width 3 height 3
click at [327, 540] on div "Undo" at bounding box center [327, 639] width 51 height 21
click at [328, 540] on div "Undo" at bounding box center [336, 639] width 21 height 9
click at [329, 540] on div "Undo" at bounding box center [336, 639] width 21 height 9
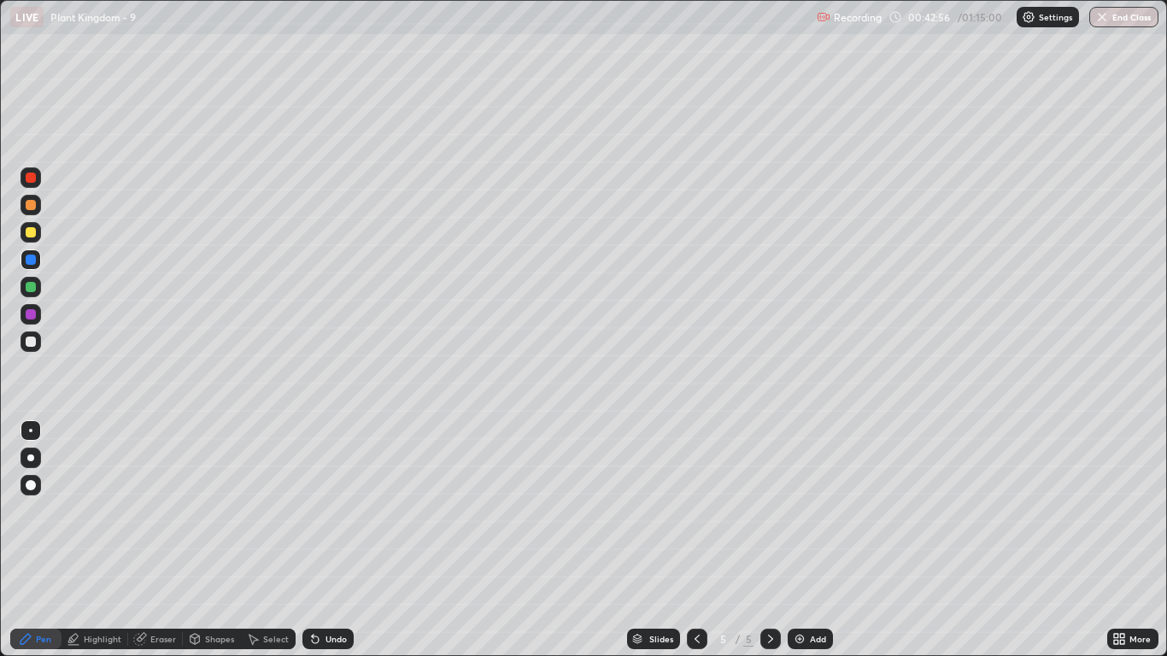
click at [167, 540] on div "Eraser" at bounding box center [163, 639] width 26 height 9
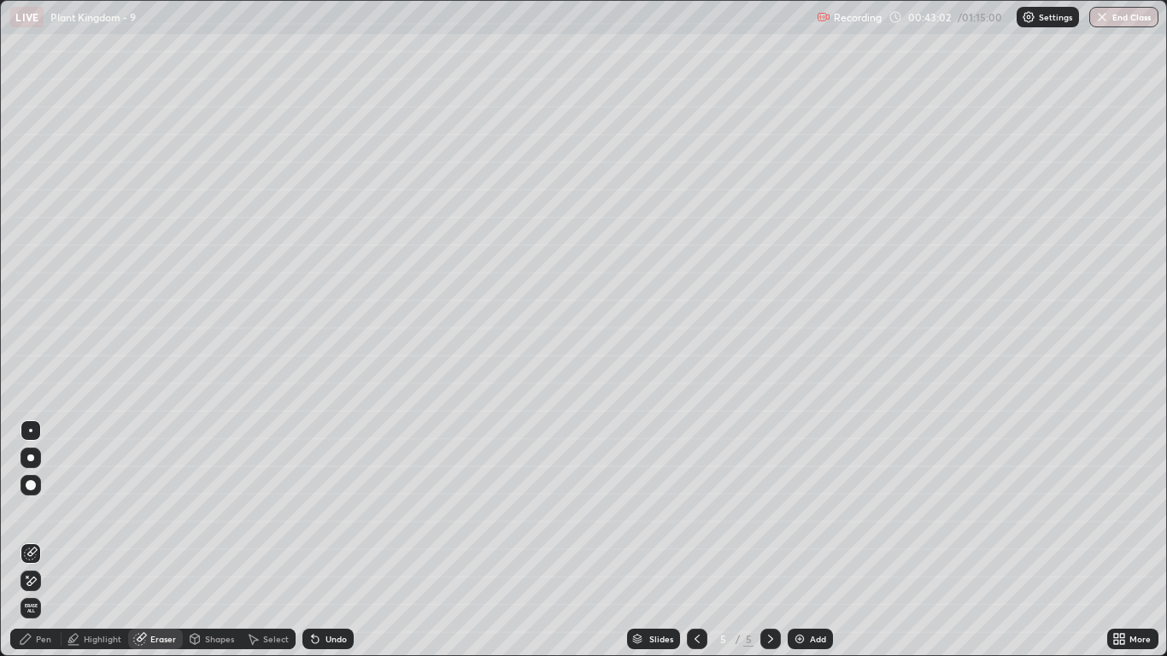
click at [44, 540] on div "Pen" at bounding box center [35, 639] width 51 height 21
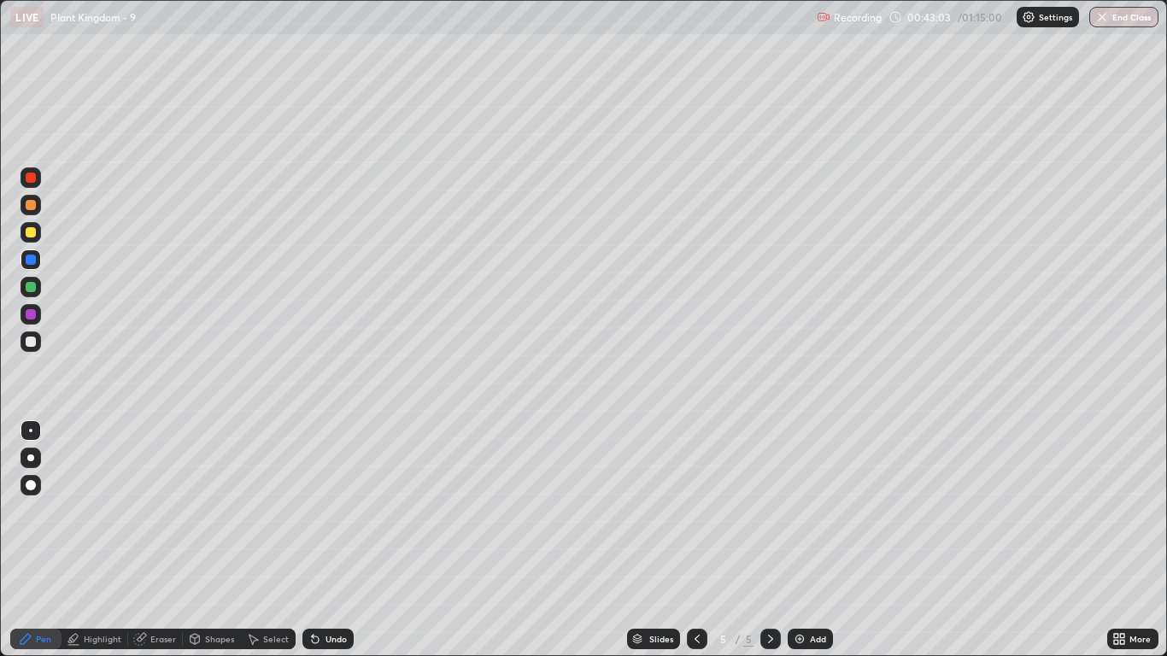
click at [33, 260] on div at bounding box center [31, 260] width 10 height 10
click at [32, 181] on div at bounding box center [31, 178] width 10 height 10
click at [90, 540] on div "Highlight" at bounding box center [103, 639] width 38 height 9
click at [30, 540] on icon at bounding box center [29, 581] width 3 height 3
click at [267, 540] on div "Select" at bounding box center [276, 639] width 26 height 9
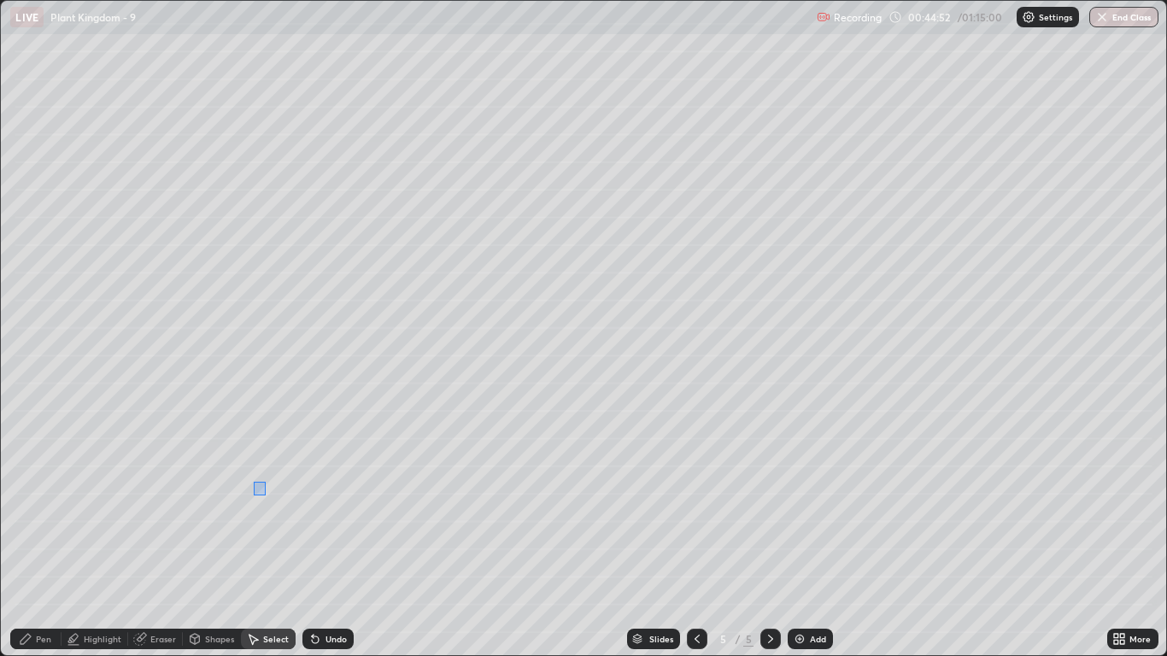
click at [260, 487] on div "0 ° Undo Copy Paste here Duplicate Duplicate to new slide Delete" at bounding box center [583, 328] width 1165 height 655
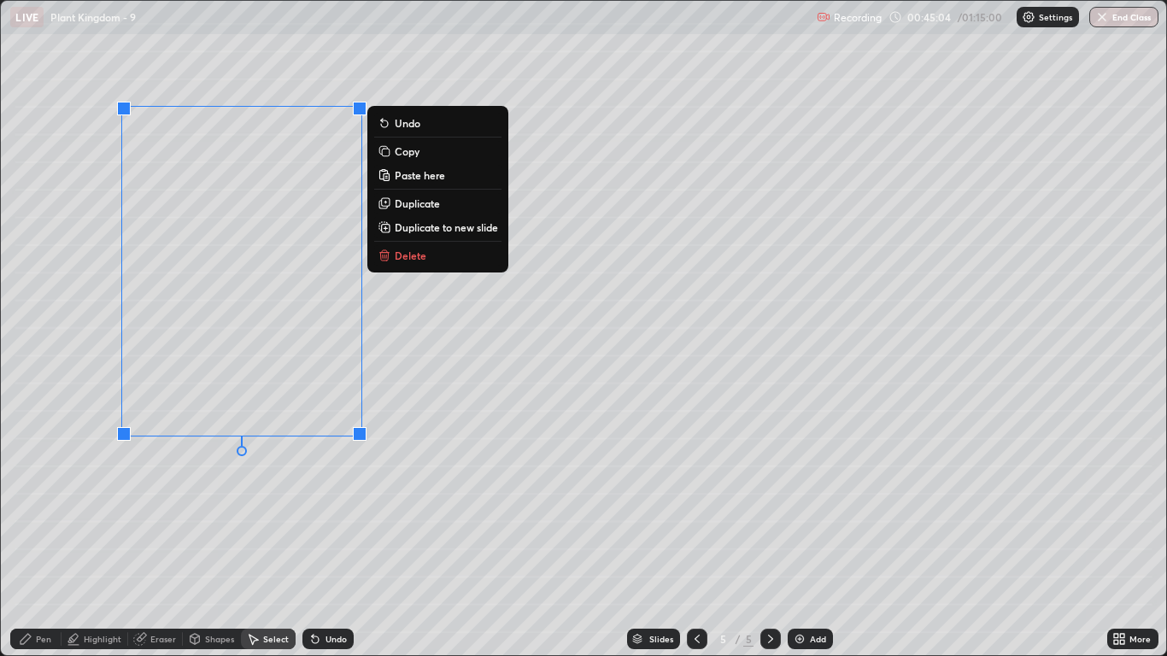
click at [292, 540] on div "0 ° Undo Copy Paste here Duplicate Duplicate to new slide Delete" at bounding box center [583, 328] width 1165 height 655
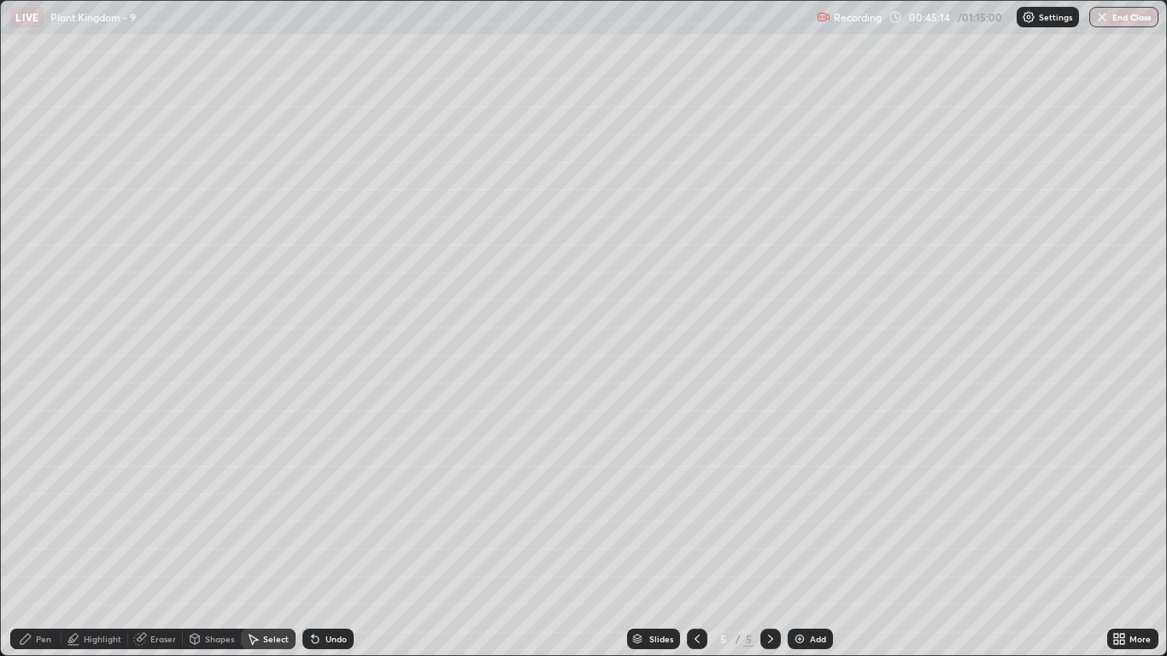
click at [690, 540] on icon at bounding box center [697, 639] width 14 height 14
click at [772, 540] on icon at bounding box center [771, 639] width 14 height 14
click at [43, 540] on div "Pen" at bounding box center [43, 639] width 15 height 9
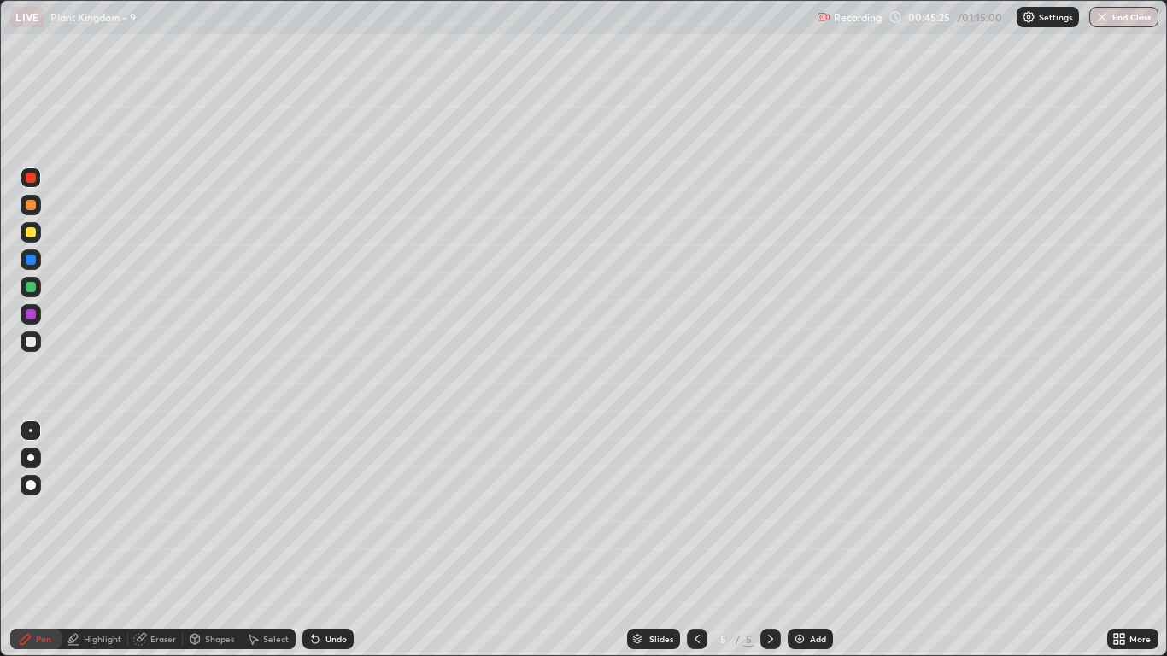
click at [29, 340] on div at bounding box center [31, 342] width 10 height 10
click at [28, 453] on div at bounding box center [31, 458] width 21 height 21
click at [35, 344] on div at bounding box center [31, 342] width 10 height 10
click at [34, 430] on div at bounding box center [31, 430] width 21 height 21
click at [800, 540] on img at bounding box center [800, 639] width 14 height 14
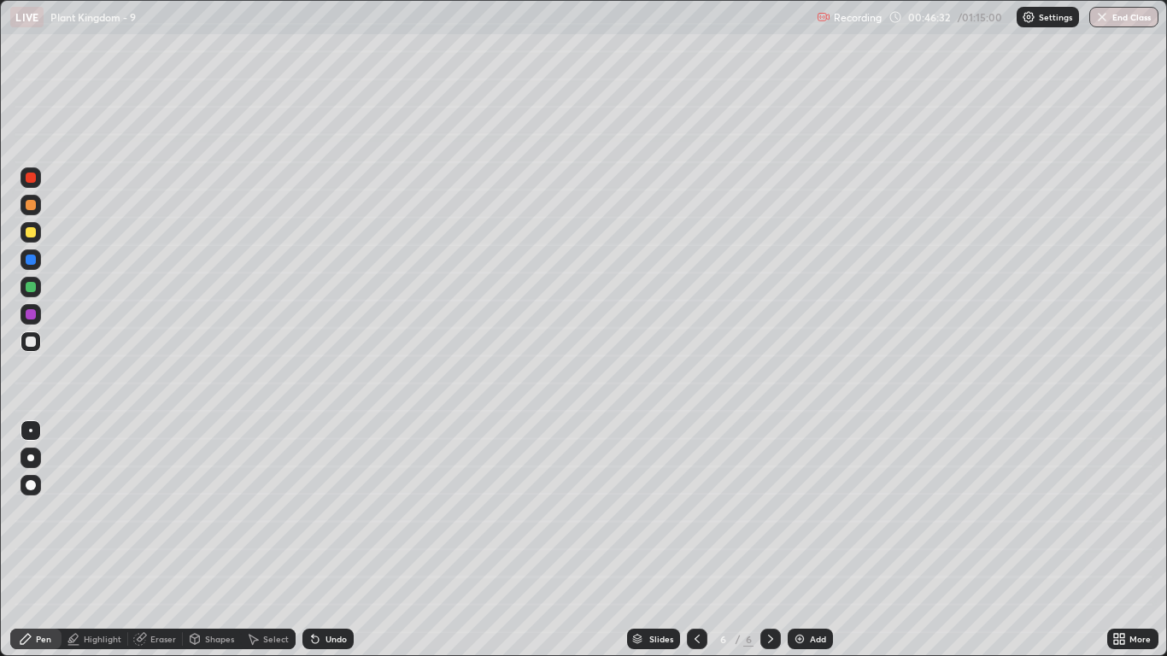
click at [31, 338] on div at bounding box center [31, 342] width 10 height 10
click at [36, 437] on div at bounding box center [31, 430] width 21 height 21
click at [35, 237] on div at bounding box center [31, 232] width 21 height 21
click at [693, 540] on icon at bounding box center [697, 639] width 14 height 14
click at [28, 338] on div at bounding box center [31, 342] width 10 height 10
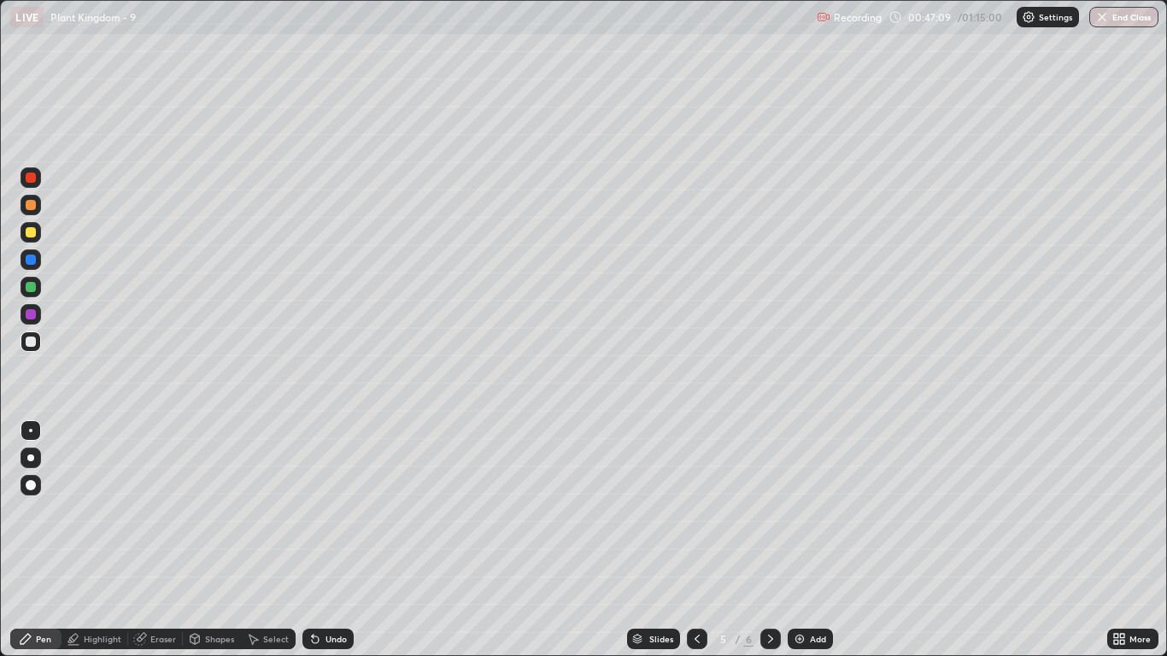
click at [31, 431] on div at bounding box center [30, 430] width 3 height 3
click at [33, 261] on div at bounding box center [31, 260] width 10 height 10
click at [34, 461] on div at bounding box center [31, 458] width 21 height 21
click at [35, 483] on div at bounding box center [31, 485] width 10 height 10
click at [328, 540] on div "Undo" at bounding box center [336, 639] width 21 height 9
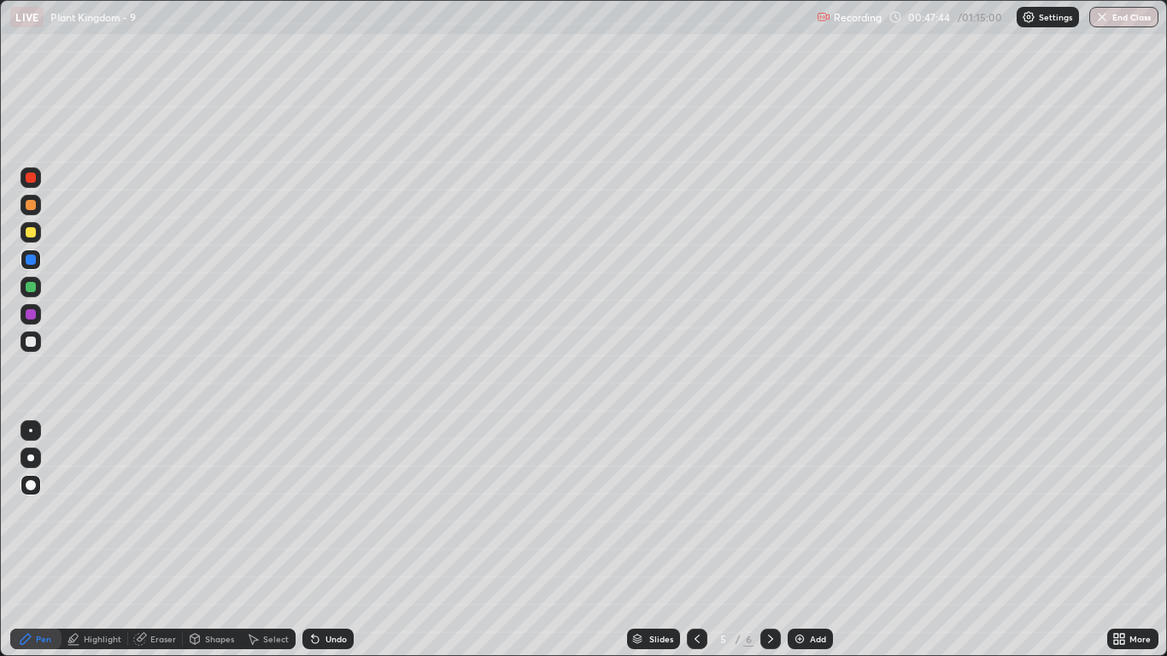
click at [322, 540] on div "Undo" at bounding box center [327, 639] width 51 height 21
click at [32, 343] on div at bounding box center [31, 342] width 10 height 10
click at [32, 458] on div at bounding box center [30, 458] width 7 height 7
click at [27, 319] on div at bounding box center [31, 314] width 10 height 10
click at [37, 427] on div at bounding box center [31, 430] width 21 height 21
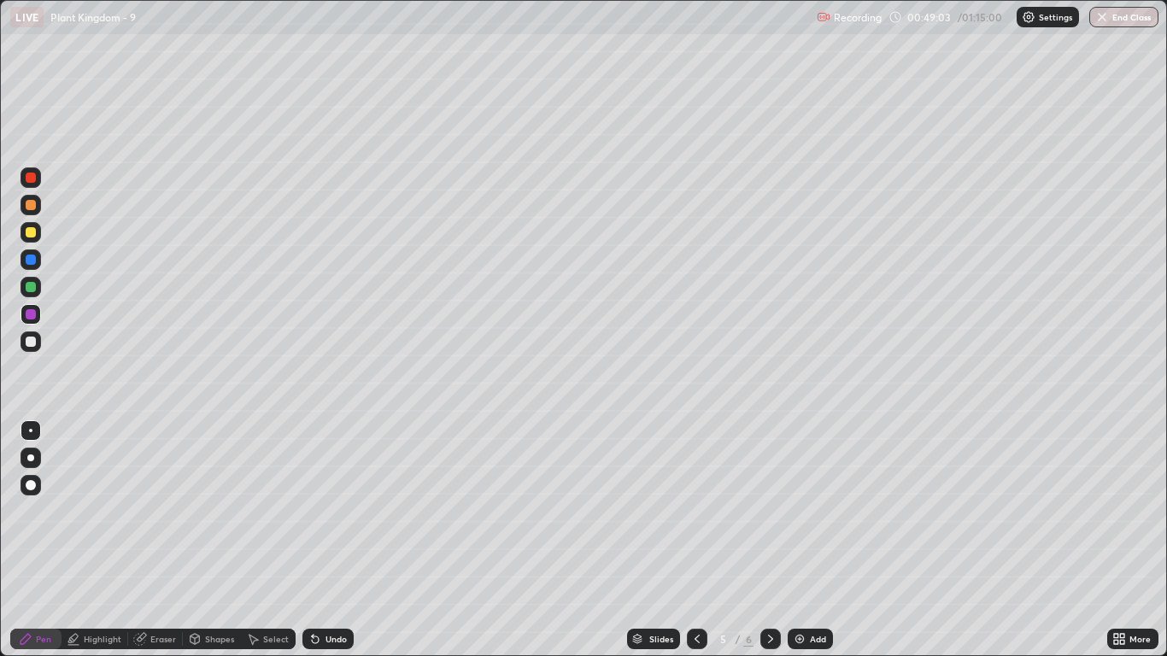
click at [32, 344] on div at bounding box center [31, 342] width 10 height 10
click at [30, 430] on div at bounding box center [30, 430] width 3 height 3
click at [331, 540] on div "Undo" at bounding box center [336, 639] width 21 height 9
click at [695, 540] on icon at bounding box center [697, 639] width 14 height 14
click at [696, 540] on icon at bounding box center [697, 639] width 14 height 14
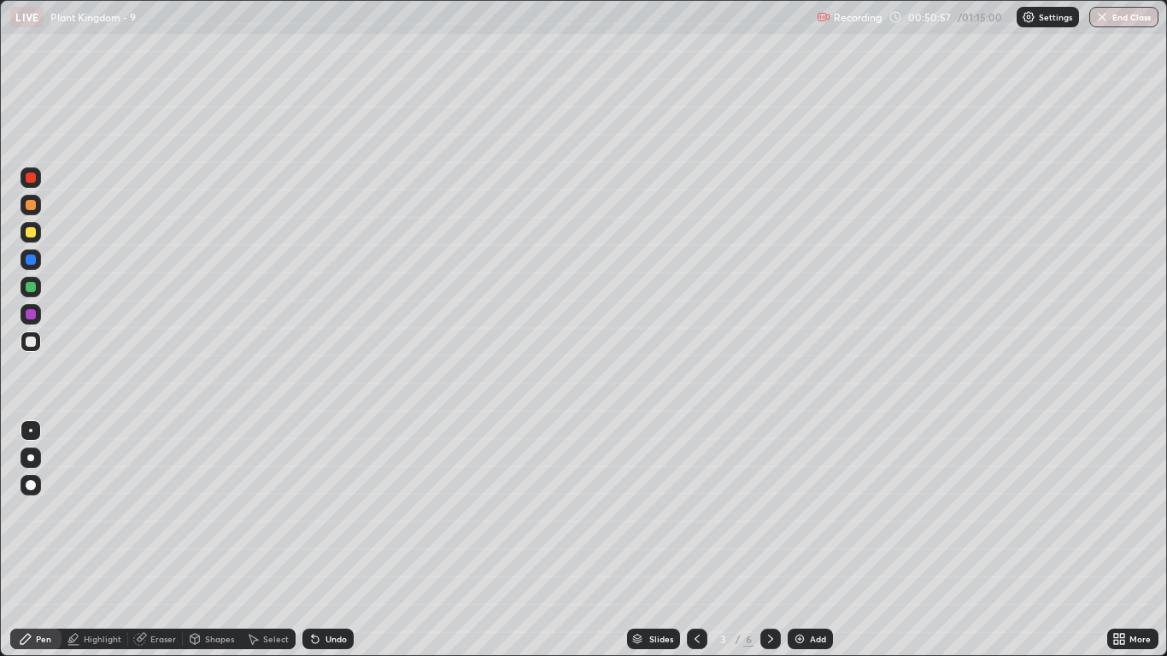
click at [770, 540] on icon at bounding box center [771, 639] width 14 height 14
click at [769, 540] on icon at bounding box center [771, 639] width 14 height 14
click at [29, 235] on div at bounding box center [31, 232] width 10 height 10
click at [30, 343] on div at bounding box center [31, 342] width 10 height 10
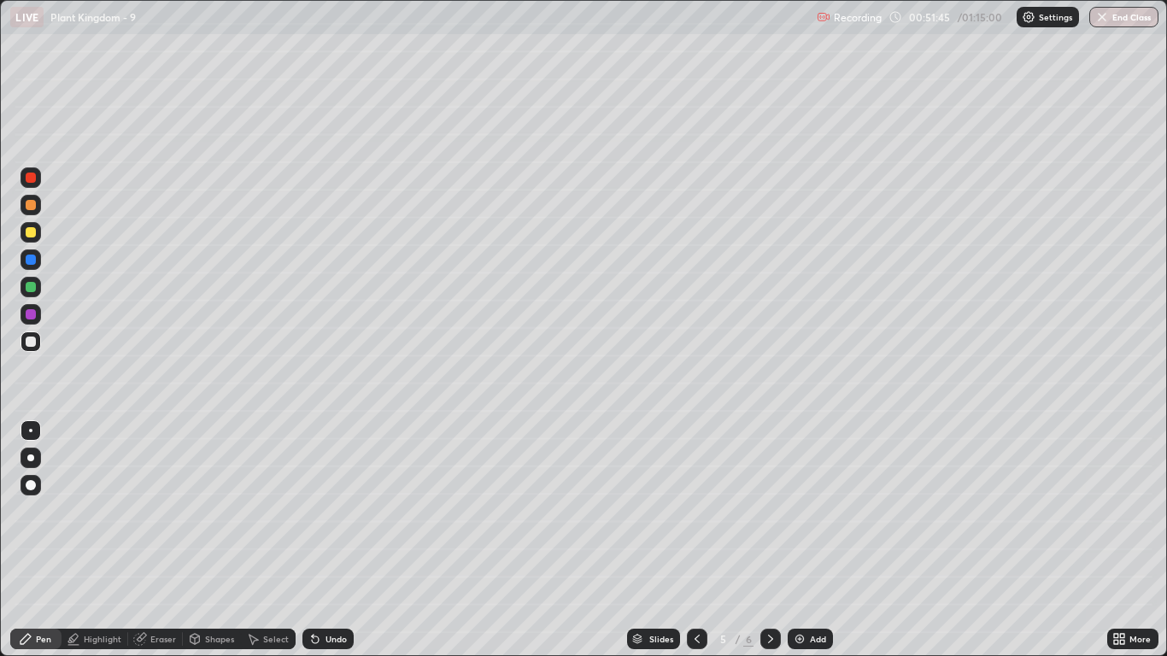
click at [31, 431] on div at bounding box center [30, 430] width 3 height 3
click at [313, 540] on icon at bounding box center [315, 640] width 7 height 7
click at [28, 232] on div at bounding box center [31, 232] width 10 height 10
click at [31, 431] on div at bounding box center [30, 430] width 3 height 3
click at [328, 540] on div "Undo" at bounding box center [327, 639] width 51 height 21
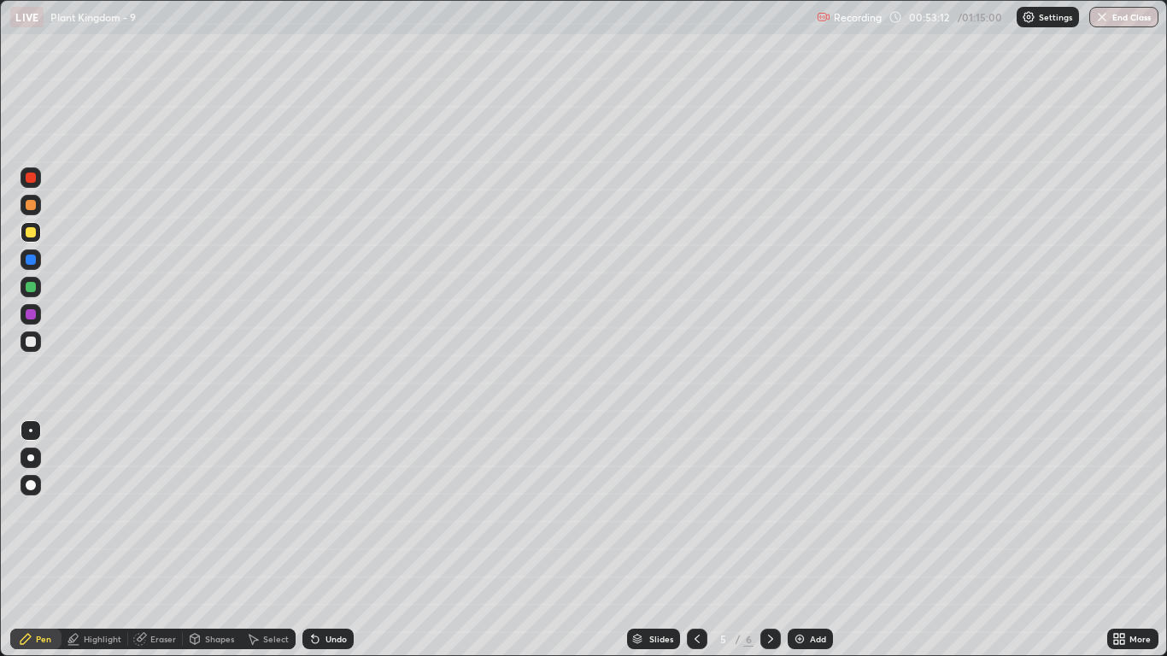
click at [331, 540] on div "Undo" at bounding box center [336, 639] width 21 height 9
click at [339, 540] on div "Undo" at bounding box center [327, 639] width 51 height 21
click at [26, 282] on div at bounding box center [31, 287] width 10 height 10
click at [28, 460] on div at bounding box center [30, 458] width 7 height 7
click at [32, 338] on div at bounding box center [31, 342] width 10 height 10
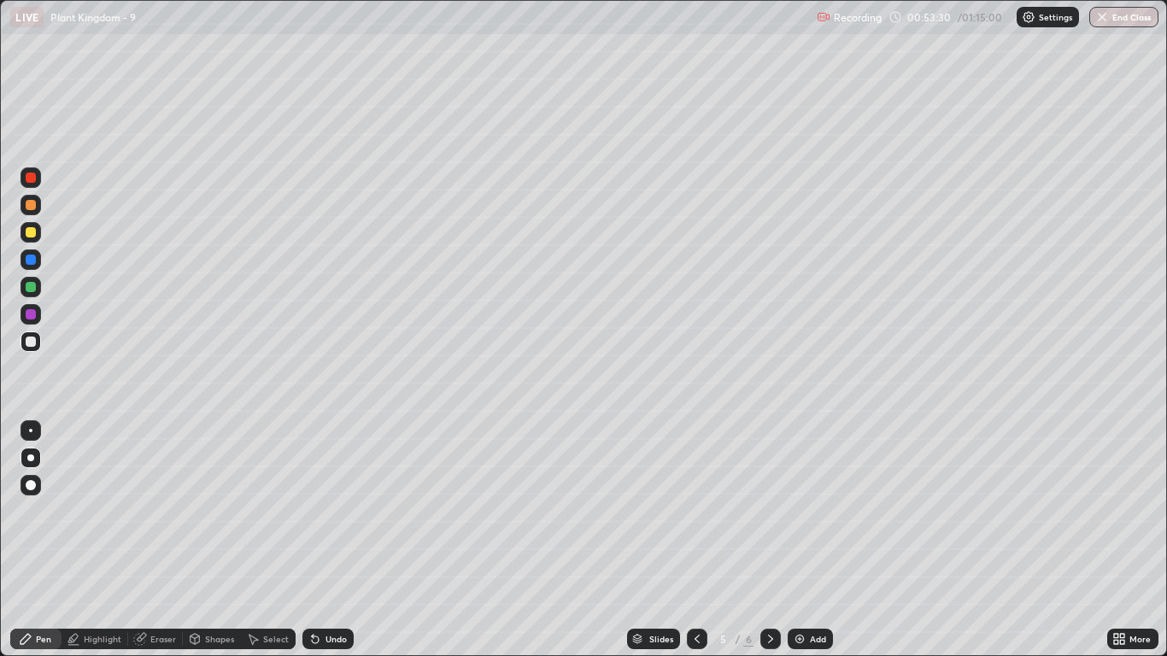
click at [38, 426] on div at bounding box center [31, 430] width 21 height 21
click at [28, 239] on div at bounding box center [31, 232] width 21 height 21
click at [27, 339] on div at bounding box center [31, 342] width 10 height 10
click at [29, 429] on div at bounding box center [30, 430] width 3 height 3
click at [274, 540] on div "Select" at bounding box center [268, 639] width 55 height 21
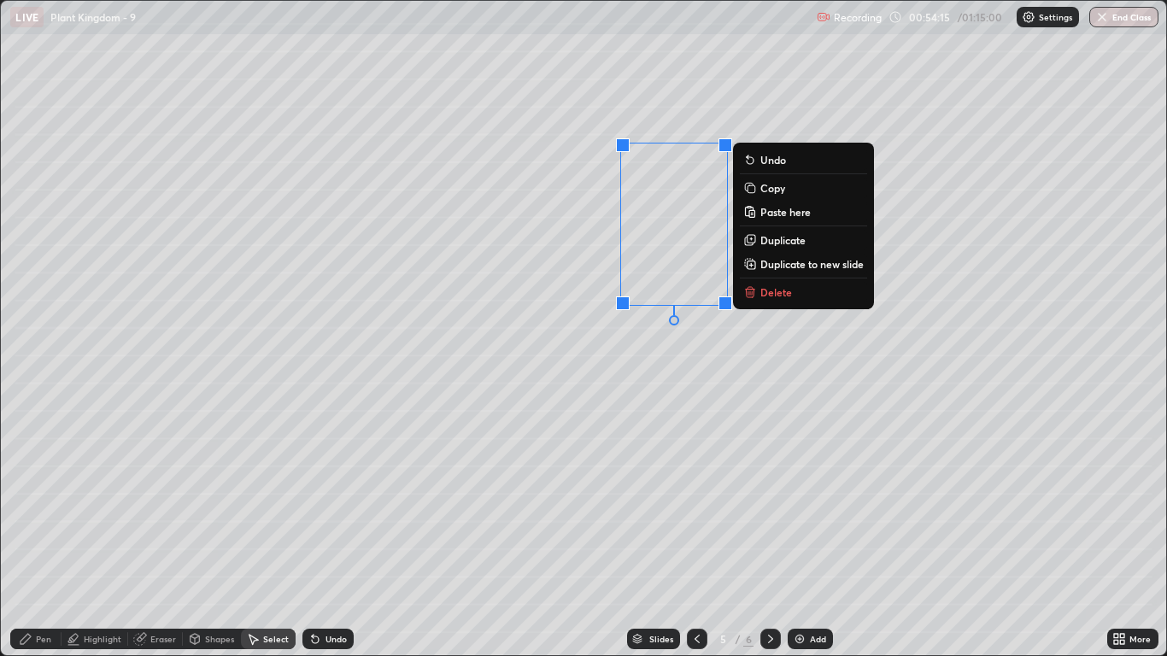
click at [777, 243] on p "Duplicate" at bounding box center [782, 240] width 45 height 14
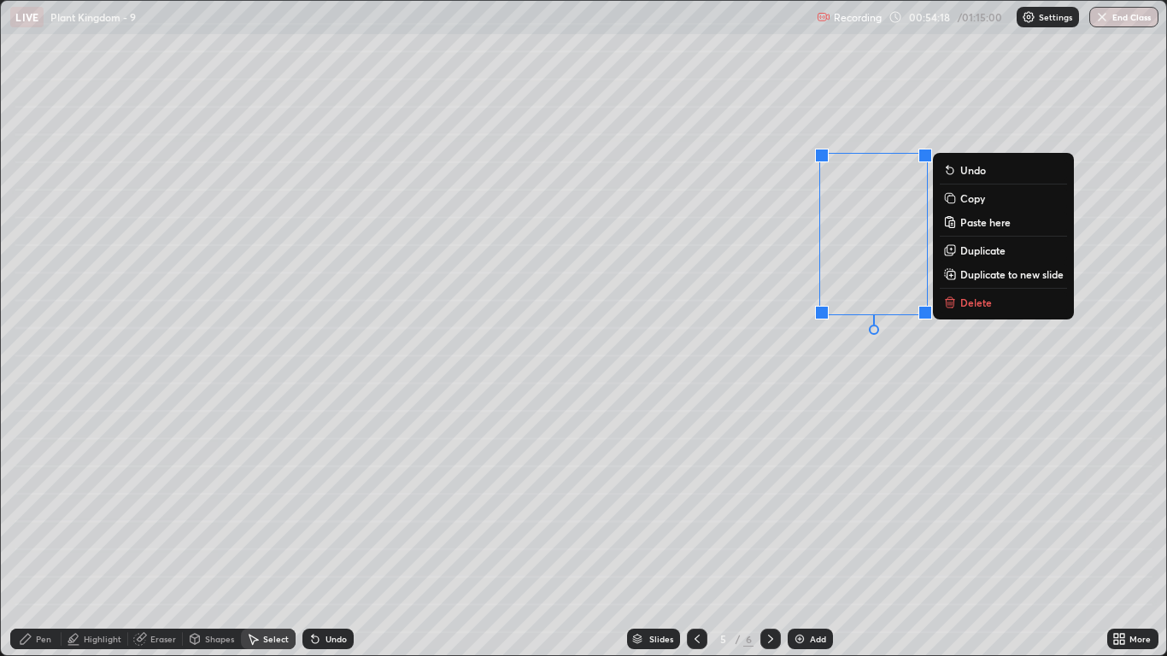
click at [816, 440] on div "0 ° Undo Copy Paste here Duplicate Duplicate to new slide Delete" at bounding box center [583, 328] width 1165 height 655
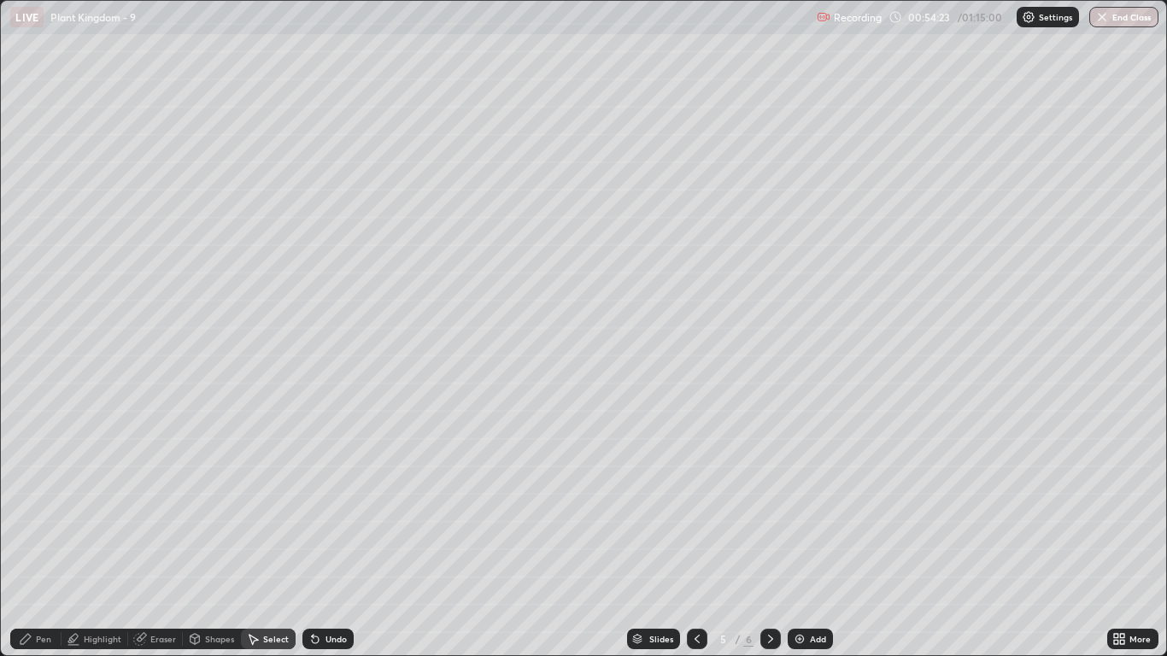
click at [163, 540] on div "Eraser" at bounding box center [163, 639] width 26 height 9
click at [49, 540] on div "Pen" at bounding box center [35, 639] width 51 height 21
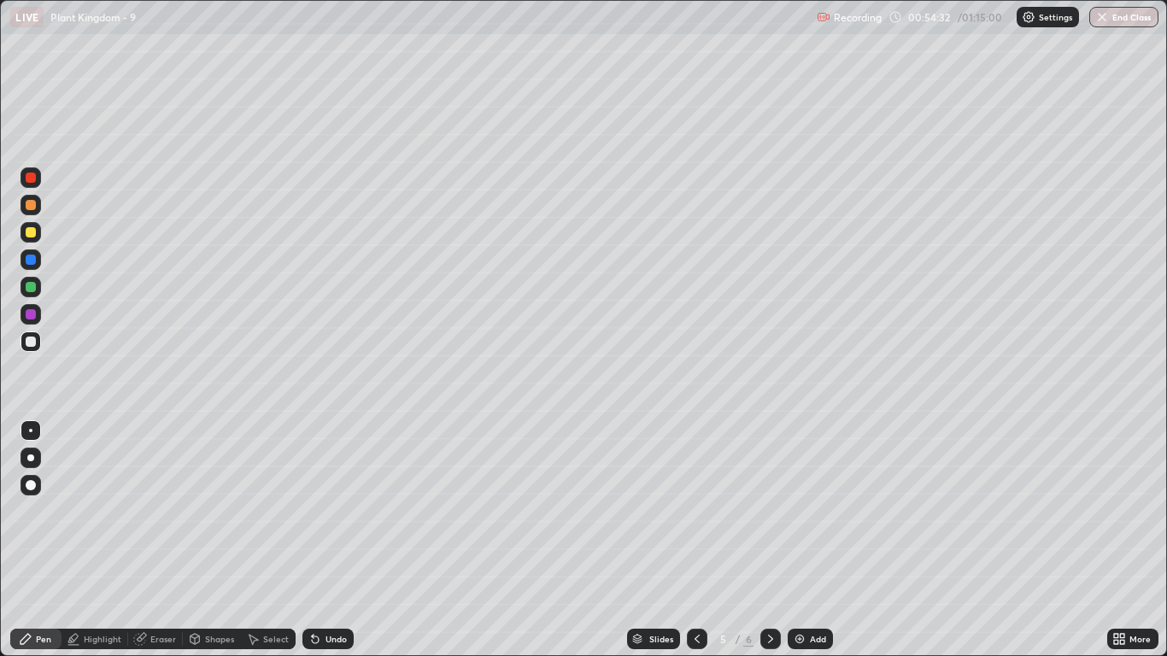
click at [37, 231] on div at bounding box center [31, 232] width 21 height 21
click at [38, 342] on div at bounding box center [31, 342] width 21 height 21
click at [33, 234] on div at bounding box center [31, 232] width 10 height 10
click at [31, 340] on div at bounding box center [31, 342] width 10 height 10
click at [22, 238] on div at bounding box center [31, 232] width 21 height 21
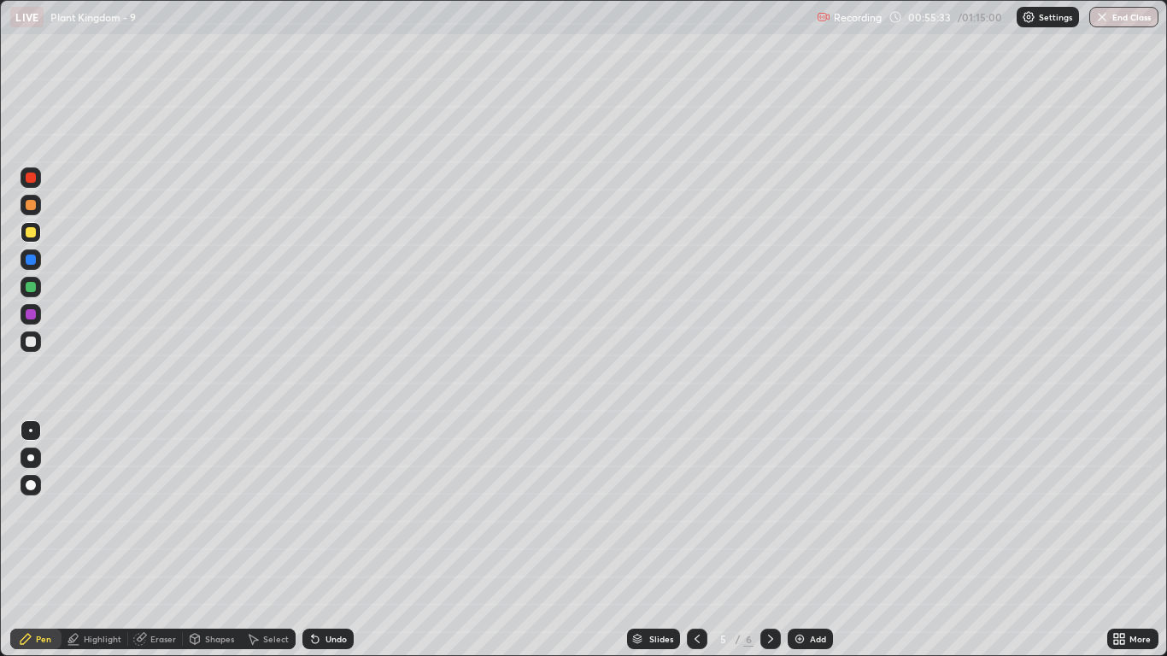
click at [325, 540] on div "Undo" at bounding box center [327, 639] width 51 height 21
click at [324, 540] on div "Undo" at bounding box center [327, 639] width 51 height 21
click at [340, 540] on div "Undo" at bounding box center [325, 639] width 58 height 34
click at [30, 291] on div at bounding box center [31, 287] width 10 height 10
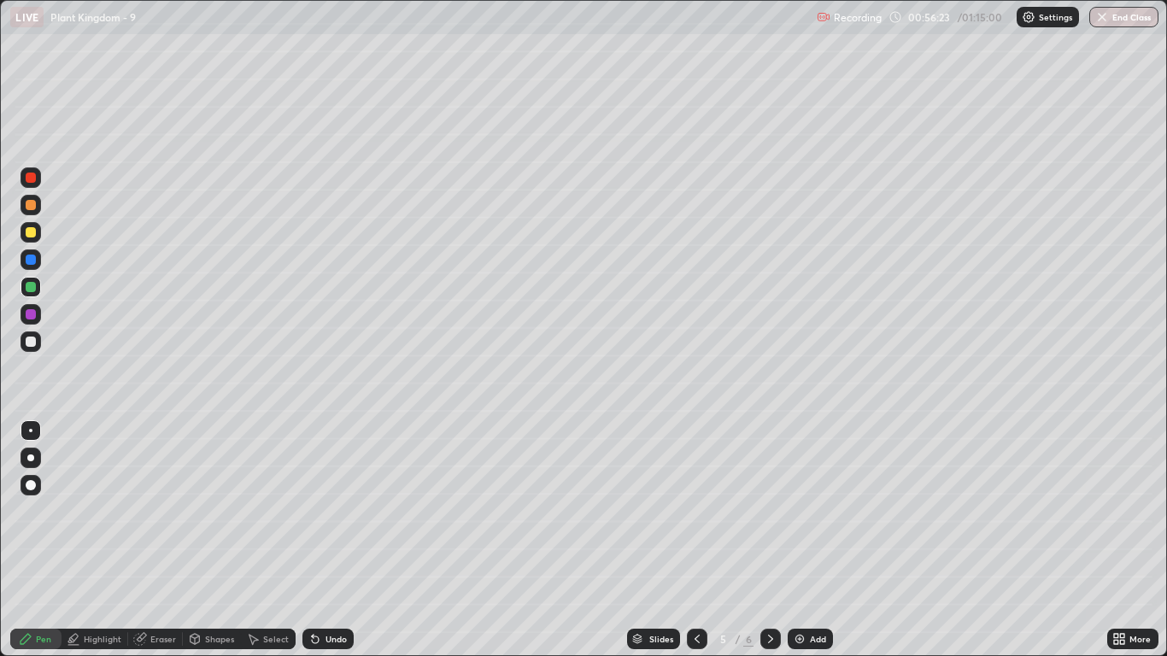
click at [274, 540] on div "Select" at bounding box center [276, 639] width 26 height 9
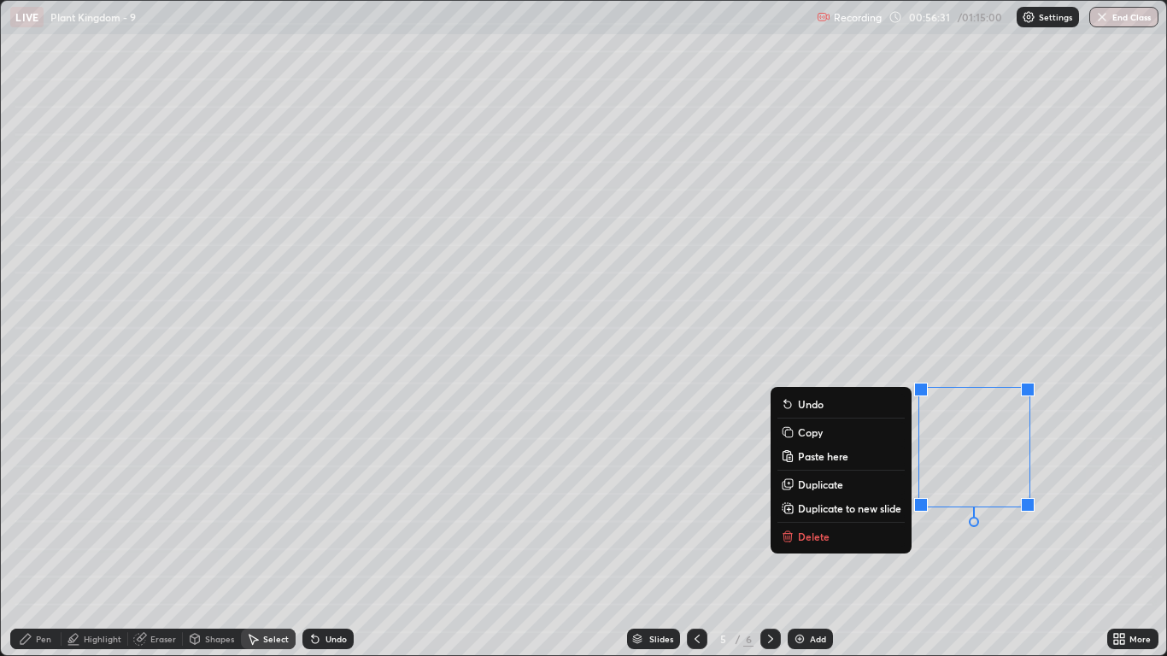
click at [898, 540] on div "0 ° Undo Copy Paste here Duplicate Duplicate to new slide Delete" at bounding box center [583, 328] width 1165 height 655
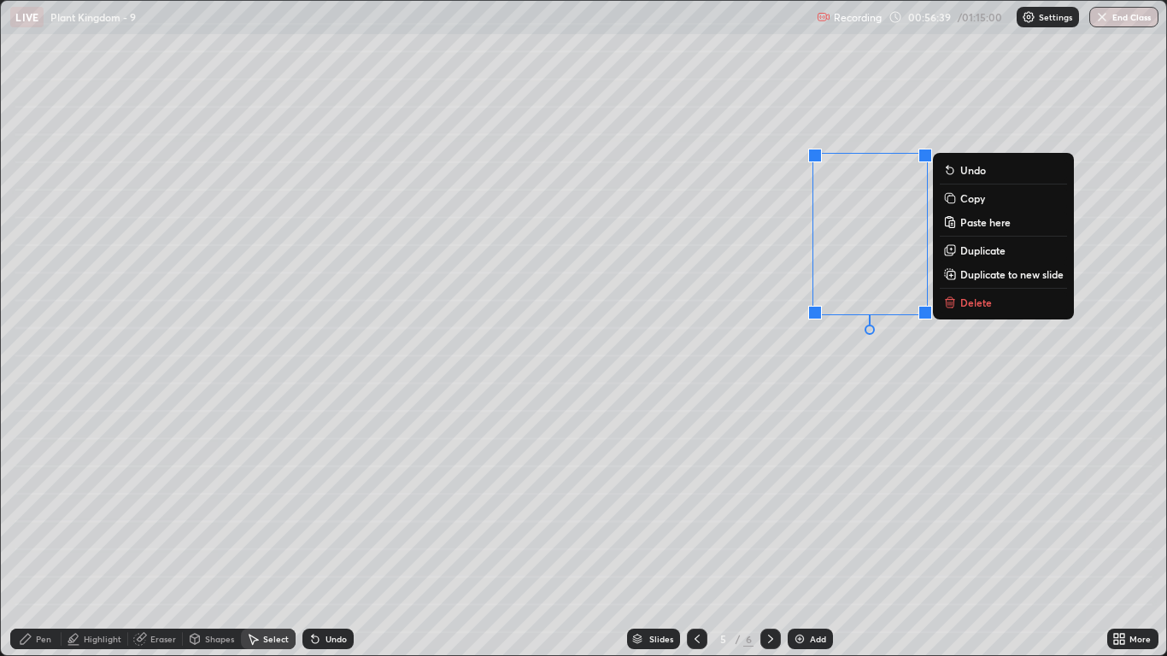
click at [972, 252] on p "Duplicate" at bounding box center [982, 251] width 45 height 14
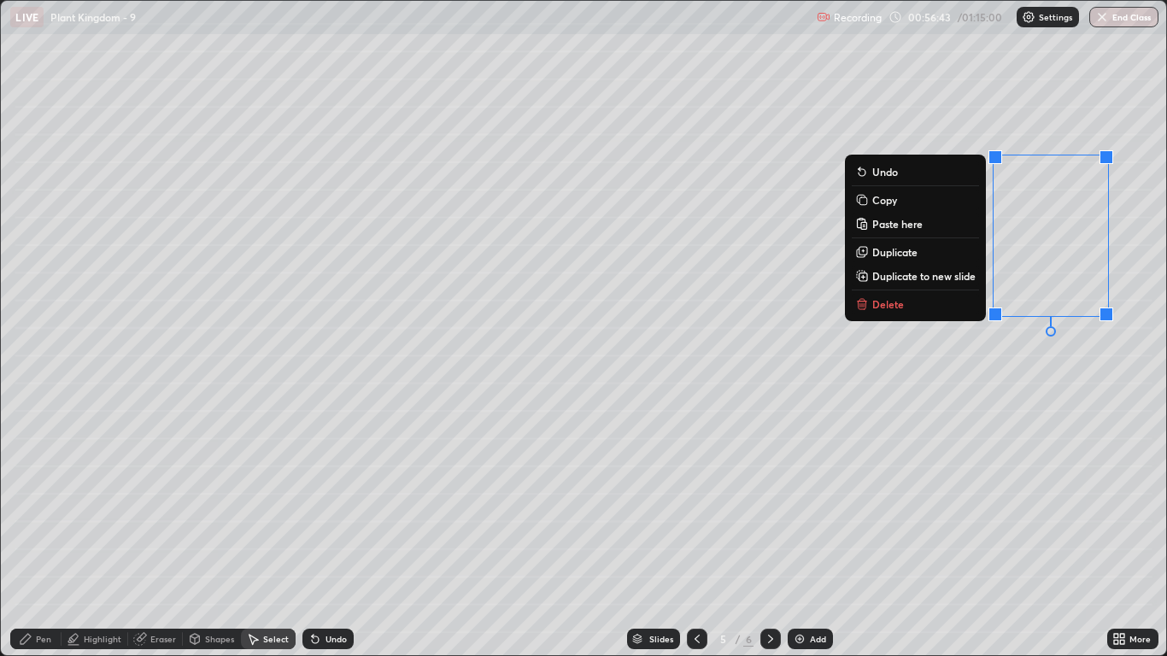
click at [861, 422] on div "0 ° Undo Copy Paste here Duplicate Duplicate to new slide Delete" at bounding box center [583, 328] width 1165 height 655
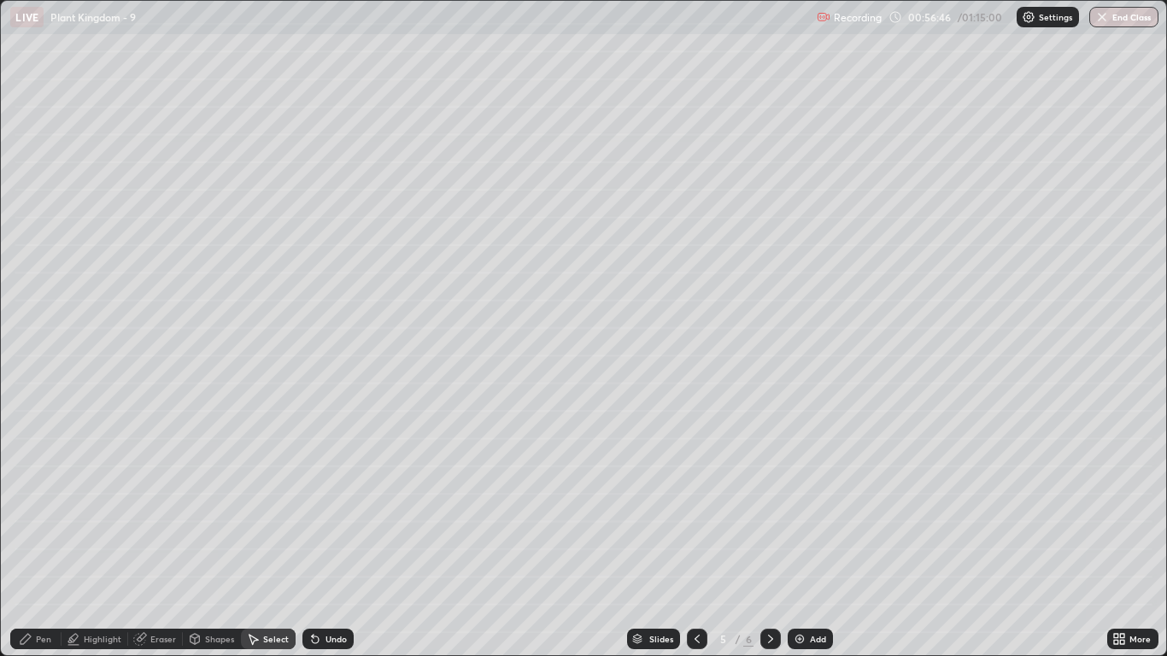
click at [169, 540] on div "Eraser" at bounding box center [163, 639] width 26 height 9
click at [47, 540] on div "Pen" at bounding box center [43, 639] width 15 height 9
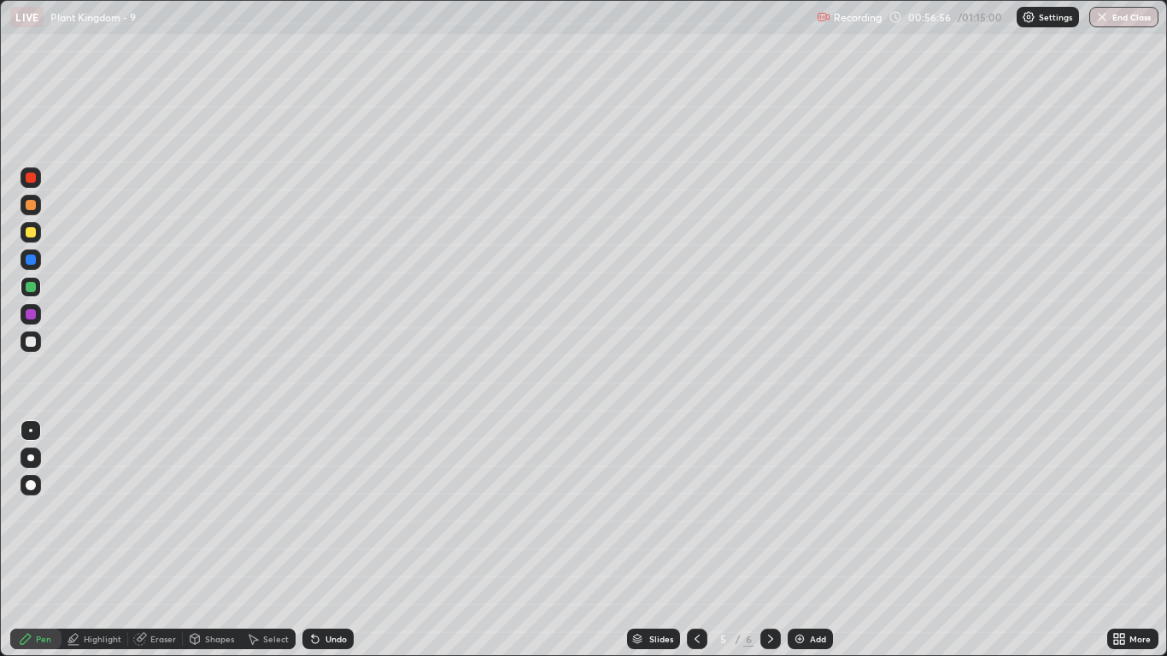
click at [32, 232] on div at bounding box center [31, 232] width 10 height 10
click at [32, 284] on div at bounding box center [31, 287] width 10 height 10
click at [31, 458] on div at bounding box center [30, 458] width 7 height 7
click at [27, 342] on div at bounding box center [31, 342] width 10 height 10
click at [31, 431] on div at bounding box center [30, 430] width 3 height 3
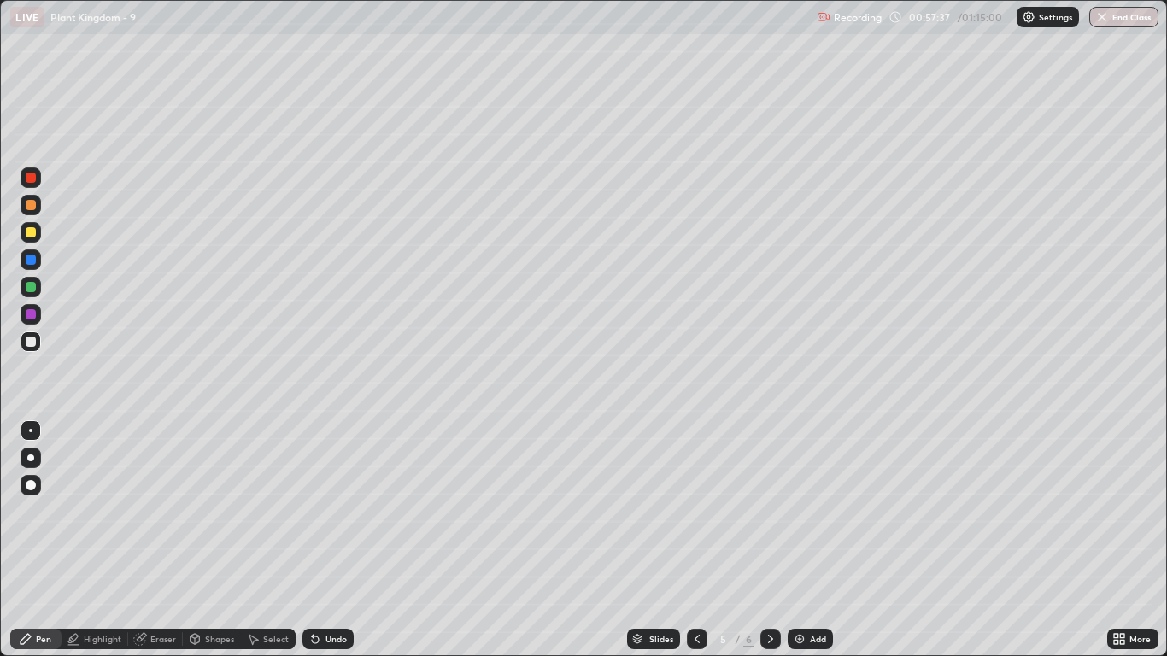
click at [31, 457] on div at bounding box center [30, 458] width 7 height 7
click at [27, 343] on div at bounding box center [31, 342] width 10 height 10
click at [1123, 540] on icon at bounding box center [1122, 636] width 4 height 4
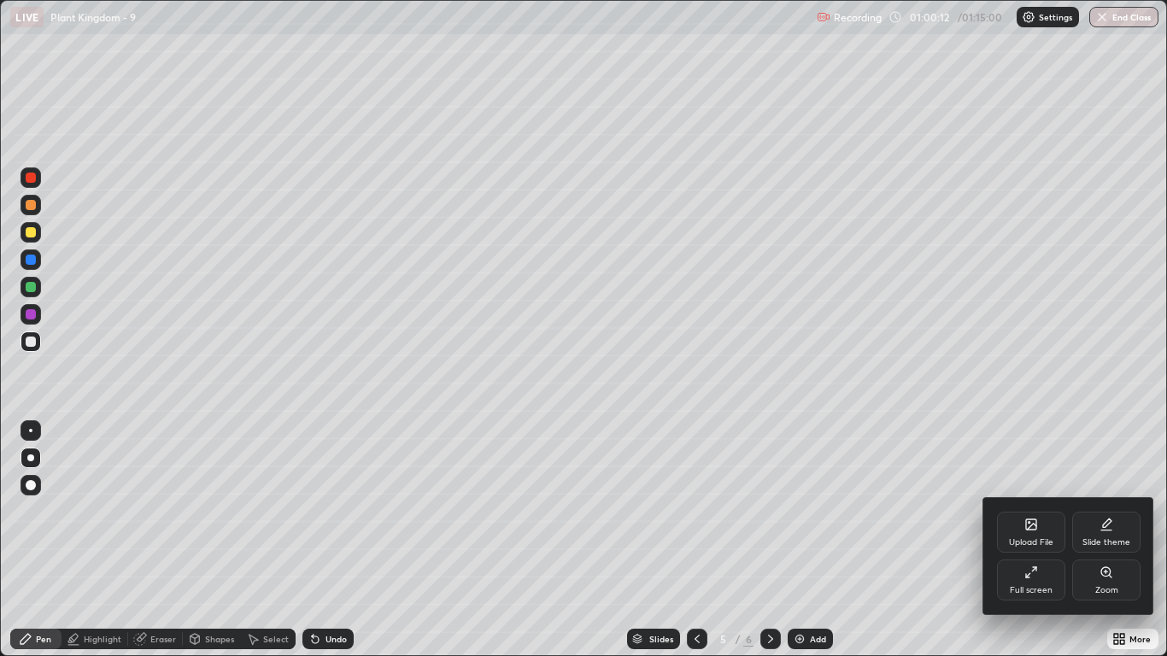
click at [1032, 536] on div "Upload File" at bounding box center [1031, 532] width 68 height 41
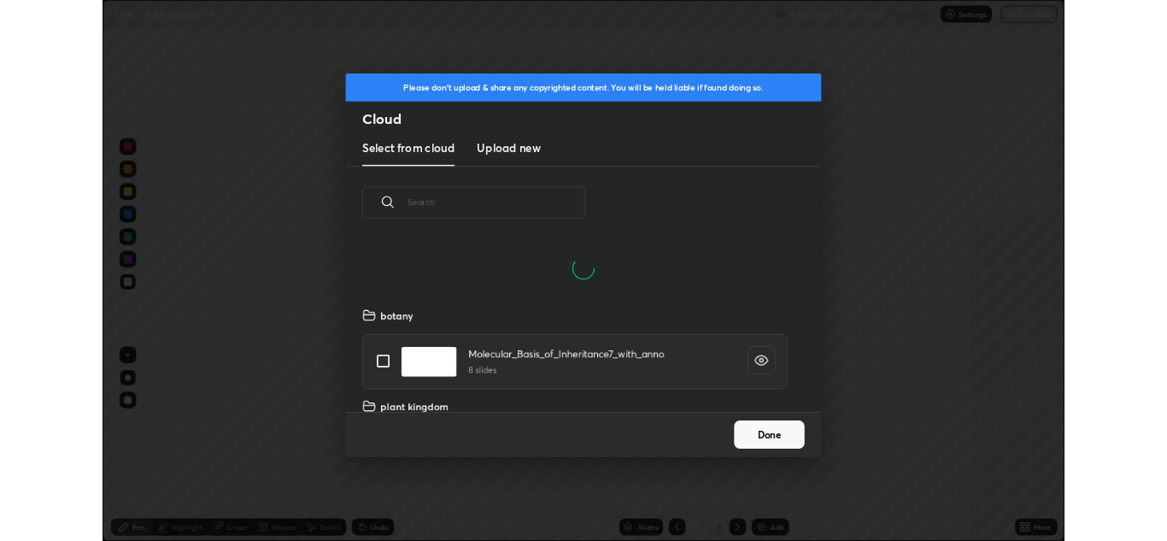
scroll to position [210, 549]
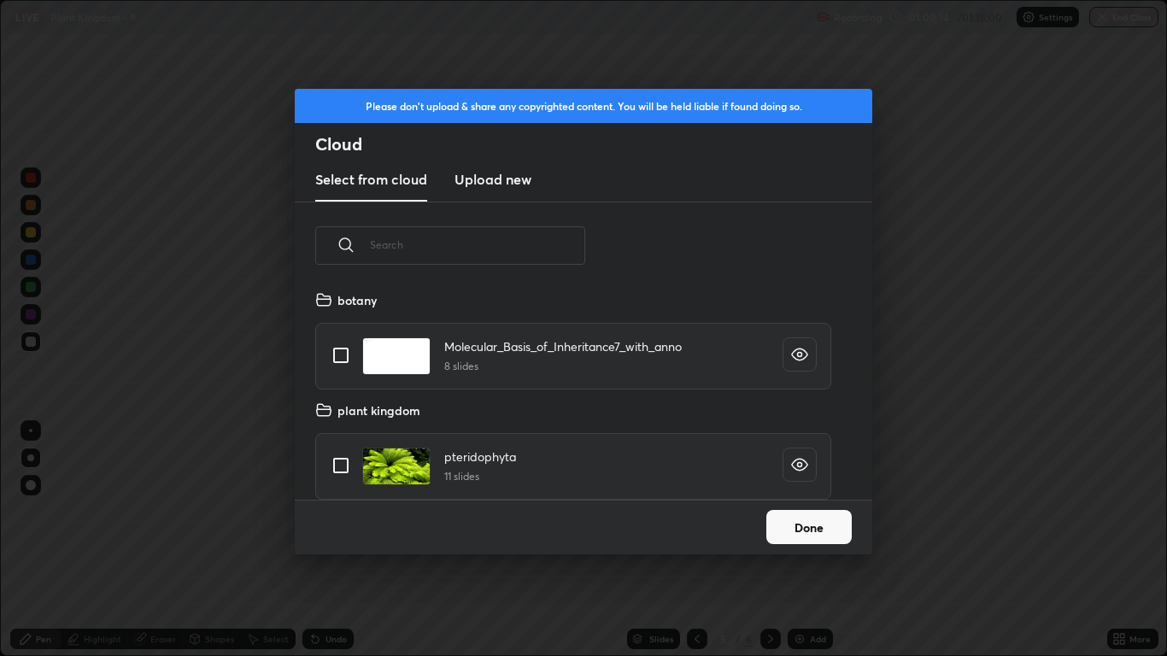
click at [485, 173] on h3 "Upload new" at bounding box center [493, 179] width 77 height 21
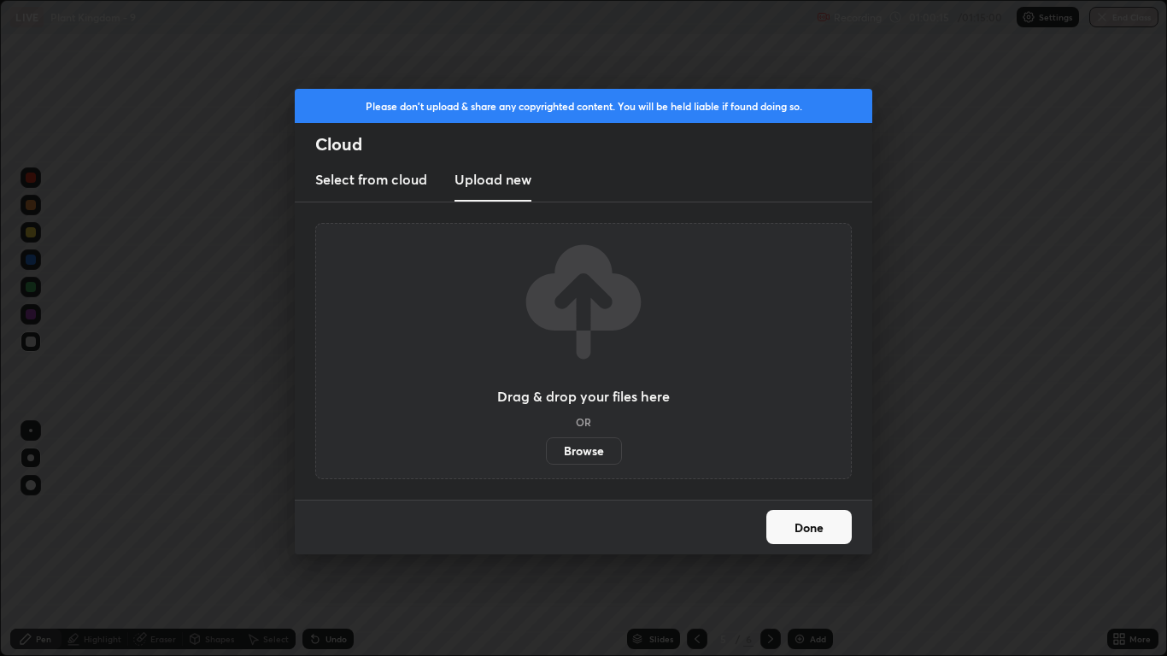
click at [572, 463] on label "Browse" at bounding box center [584, 450] width 76 height 27
click at [546, 463] on input "Browse" at bounding box center [546, 450] width 0 height 27
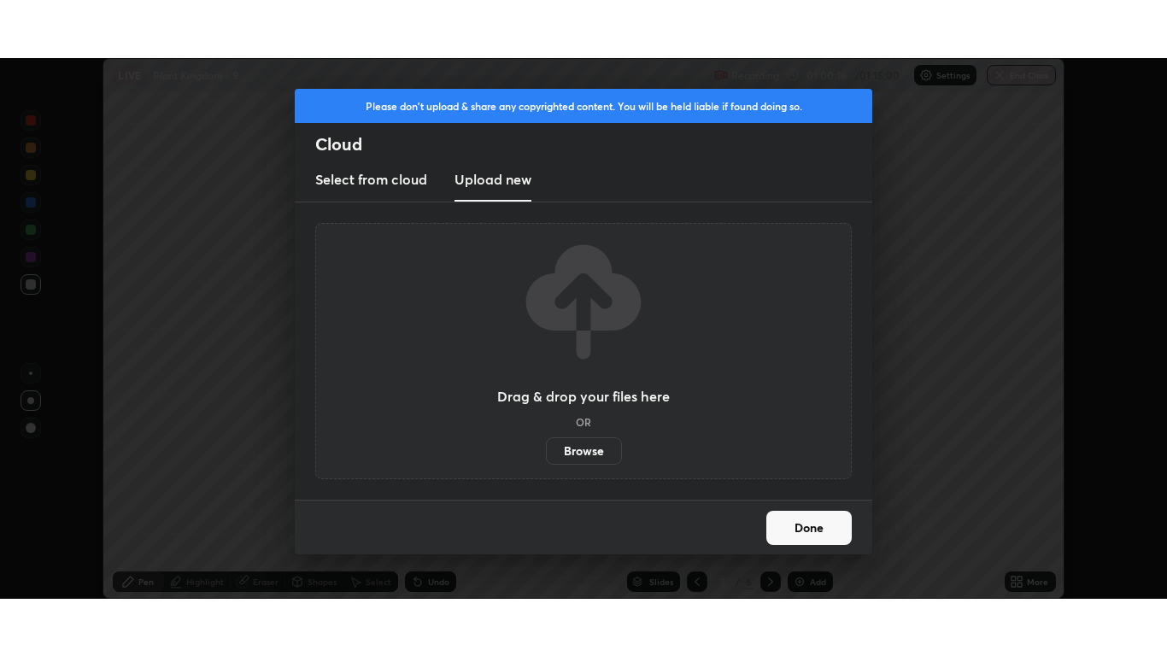
scroll to position [84905, 84278]
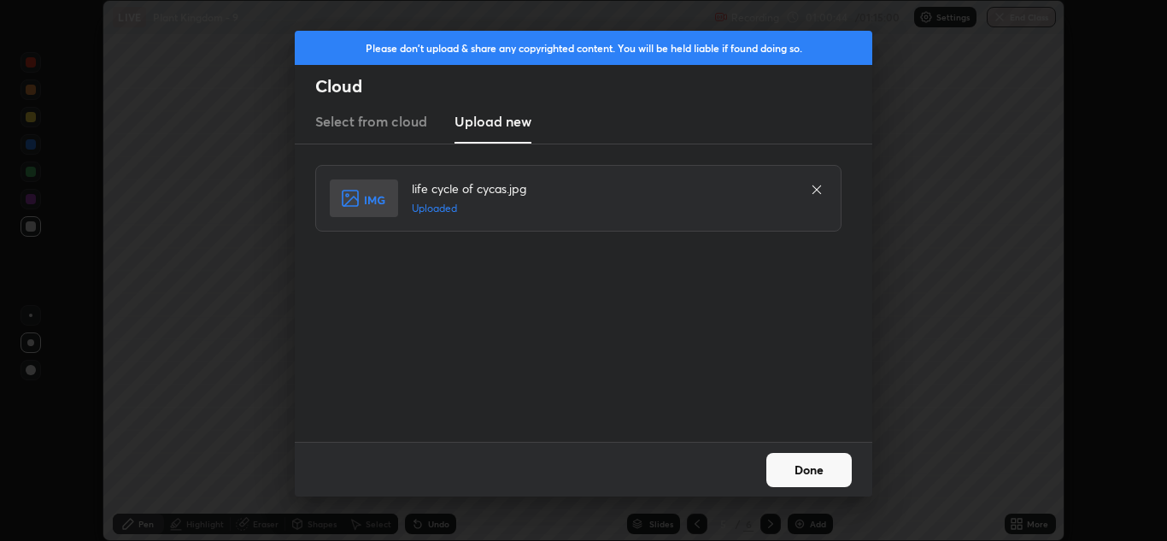
click at [778, 469] on button "Done" at bounding box center [808, 470] width 85 height 34
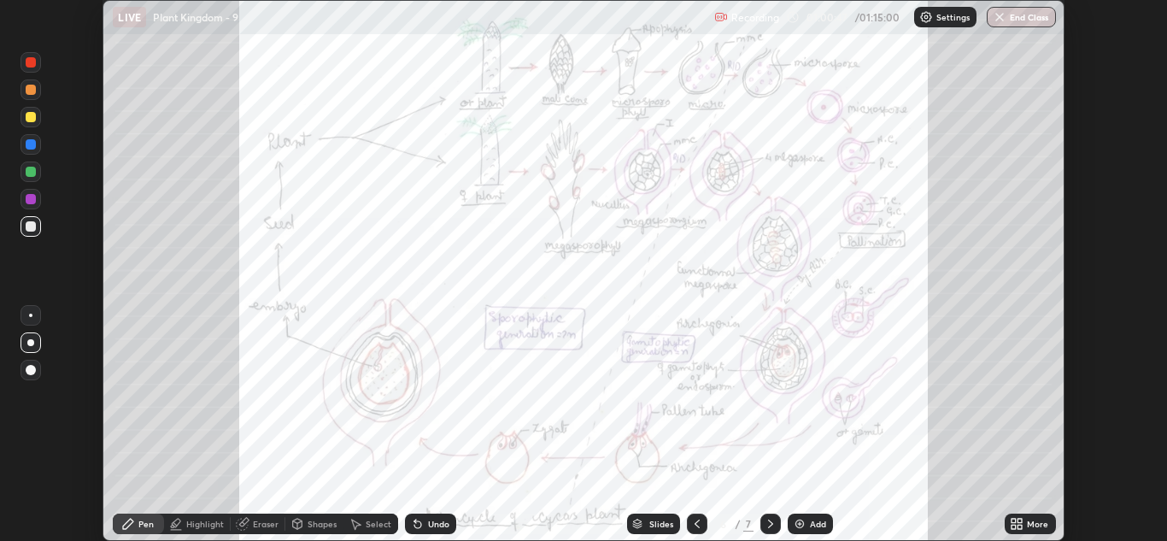
click at [1015, 526] on icon at bounding box center [1014, 527] width 4 height 4
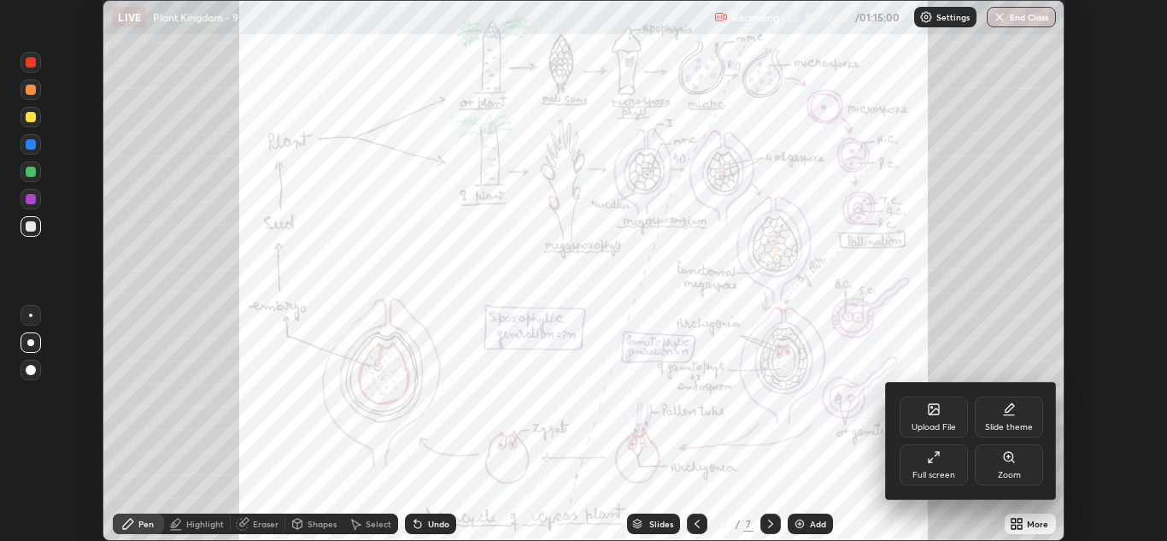
click at [938, 471] on div "Full screen" at bounding box center [934, 475] width 43 height 9
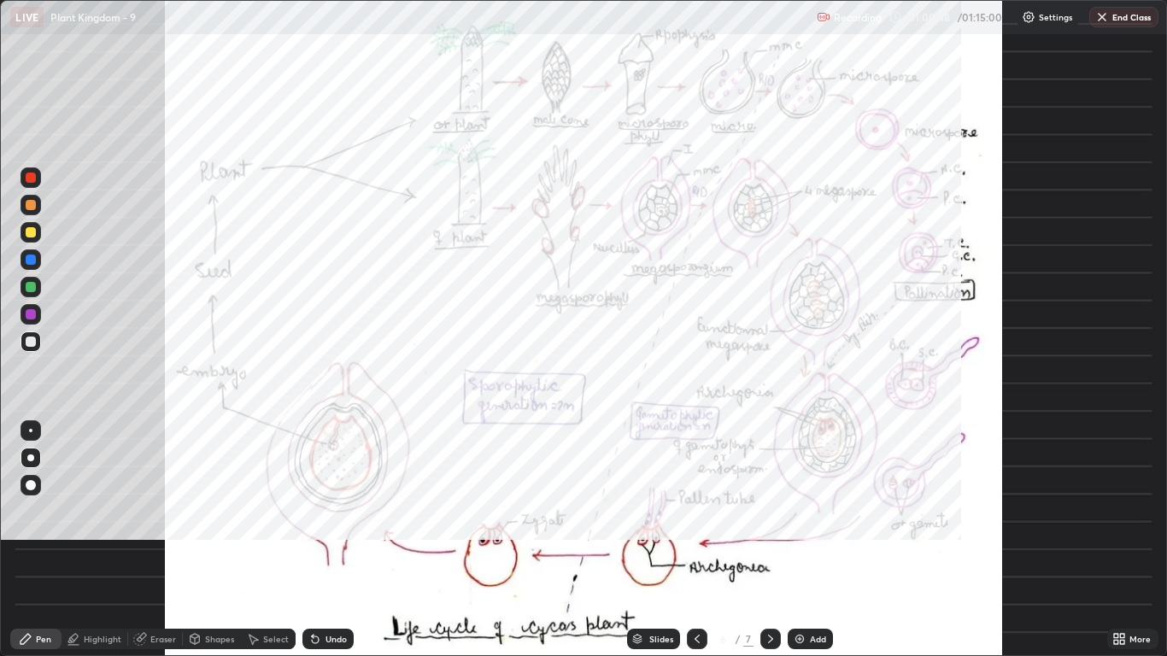
scroll to position [656, 1167]
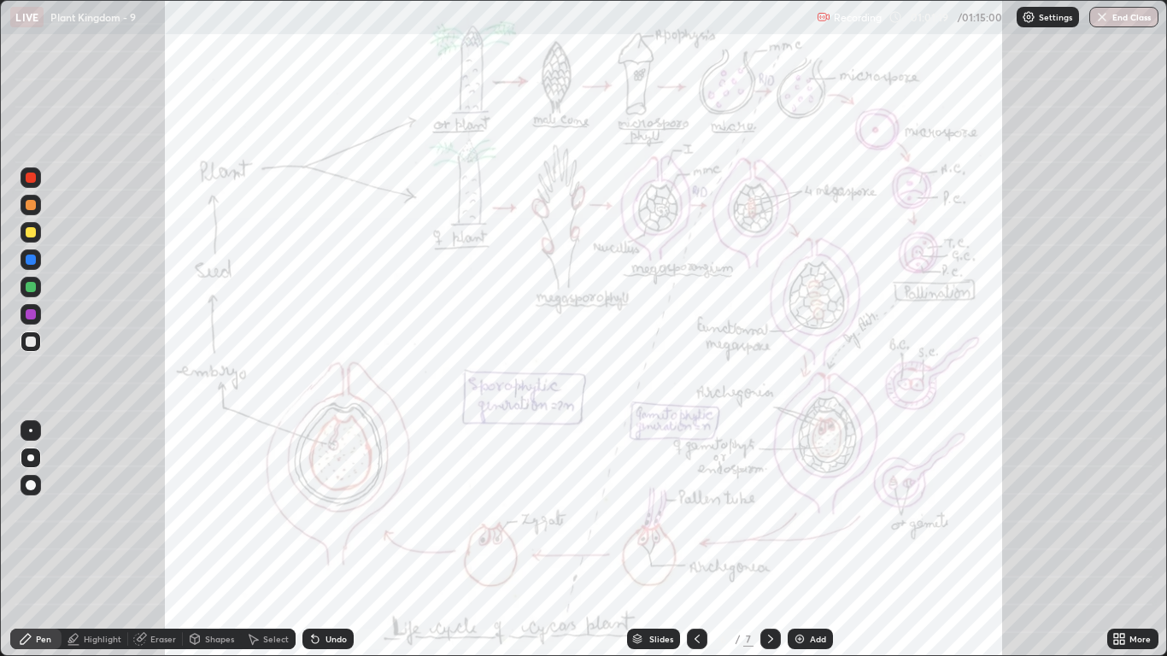
click at [38, 176] on div at bounding box center [31, 177] width 21 height 21
click at [40, 421] on div at bounding box center [31, 430] width 21 height 27
click at [1116, 540] on icon at bounding box center [1116, 642] width 4 height 4
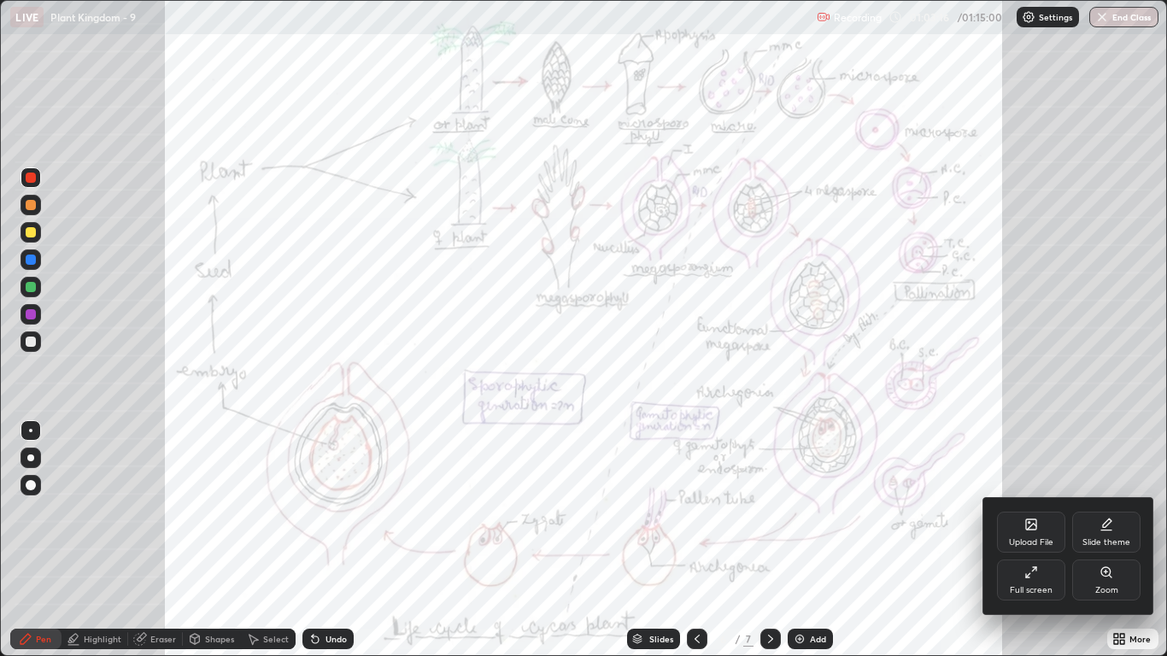
click at [1017, 540] on div "Upload File" at bounding box center [1031, 542] width 44 height 9
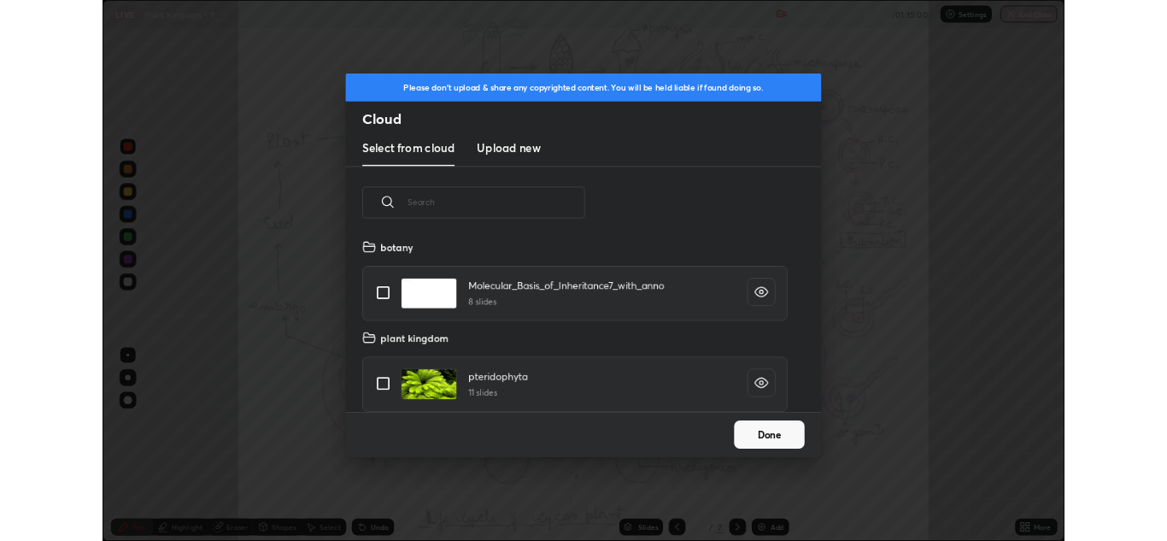
scroll to position [210, 549]
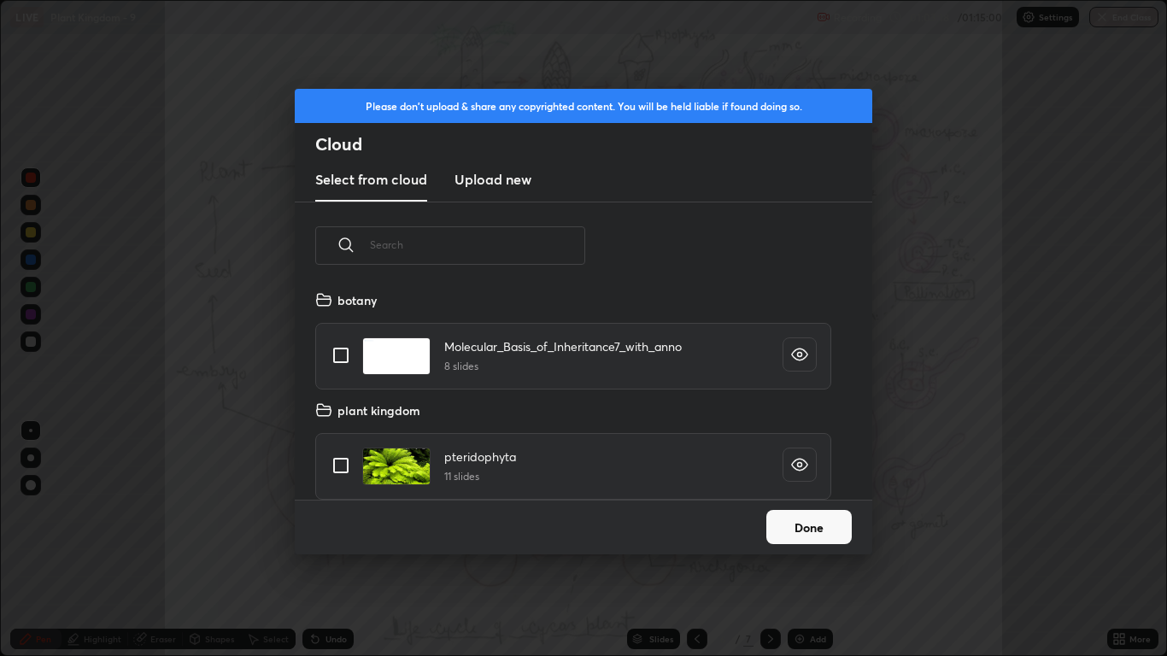
click at [467, 184] on h3 "Upload new" at bounding box center [493, 179] width 77 height 21
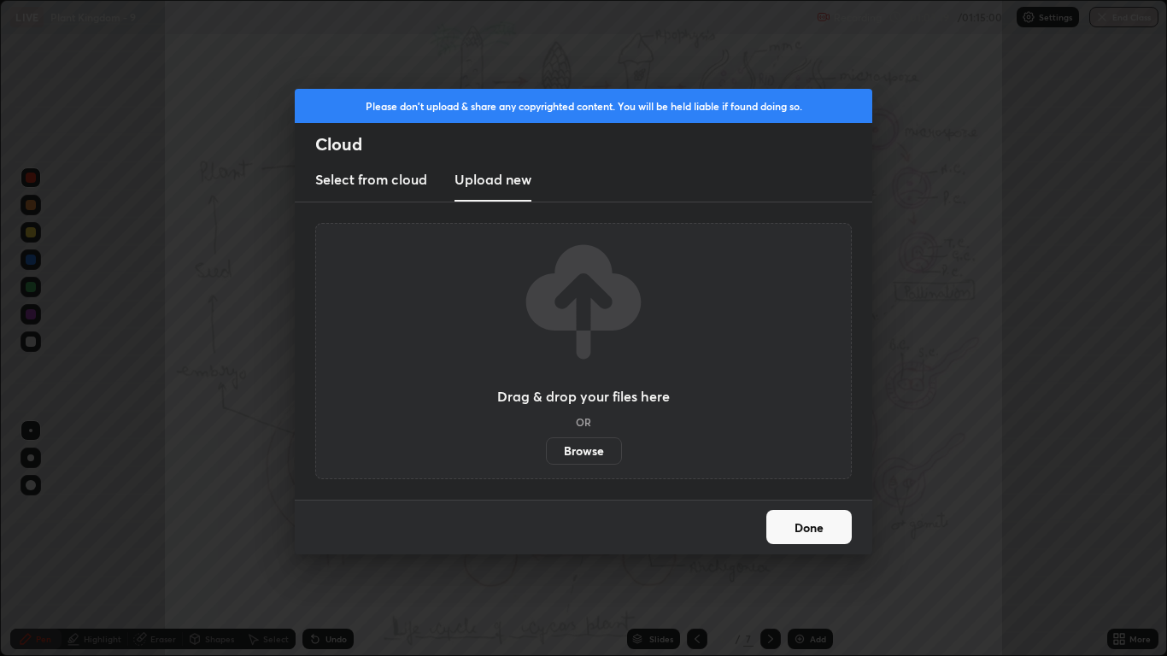
click at [556, 449] on label "Browse" at bounding box center [584, 450] width 76 height 27
click at [546, 449] on input "Browse" at bounding box center [546, 450] width 0 height 27
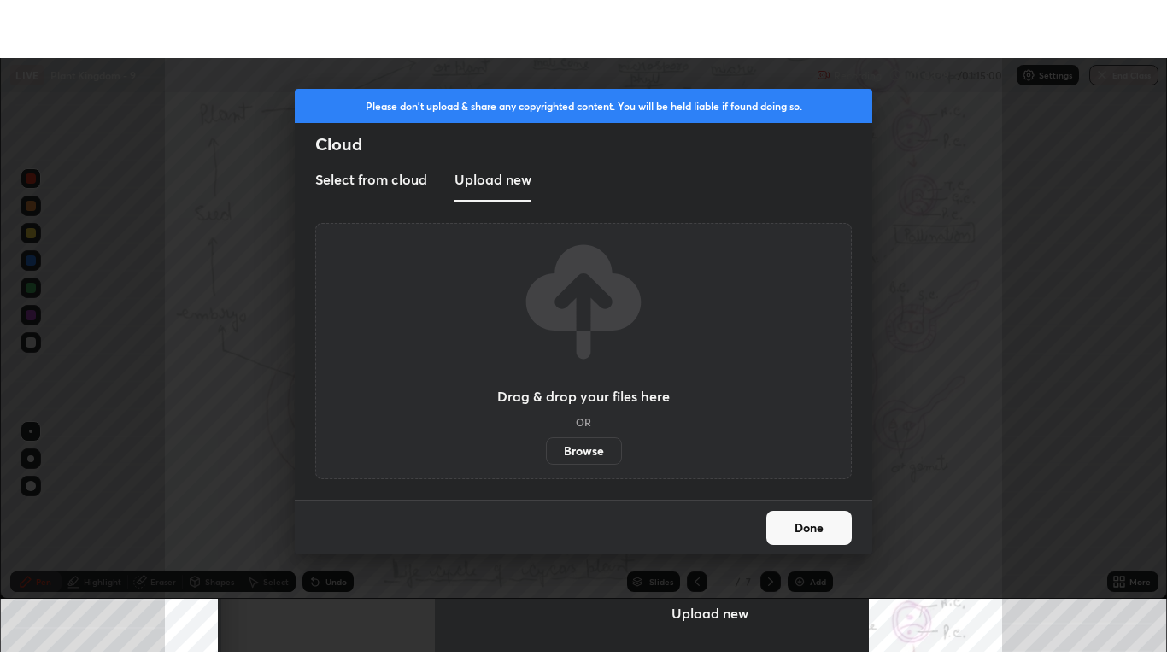
scroll to position [84905, 84278]
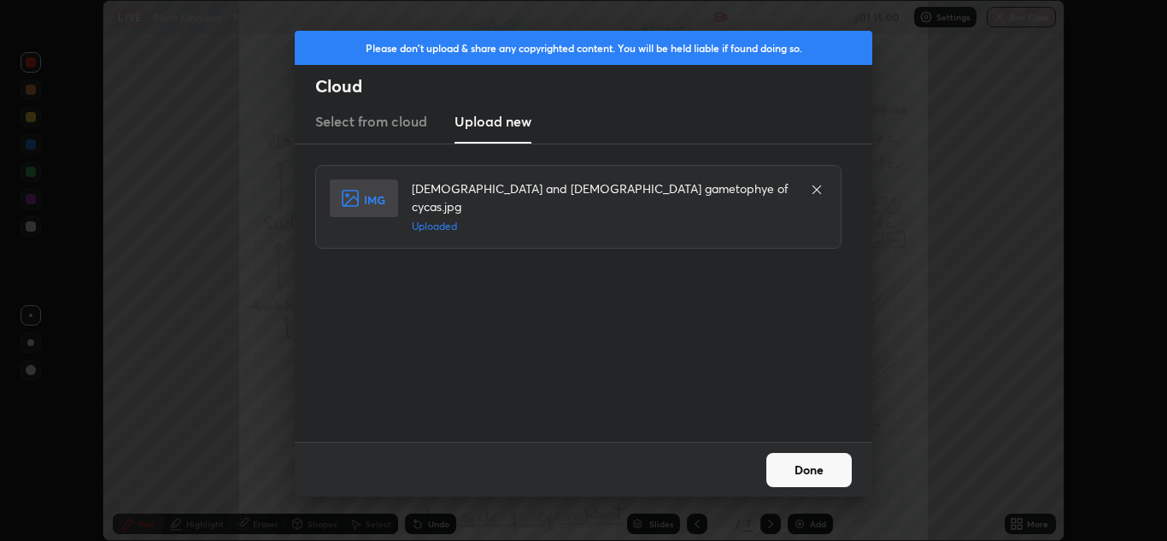
click at [770, 475] on button "Done" at bounding box center [808, 470] width 85 height 34
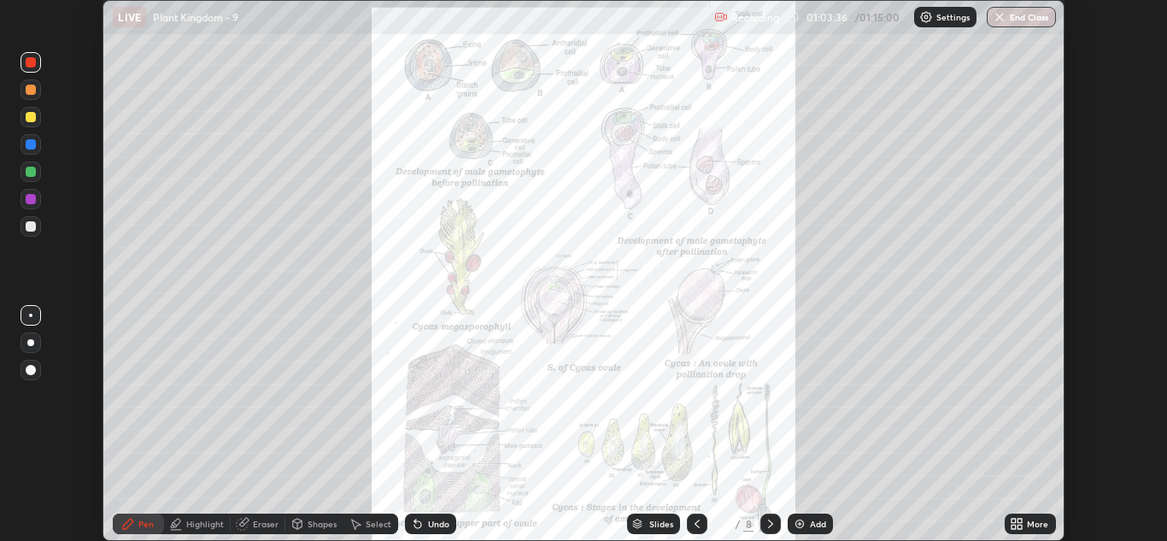
click at [1015, 522] on icon at bounding box center [1014, 521] width 4 height 4
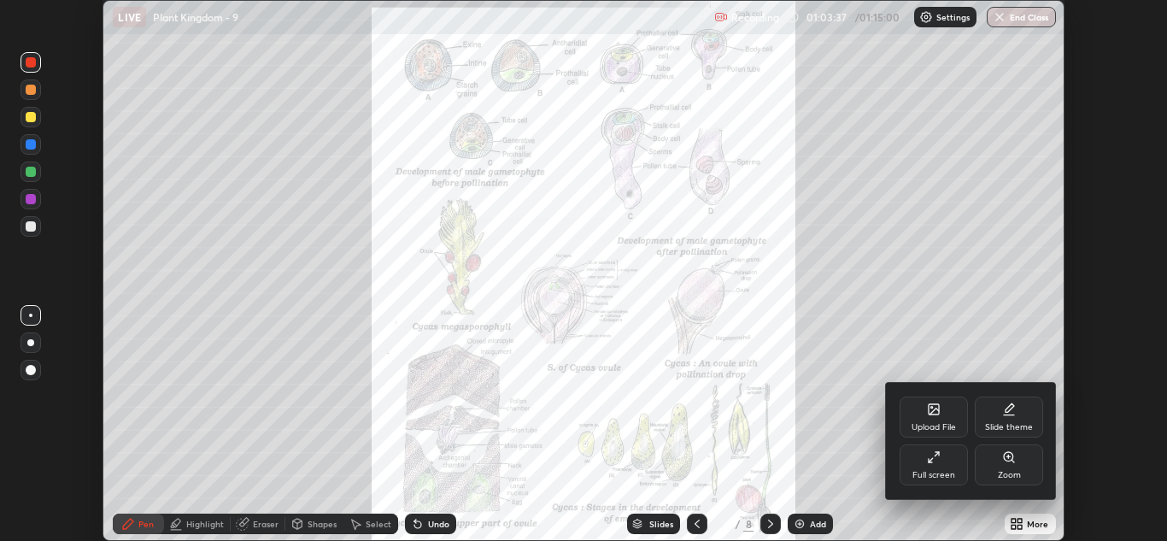
click at [911, 473] on div "Full screen" at bounding box center [934, 464] width 68 height 41
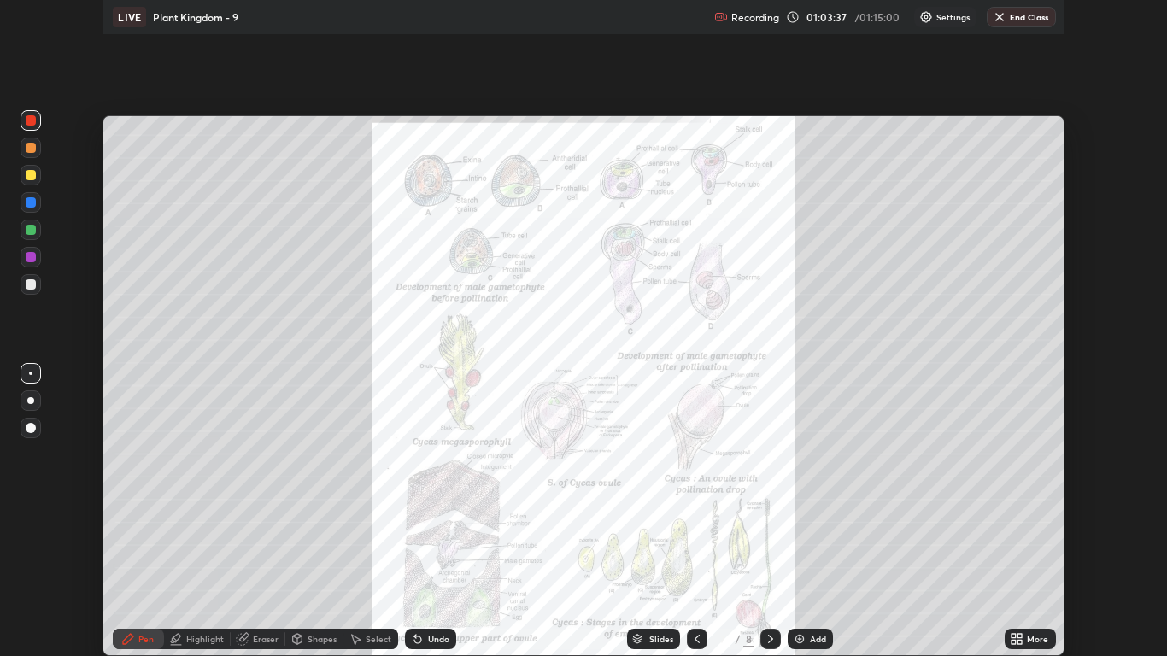
scroll to position [656, 1167]
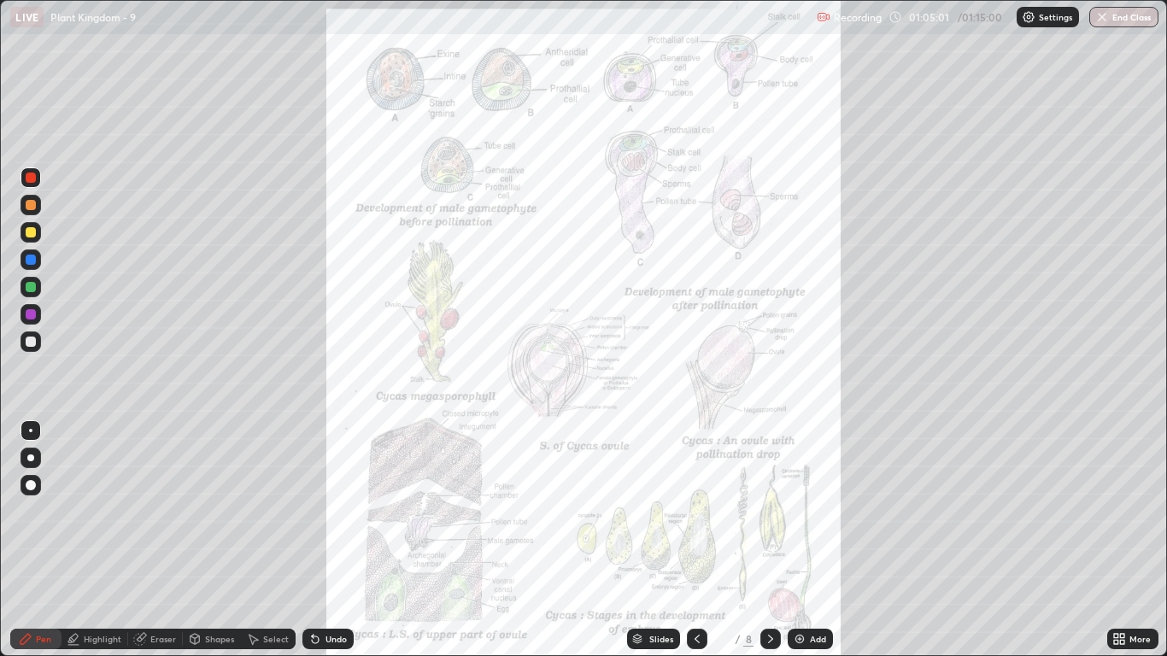
click at [696, 540] on icon at bounding box center [697, 639] width 14 height 14
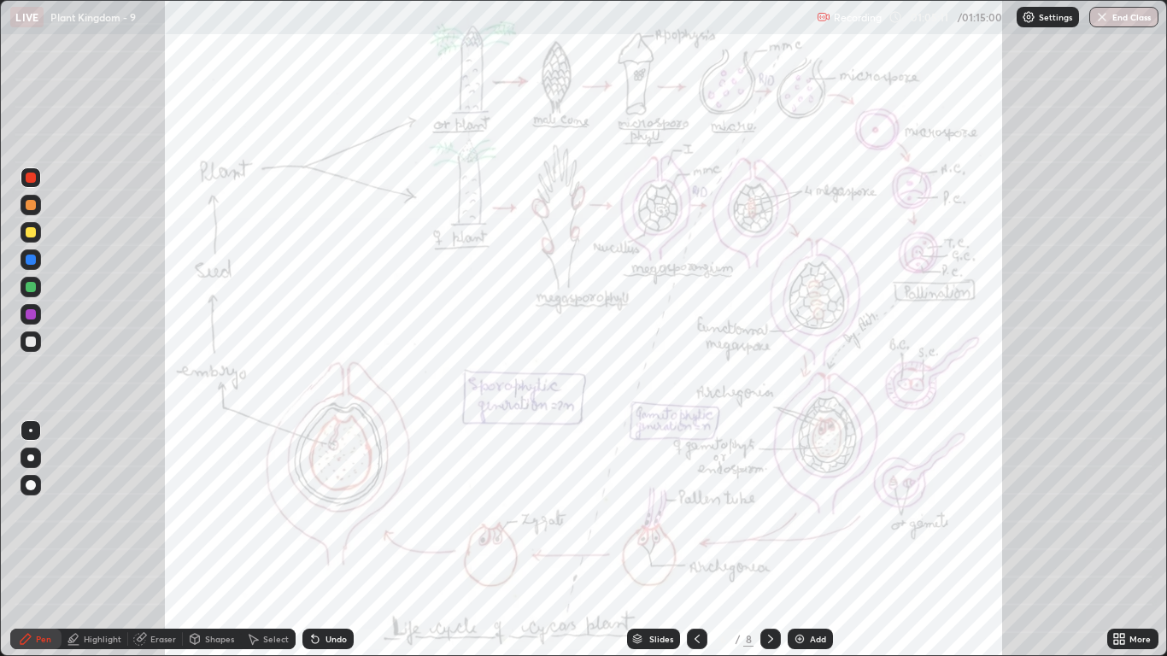
click at [696, 540] on icon at bounding box center [697, 639] width 14 height 14
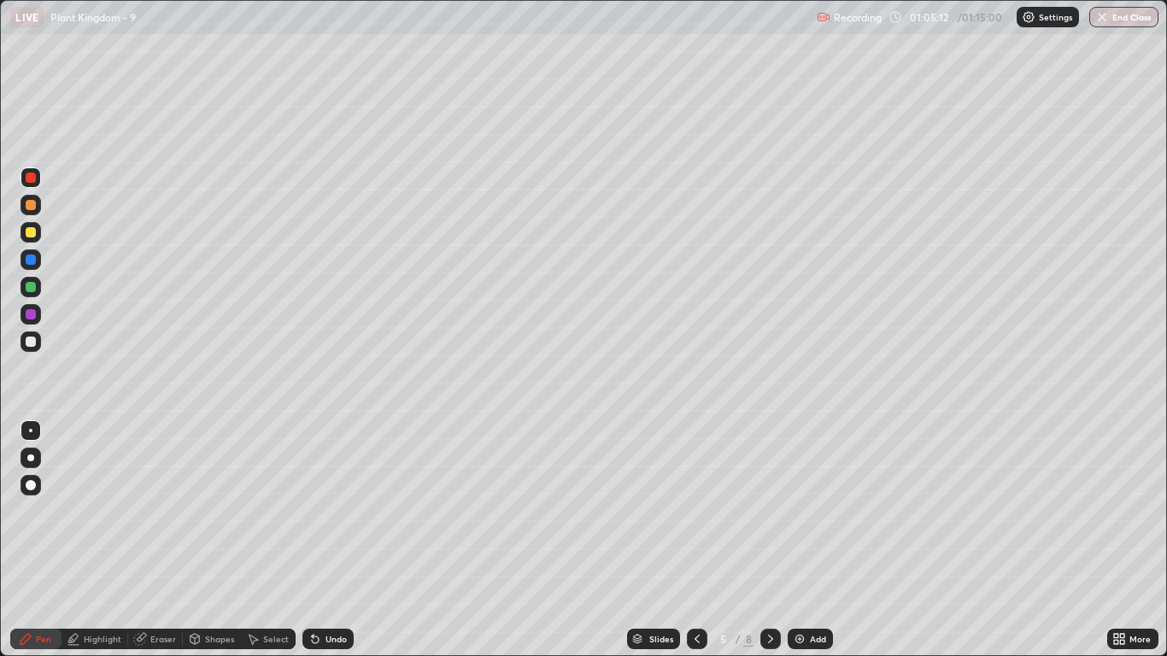
click at [695, 540] on icon at bounding box center [697, 639] width 14 height 14
click at [695, 540] on icon at bounding box center [697, 639] width 5 height 9
click at [696, 540] on icon at bounding box center [697, 639] width 14 height 14
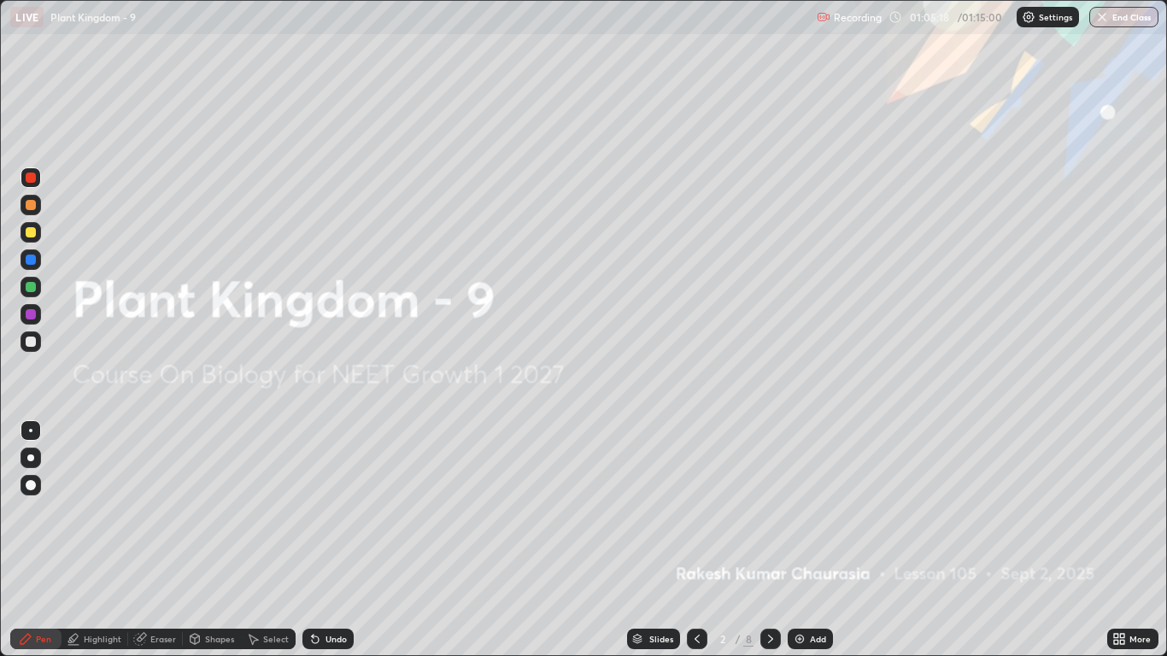
click at [770, 540] on icon at bounding box center [771, 639] width 14 height 14
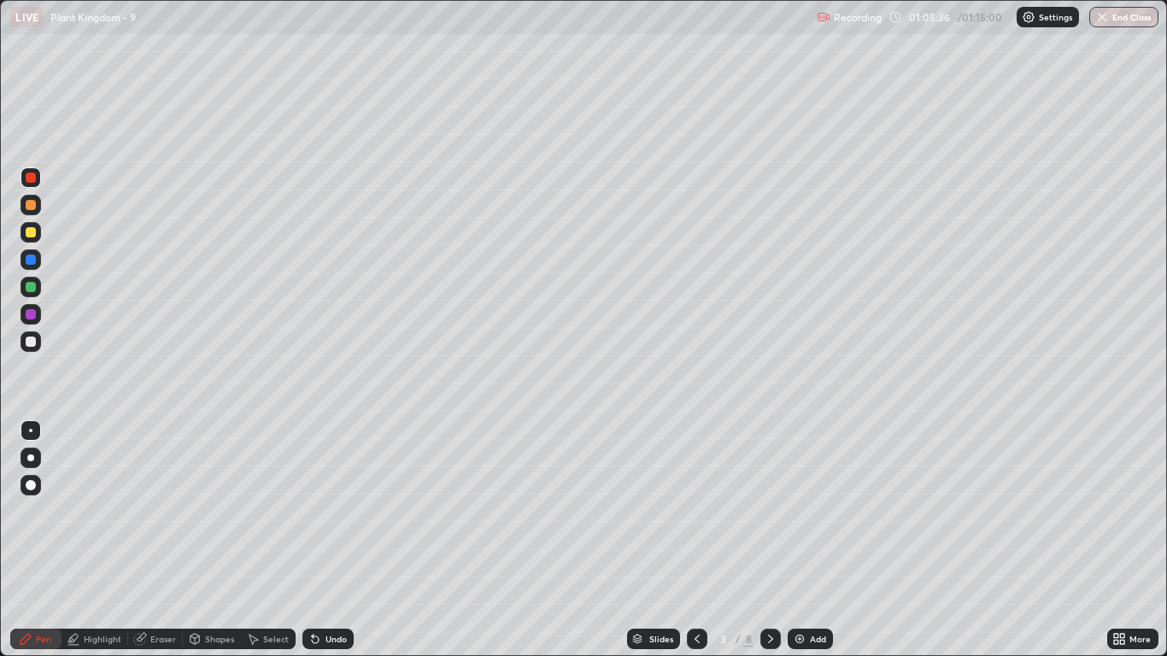
click at [29, 344] on div at bounding box center [31, 342] width 10 height 10
click at [31, 431] on div at bounding box center [30, 430] width 3 height 3
click at [772, 540] on icon at bounding box center [770, 639] width 5 height 9
click at [771, 540] on icon at bounding box center [771, 639] width 14 height 14
click at [772, 540] on icon at bounding box center [770, 639] width 5 height 9
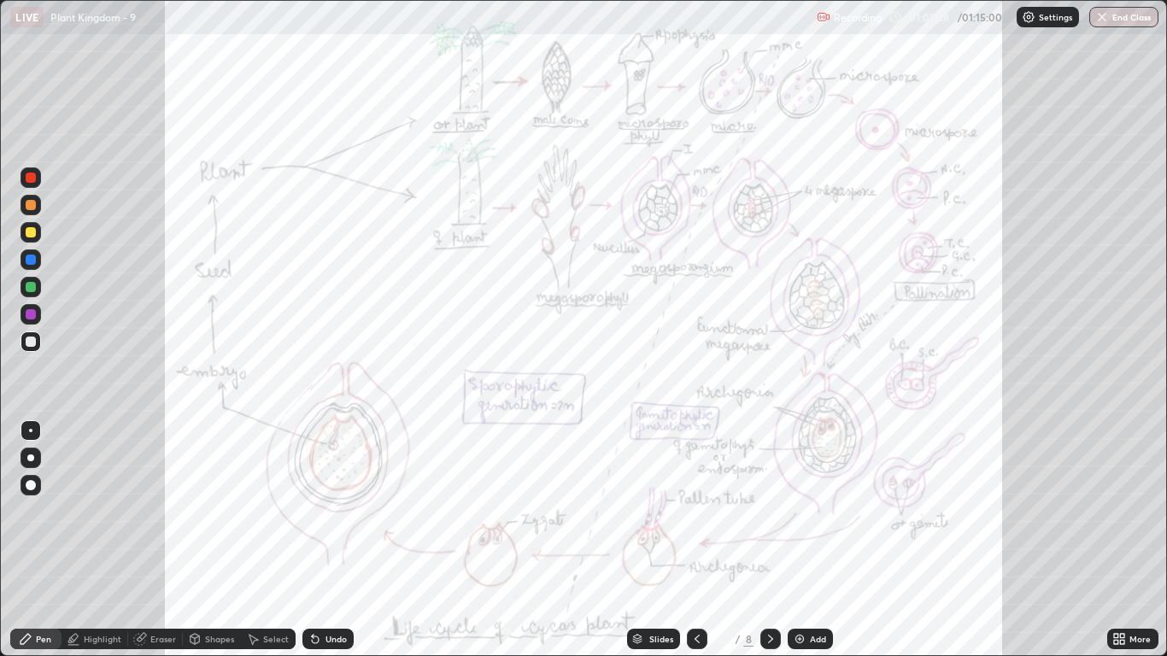
click at [39, 177] on div at bounding box center [31, 177] width 21 height 21
click at [1129, 26] on button "End Class" at bounding box center [1125, 17] width 68 height 21
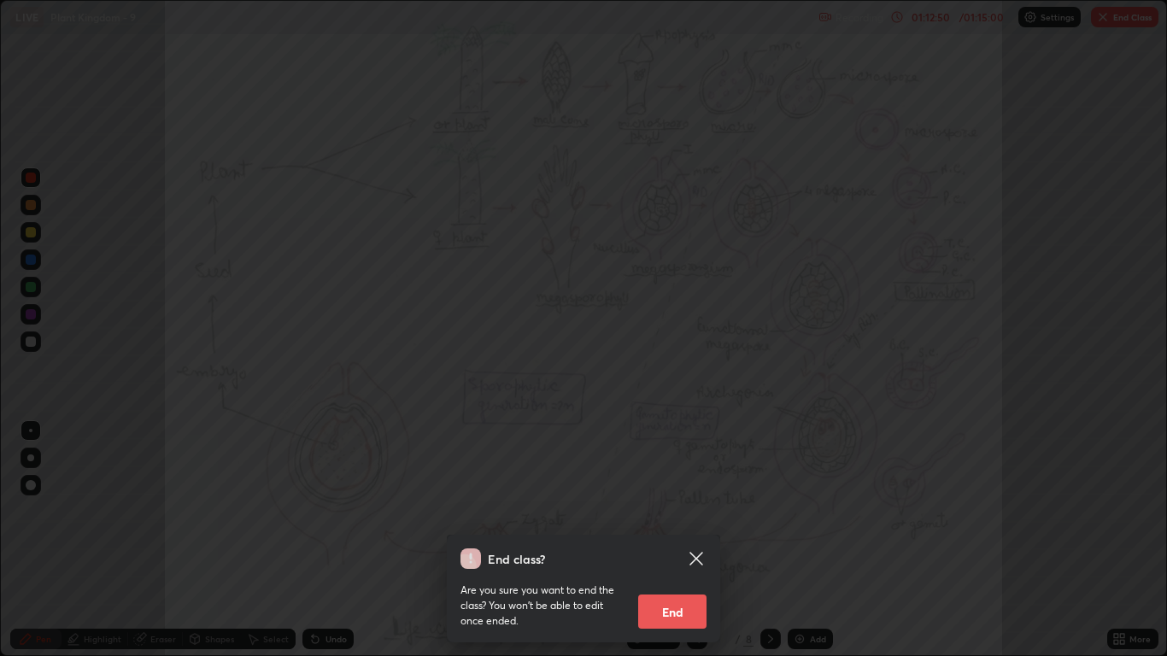
click at [699, 540] on button "End" at bounding box center [672, 612] width 68 height 34
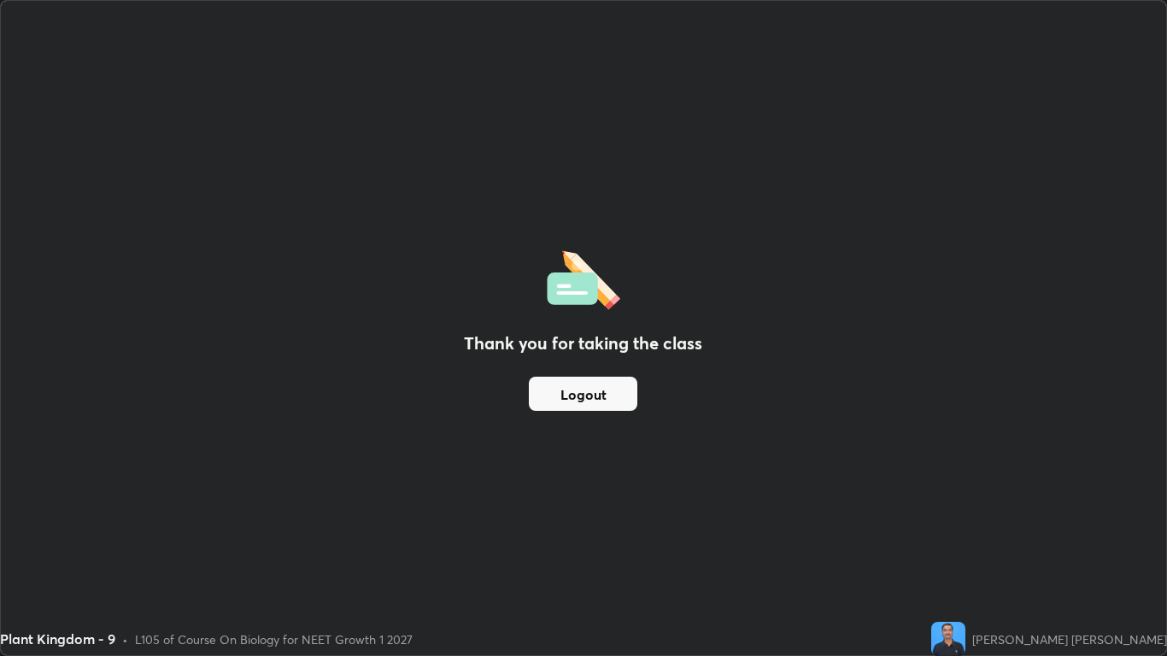
click at [966, 540] on img at bounding box center [948, 639] width 34 height 34
click at [579, 396] on button "Logout" at bounding box center [583, 394] width 109 height 34
